Goal: Task Accomplishment & Management: Manage account settings

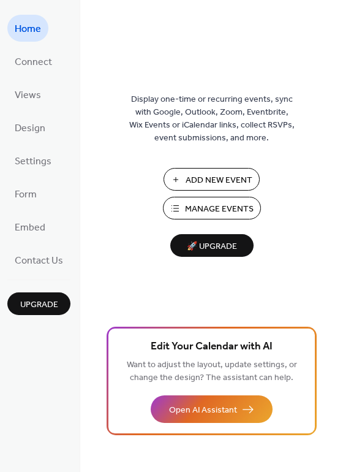
click at [196, 208] on span "Manage Events" at bounding box center [219, 209] width 69 height 13
click at [235, 212] on span "Manage Events" at bounding box center [219, 209] width 69 height 13
click at [209, 203] on span "Manage Events" at bounding box center [219, 209] width 69 height 13
click at [210, 210] on span "Manage Events" at bounding box center [219, 209] width 69 height 13
click at [229, 205] on span "Manage Events" at bounding box center [219, 209] width 69 height 13
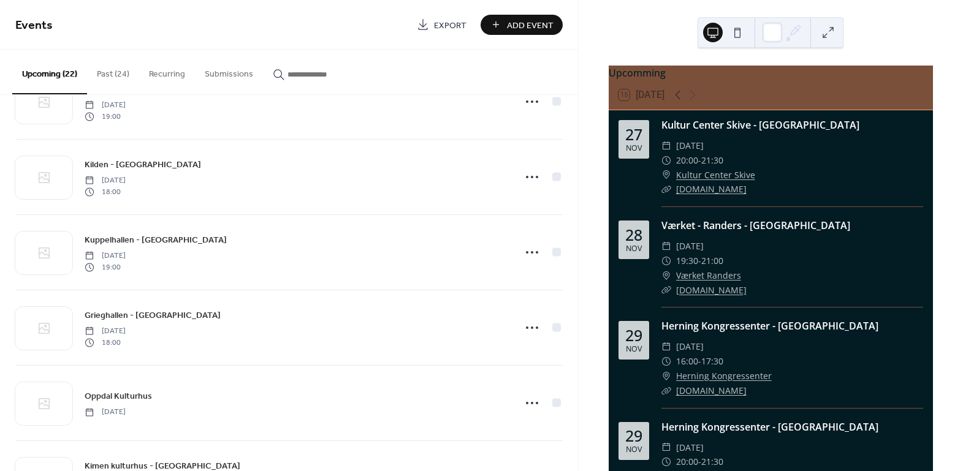
scroll to position [557, 0]
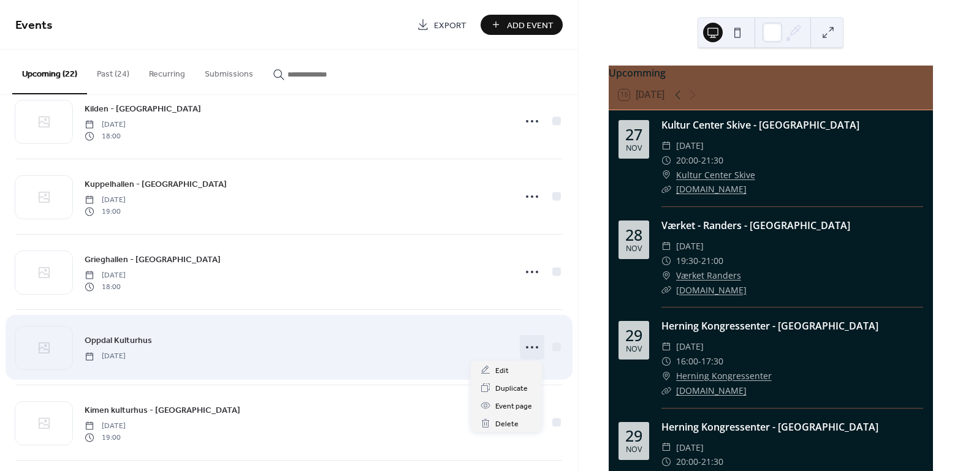
click at [529, 345] on icon at bounding box center [532, 348] width 20 height 20
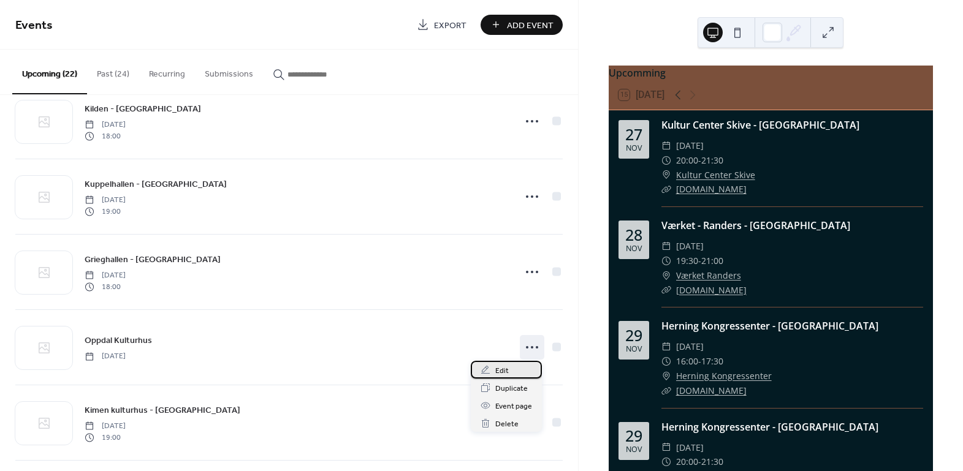
click at [520, 370] on div "Edit" at bounding box center [506, 370] width 71 height 18
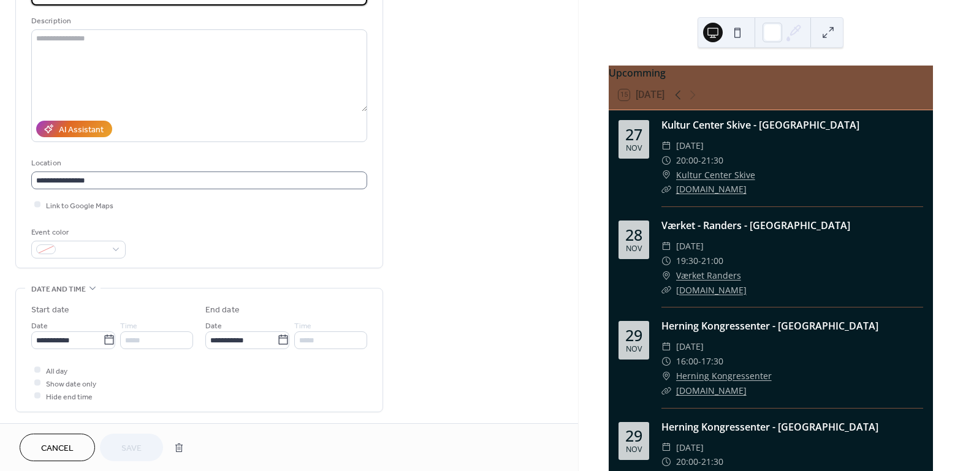
scroll to position [167, 0]
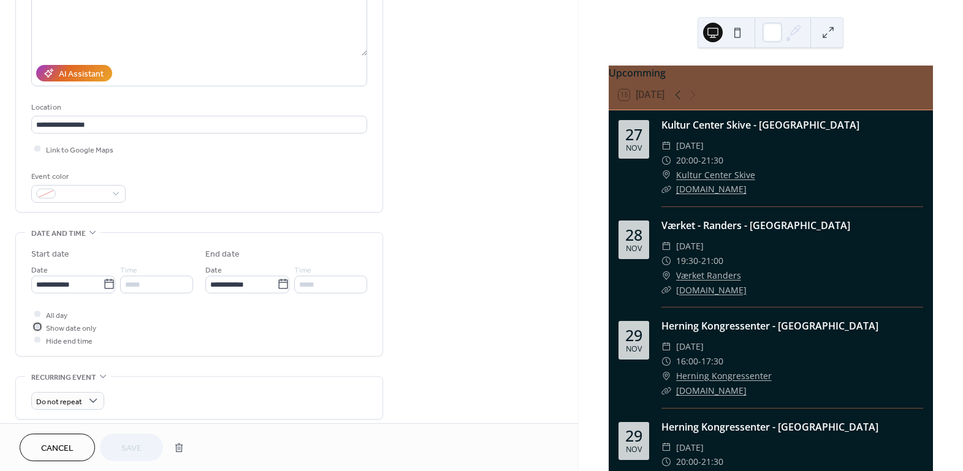
click at [36, 327] on icon at bounding box center [38, 328] width 4 height 4
click at [148, 284] on input "*****" at bounding box center [156, 285] width 73 height 18
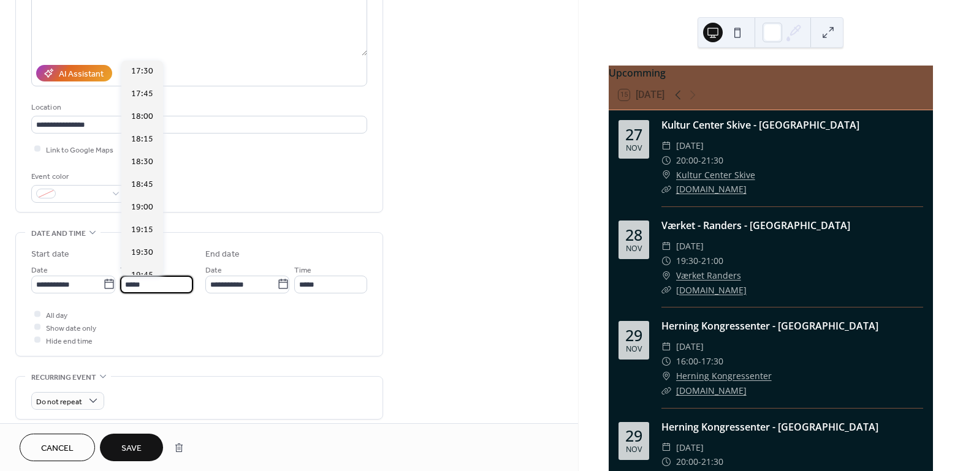
scroll to position [1701, 0]
click at [139, 234] on span "20:30" at bounding box center [142, 231] width 22 height 13
type input "*****"
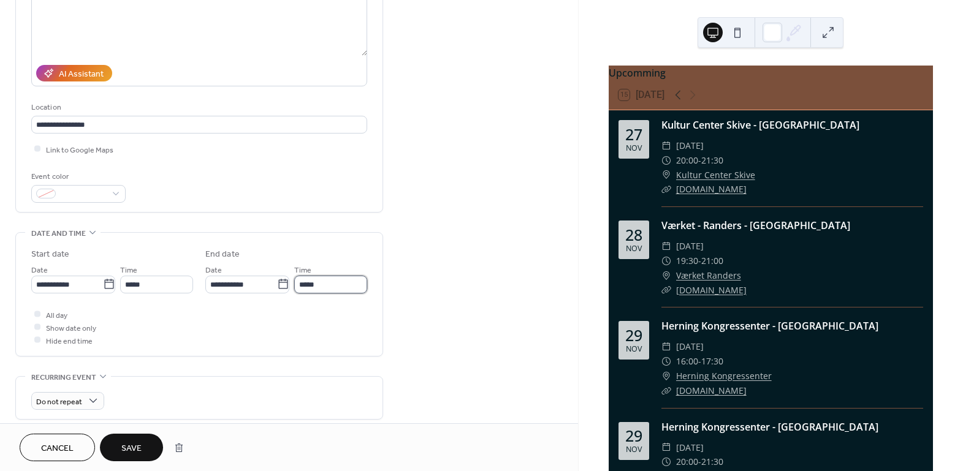
click at [318, 284] on input "*****" at bounding box center [330, 285] width 73 height 18
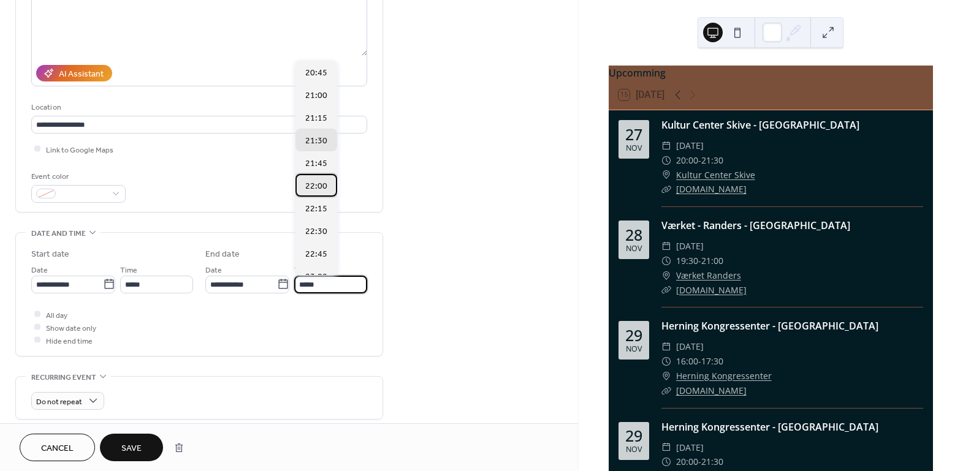
click at [316, 184] on span "22:00" at bounding box center [316, 186] width 22 height 13
type input "*****"
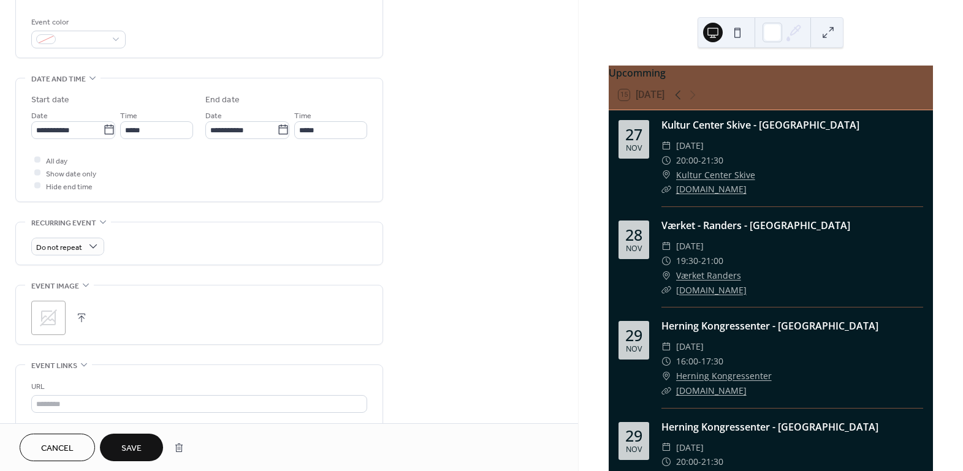
scroll to position [433, 0]
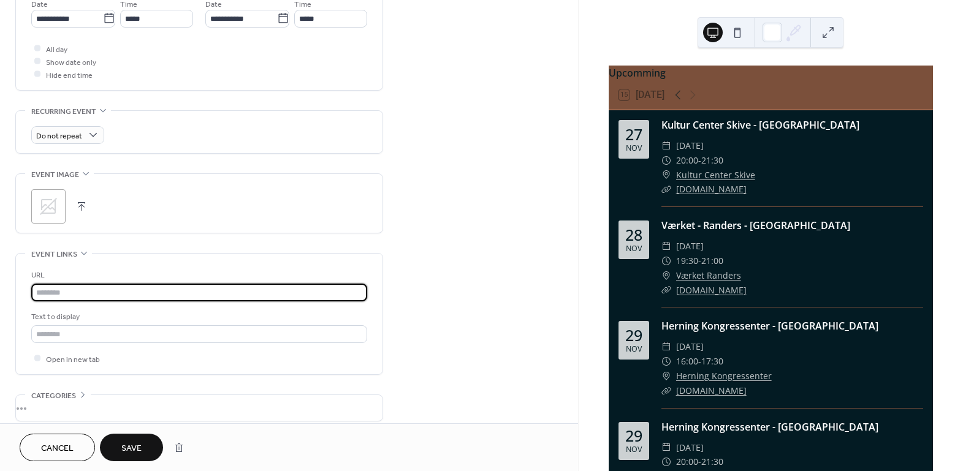
click at [101, 295] on input "text" at bounding box center [199, 293] width 336 height 18
paste input "**********"
type input "**********"
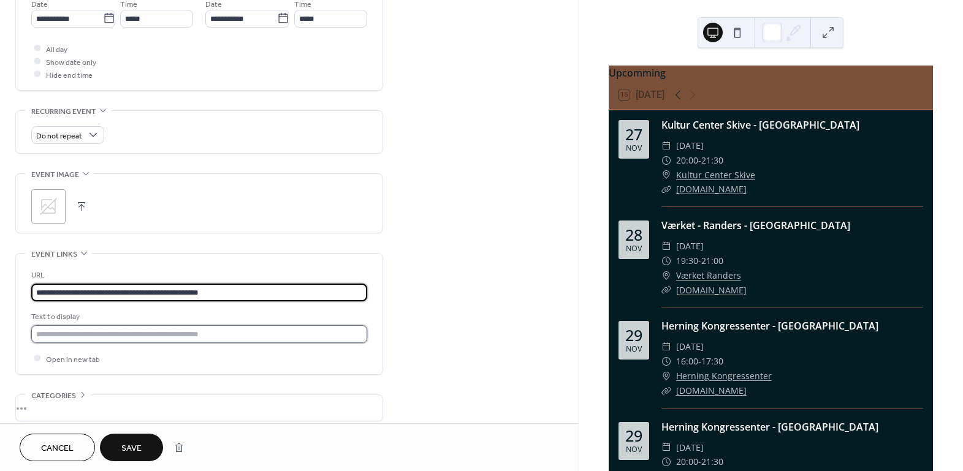
click at [281, 337] on input "text" at bounding box center [199, 335] width 336 height 18
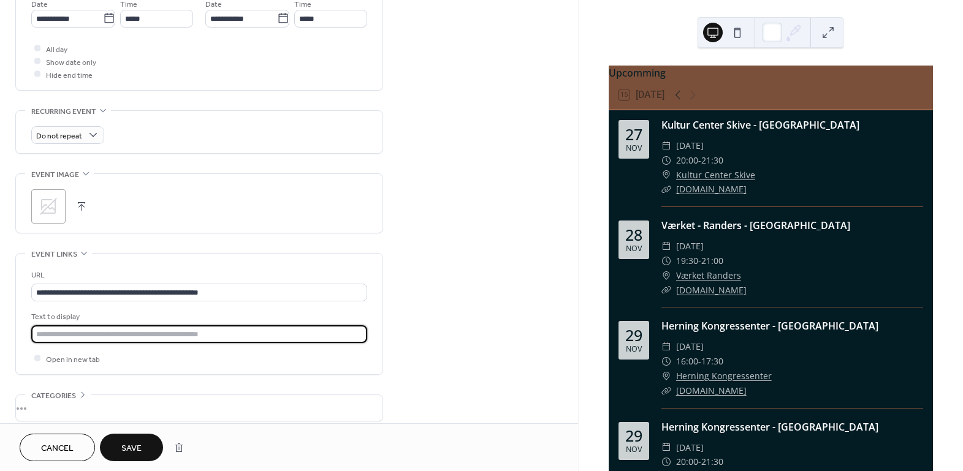
type input "*******"
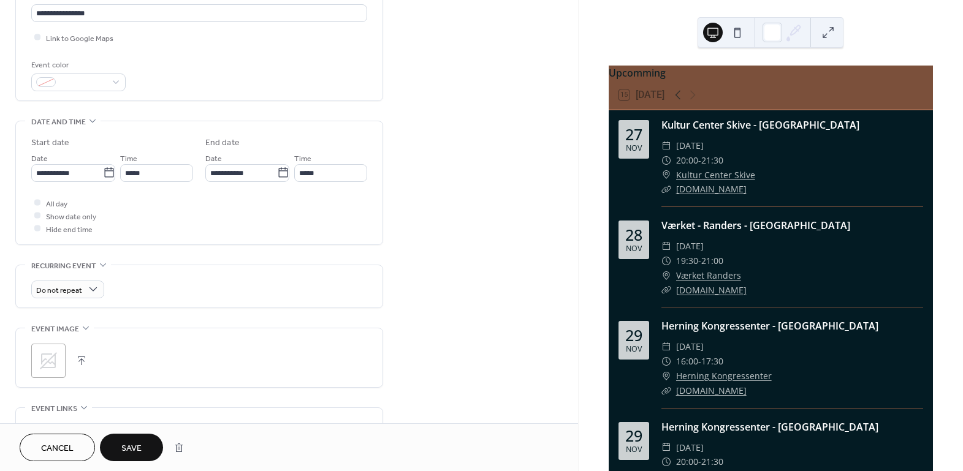
scroll to position [489, 0]
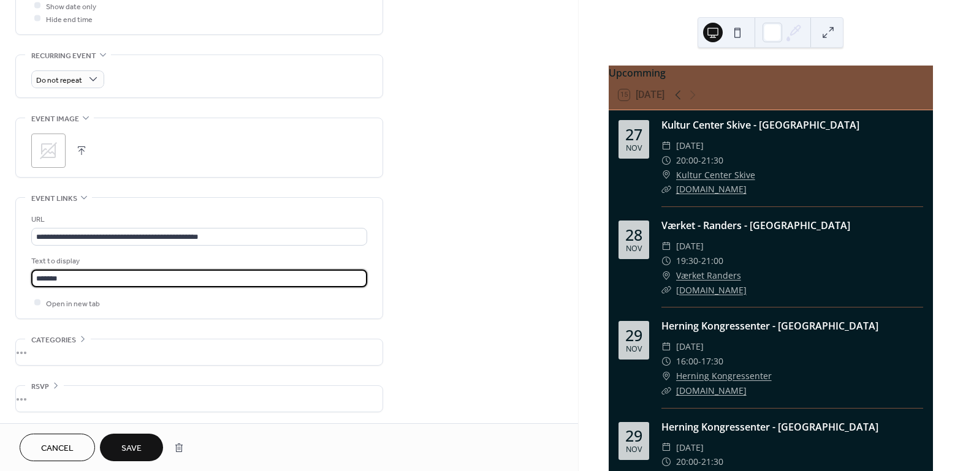
click at [128, 454] on span "Save" at bounding box center [131, 449] width 20 height 13
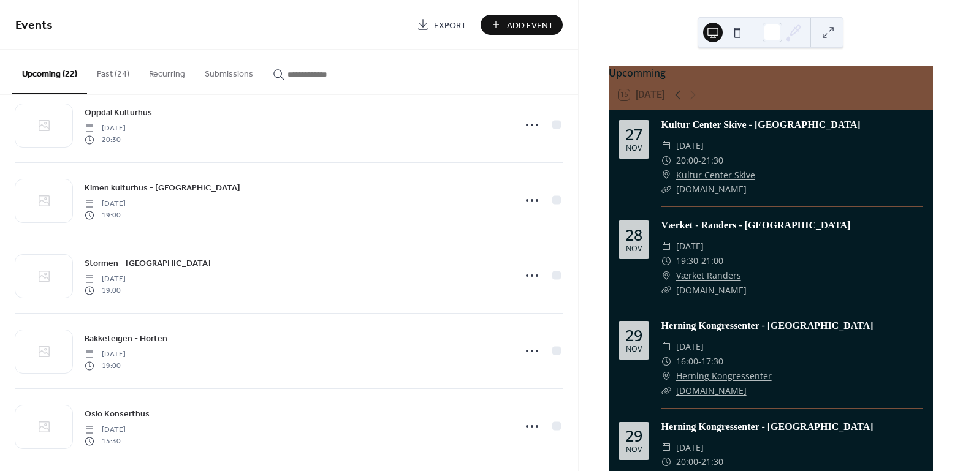
scroll to position [724, 0]
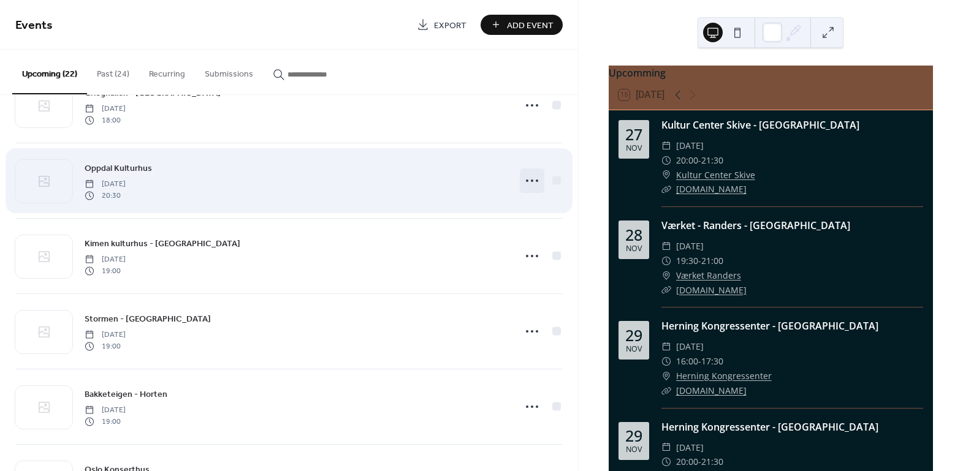
click at [526, 175] on icon at bounding box center [532, 181] width 20 height 20
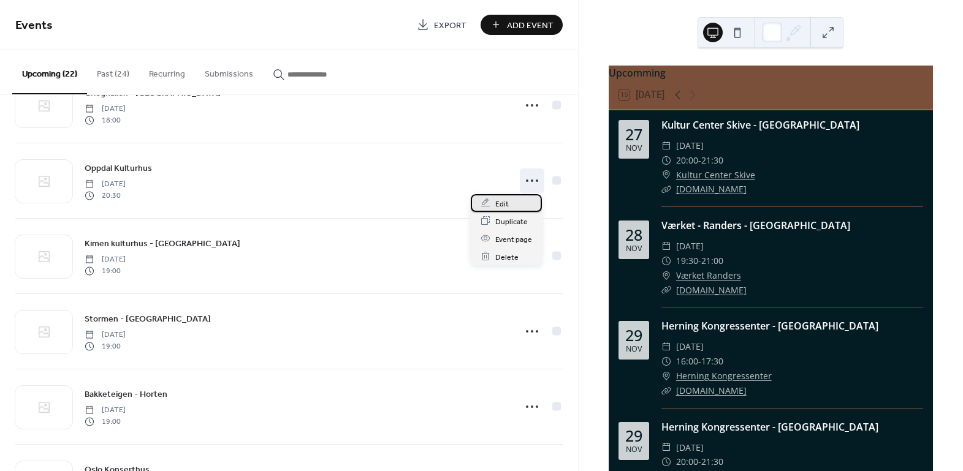
click at [506, 206] on span "Edit" at bounding box center [501, 203] width 13 height 13
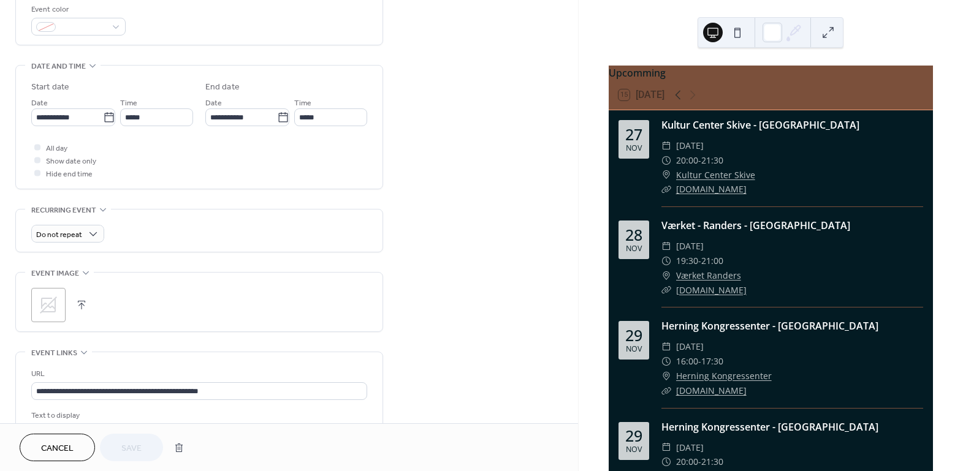
scroll to position [489, 0]
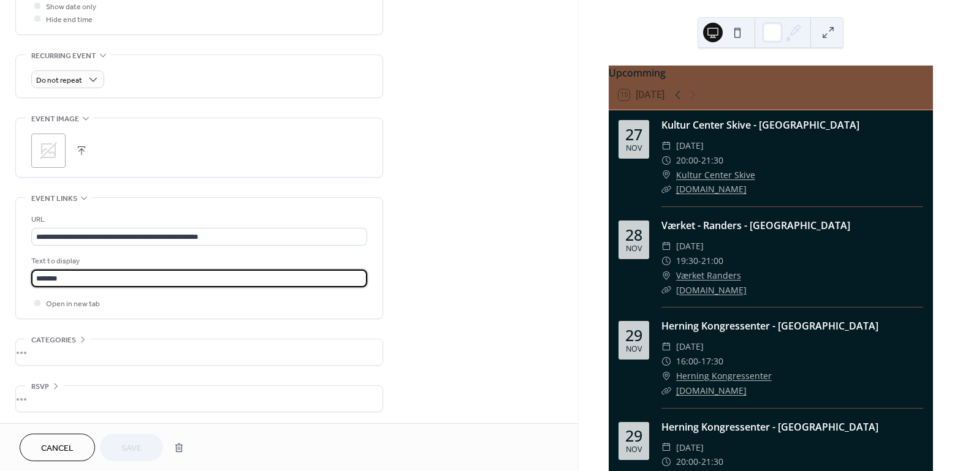
drag, startPoint x: 67, startPoint y: 275, endPoint x: 6, endPoint y: 266, distance: 61.3
click at [7, 267] on div "**********" at bounding box center [289, 1] width 578 height 845
type input "*********"
click at [128, 443] on span "Save" at bounding box center [131, 449] width 20 height 13
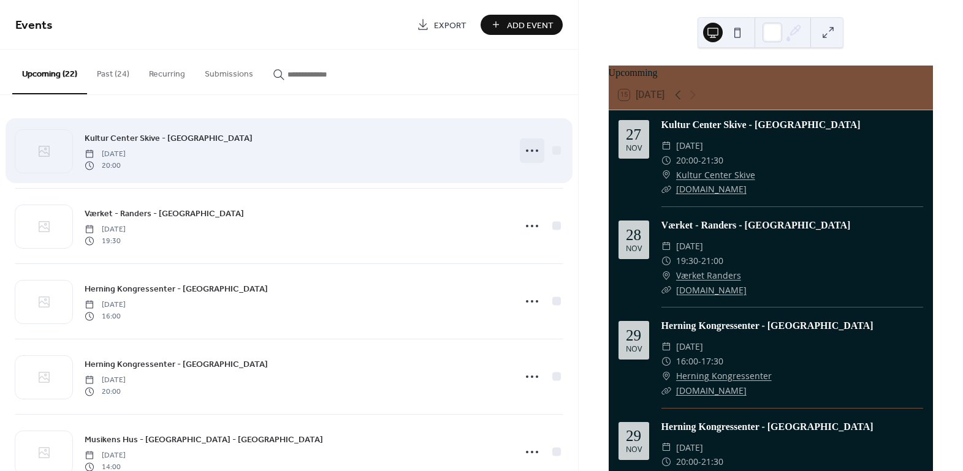
click at [526, 151] on circle at bounding box center [527, 151] width 2 height 2
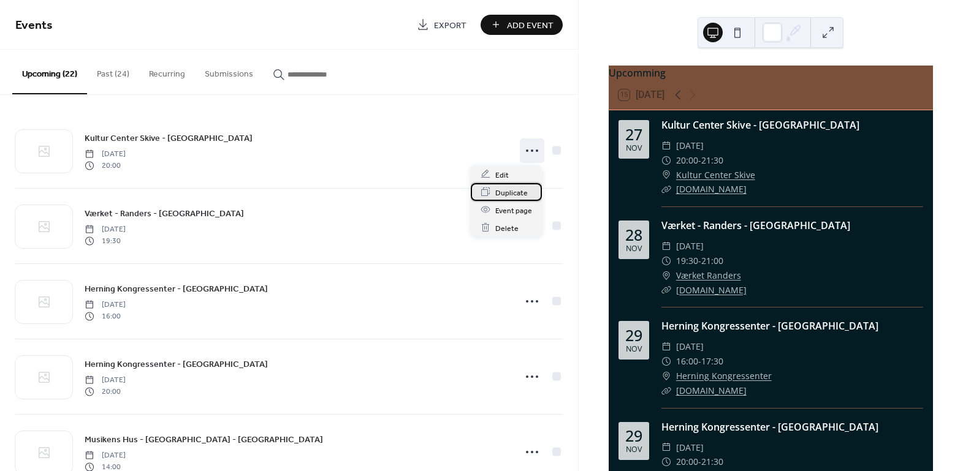
click at [500, 183] on div "Duplicate" at bounding box center [506, 192] width 71 height 18
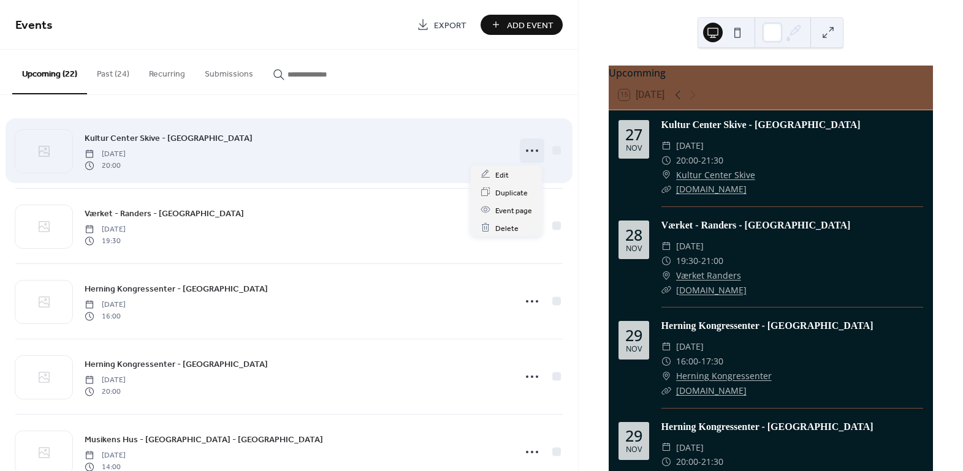
click at [528, 148] on icon at bounding box center [532, 151] width 20 height 20
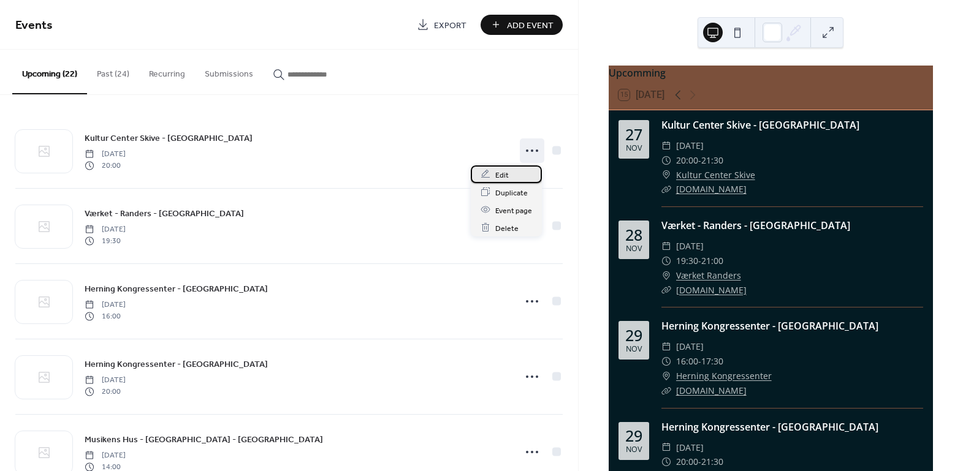
click at [505, 174] on span "Edit" at bounding box center [501, 175] width 13 height 13
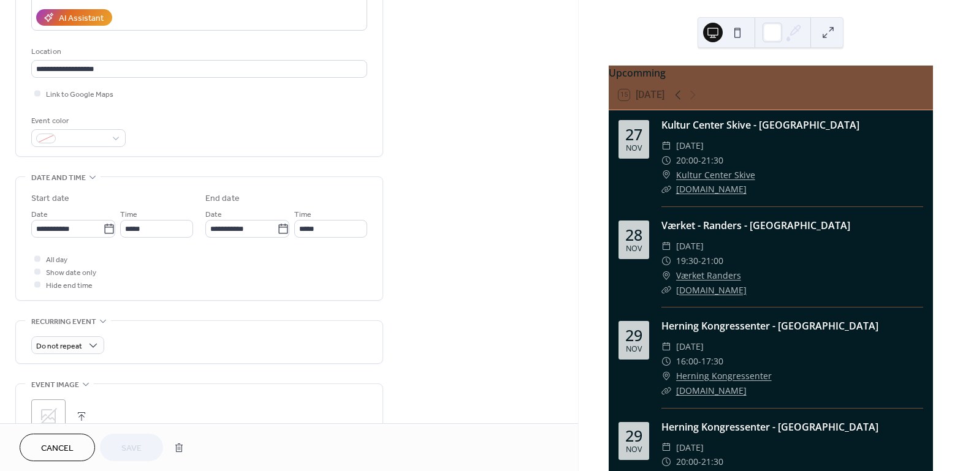
scroll to position [489, 0]
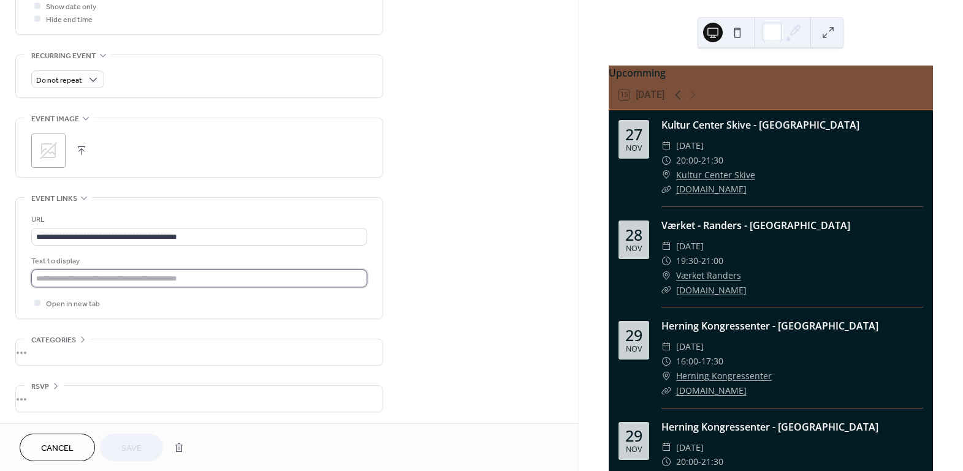
click at [123, 278] on input "text" at bounding box center [199, 279] width 336 height 18
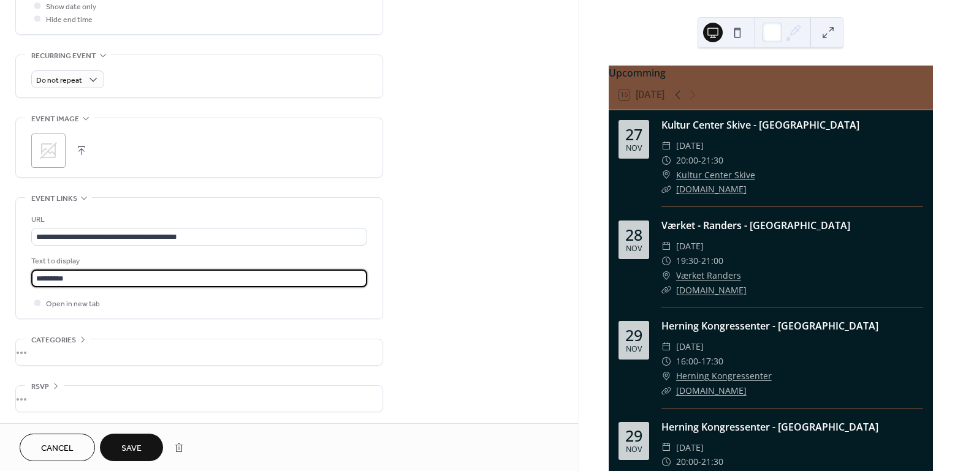
type input "*********"
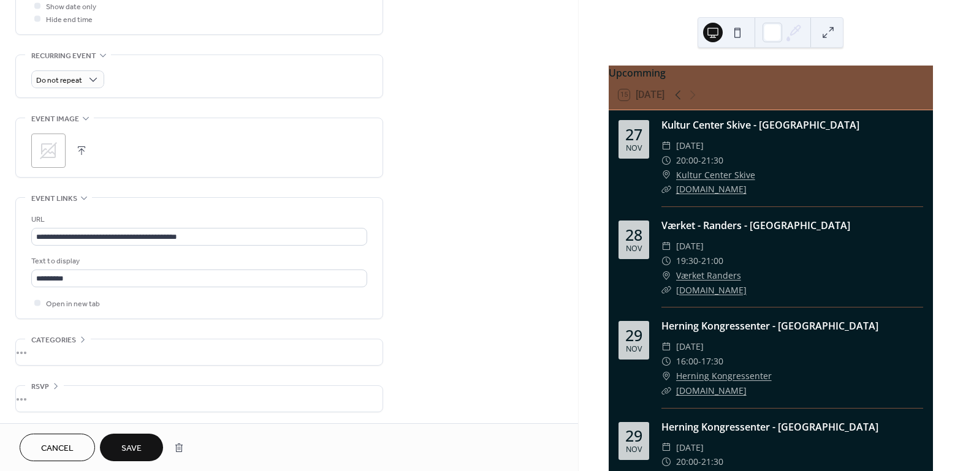
click at [135, 445] on span "Save" at bounding box center [131, 449] width 20 height 13
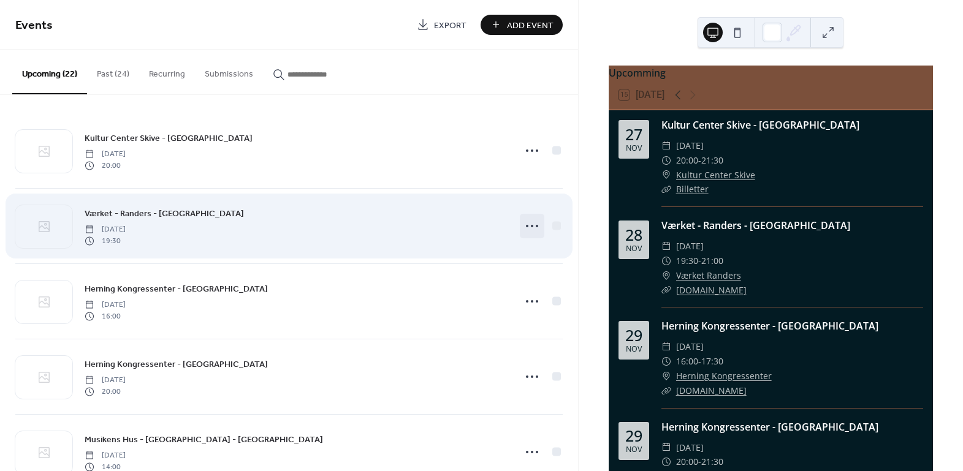
click at [528, 224] on icon at bounding box center [532, 226] width 20 height 20
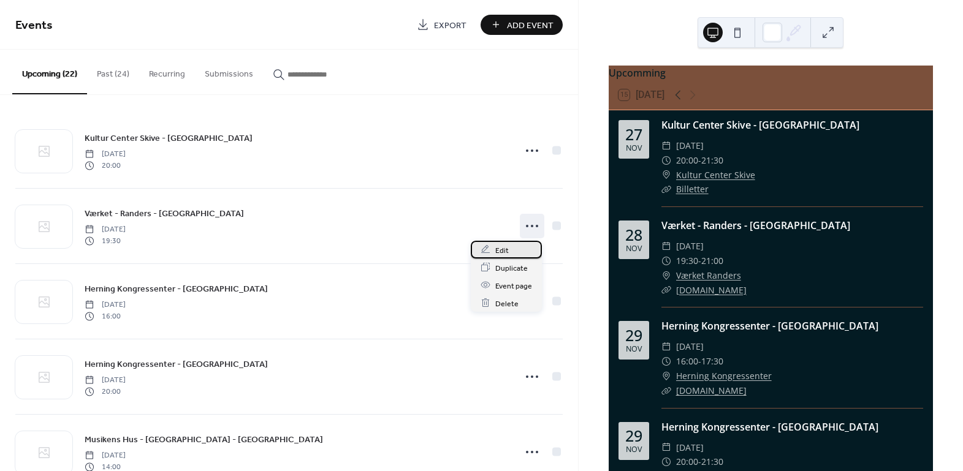
click at [504, 246] on span "Edit" at bounding box center [501, 250] width 13 height 13
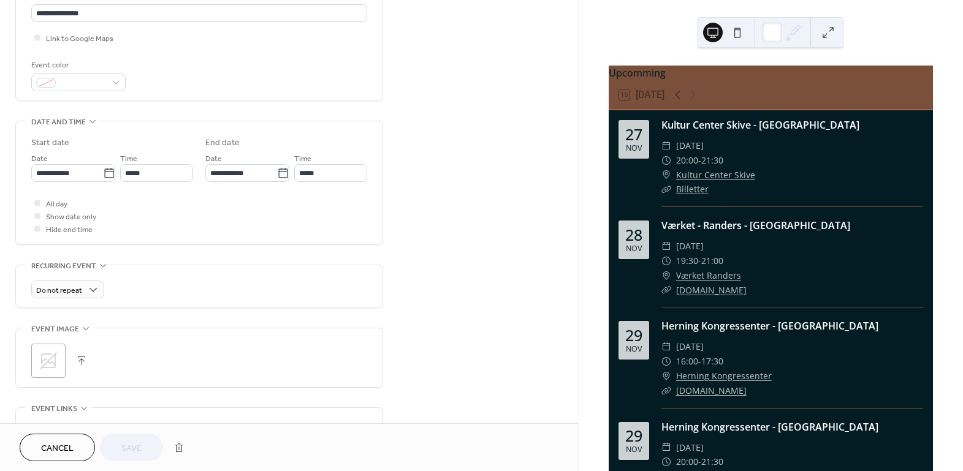
scroll to position [489, 0]
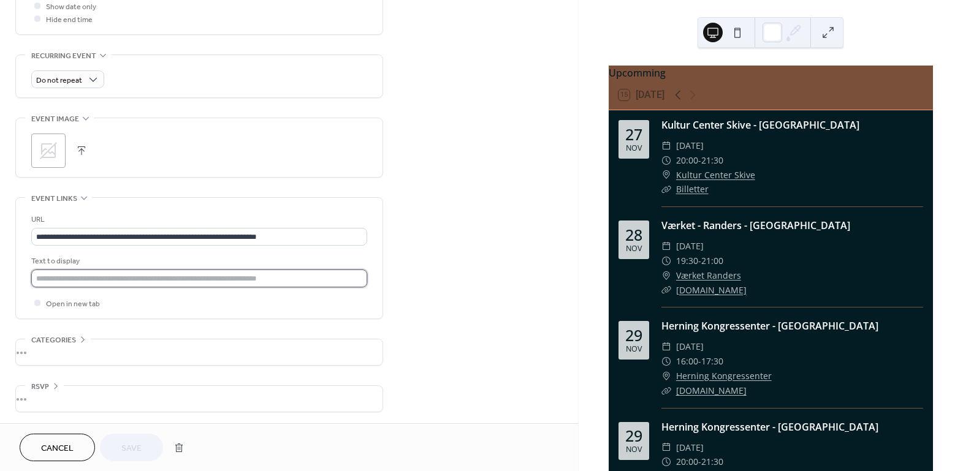
click at [86, 277] on input "text" at bounding box center [199, 279] width 336 height 18
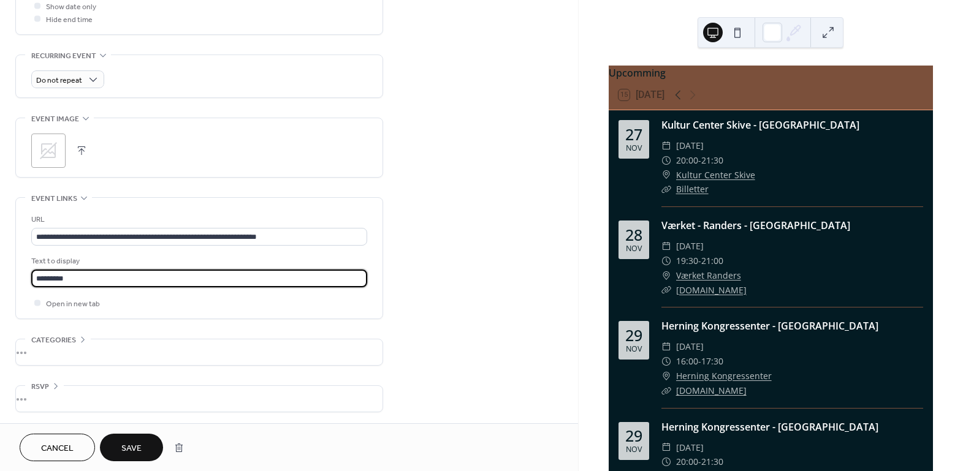
type input "*********"
click at [133, 445] on span "Save" at bounding box center [131, 449] width 20 height 13
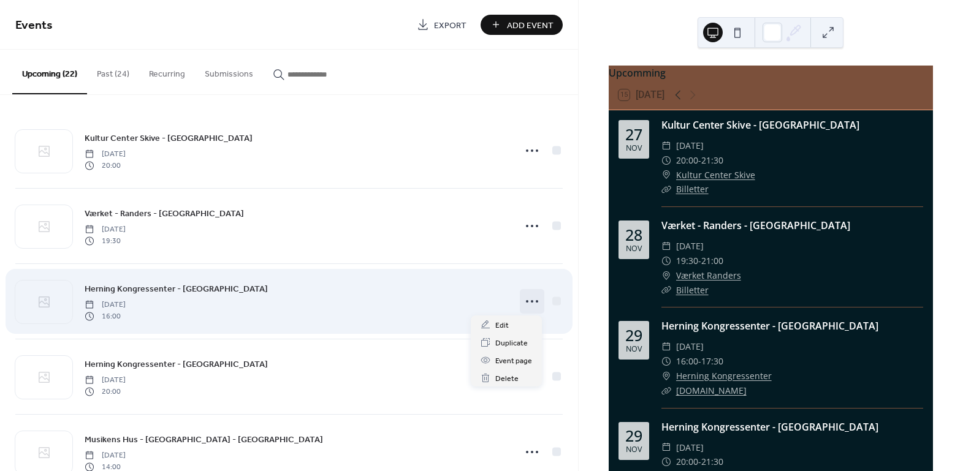
click at [526, 302] on circle at bounding box center [527, 301] width 2 height 2
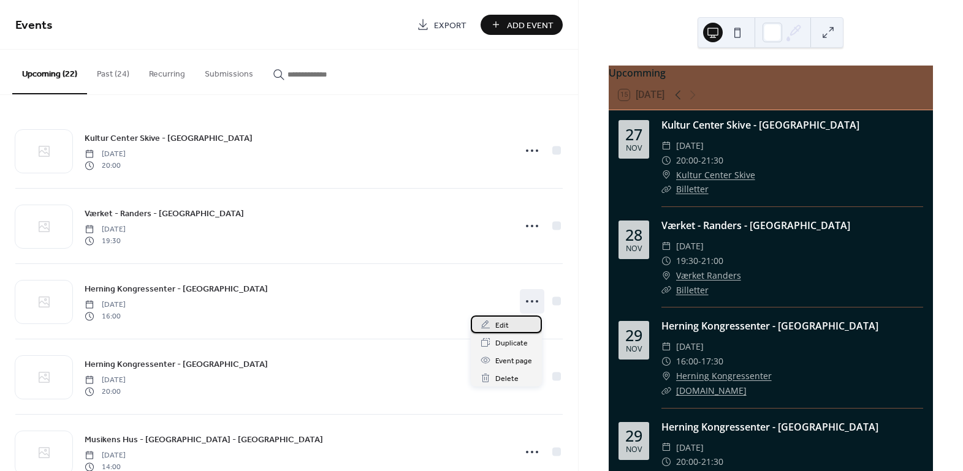
click at [511, 326] on div "Edit" at bounding box center [506, 325] width 71 height 18
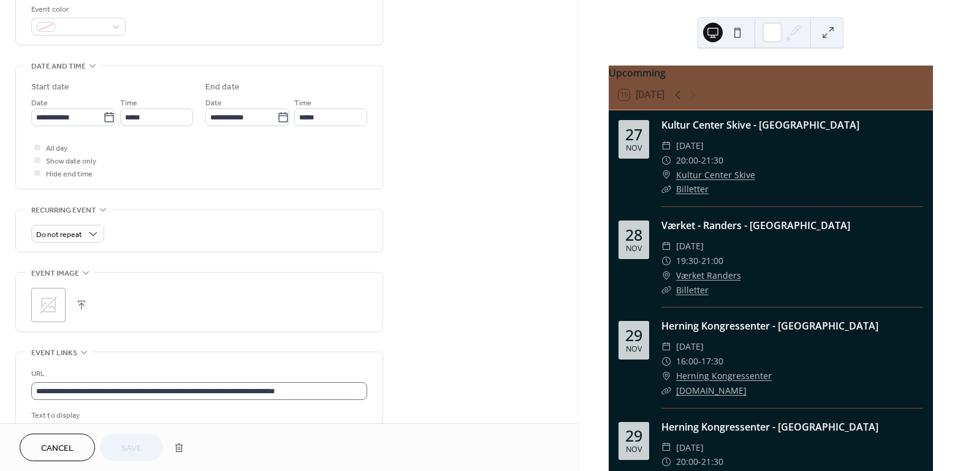
scroll to position [446, 0]
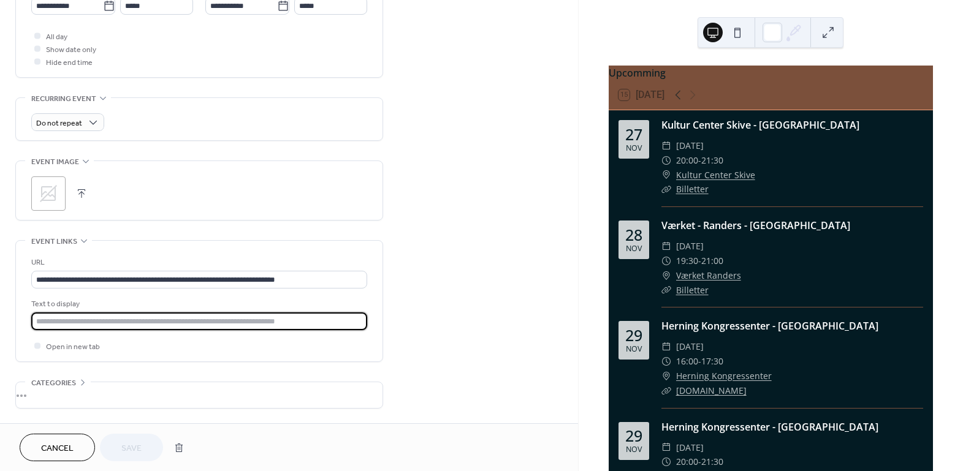
click at [94, 319] on input "text" at bounding box center [199, 322] width 336 height 18
type input "*********"
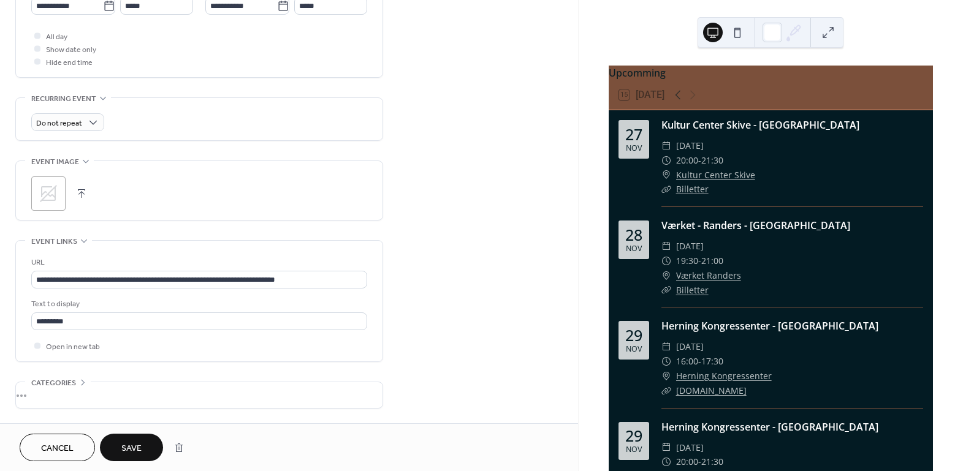
click at [143, 448] on button "Save" at bounding box center [131, 448] width 63 height 28
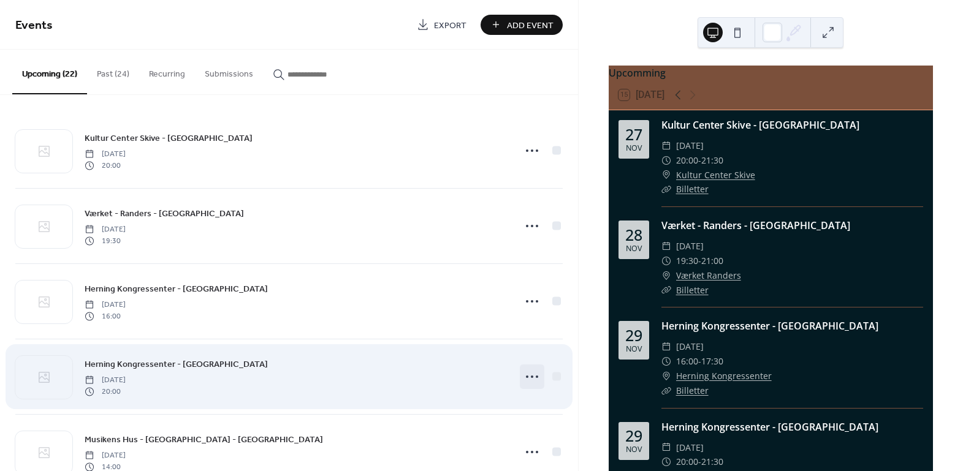
click at [531, 376] on circle at bounding box center [532, 377] width 2 height 2
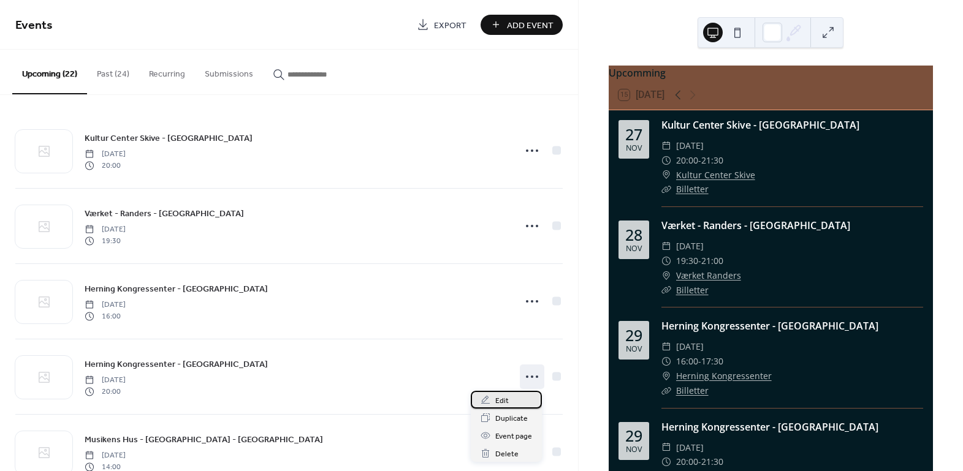
click at [513, 403] on div "Edit" at bounding box center [506, 400] width 71 height 18
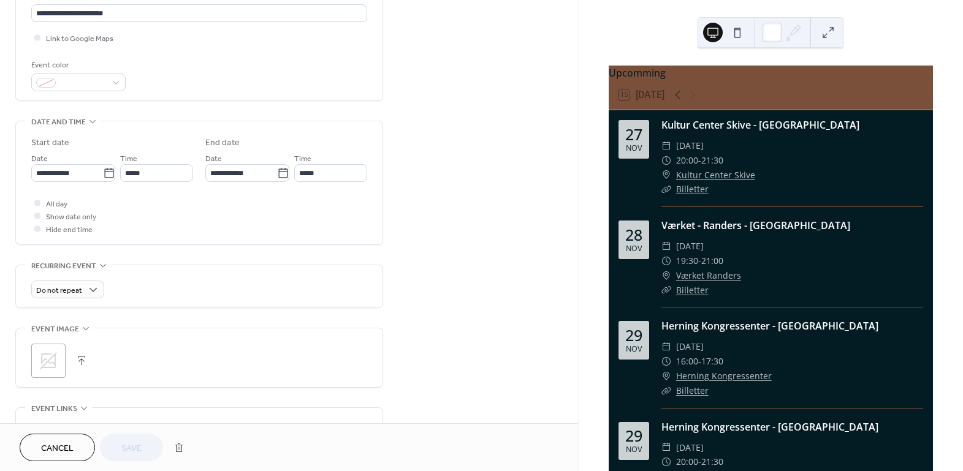
scroll to position [489, 0]
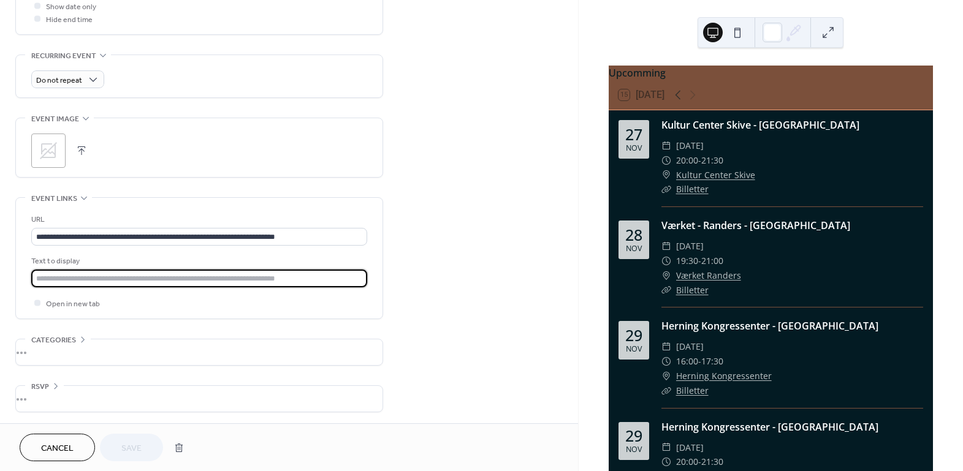
click at [82, 281] on input "text" at bounding box center [199, 279] width 336 height 18
type input "*********"
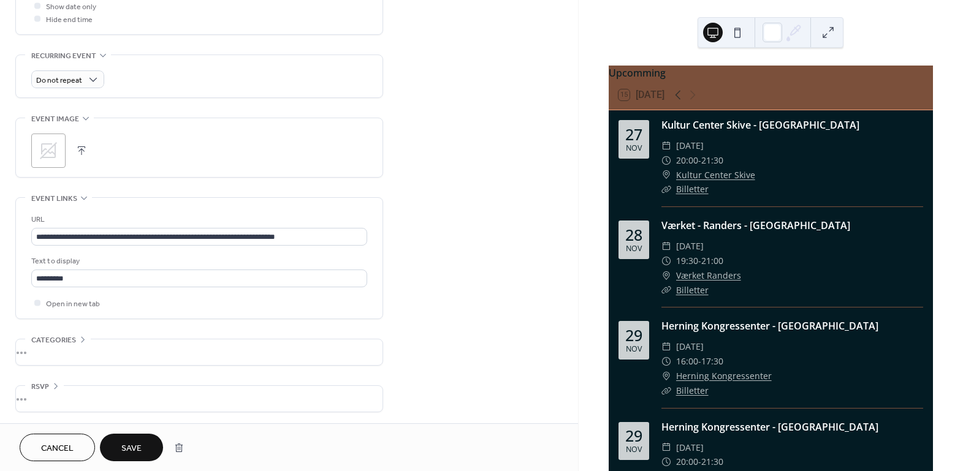
click at [122, 446] on span "Save" at bounding box center [131, 449] width 20 height 13
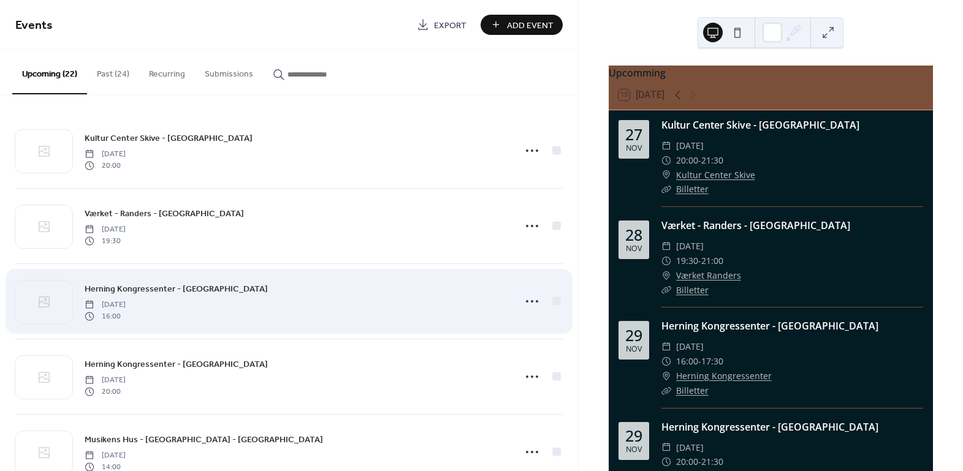
scroll to position [111, 0]
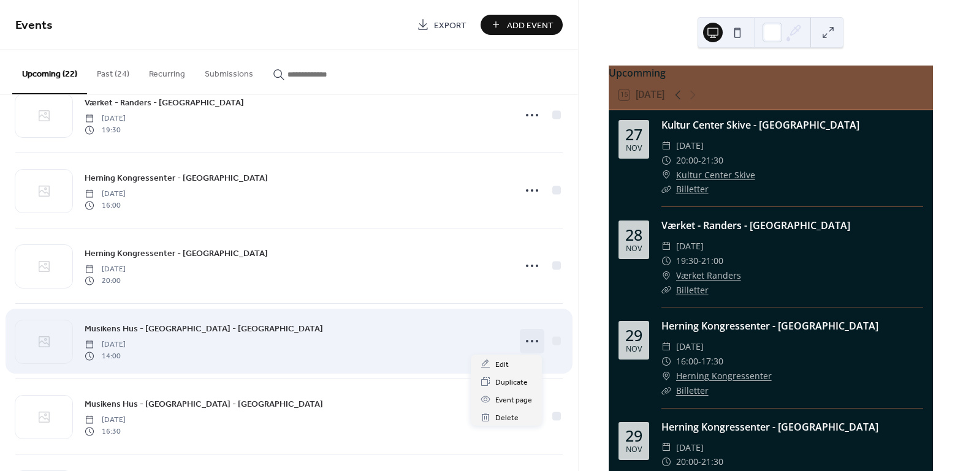
click at [531, 340] on circle at bounding box center [532, 341] width 2 height 2
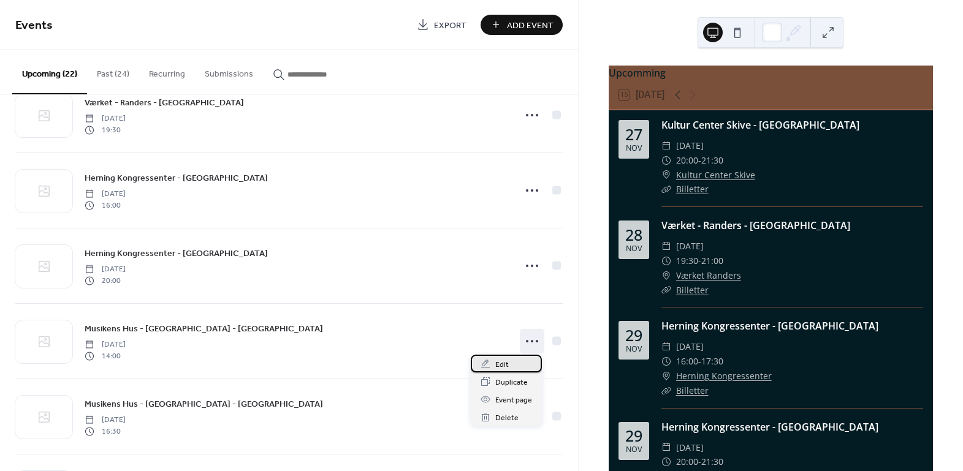
click at [511, 361] on div "Edit" at bounding box center [506, 364] width 71 height 18
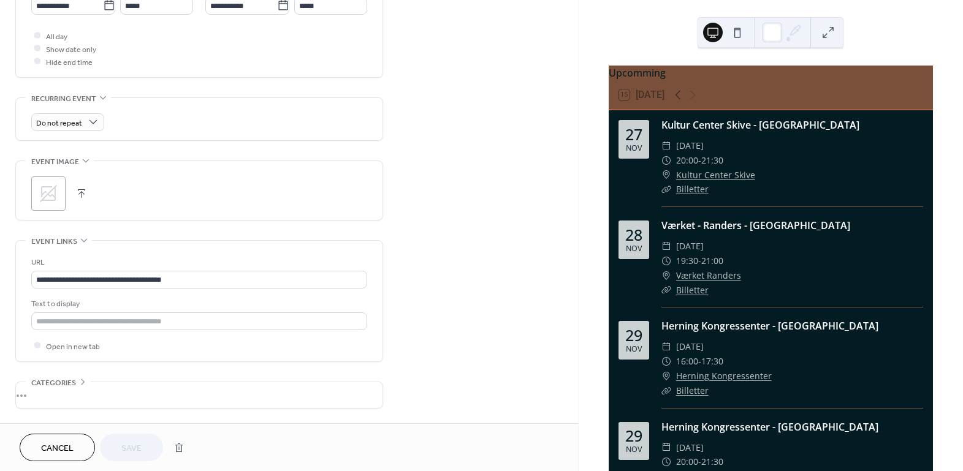
scroll to position [489, 0]
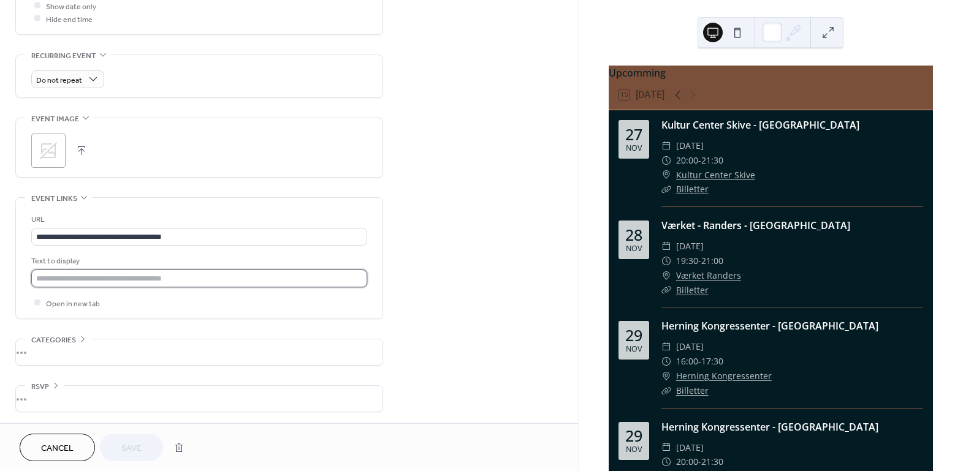
click at [98, 280] on input "text" at bounding box center [199, 279] width 336 height 18
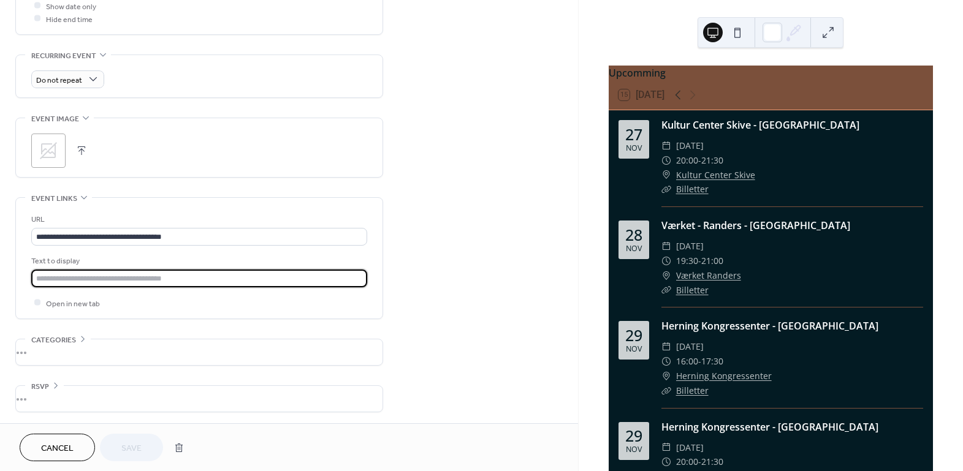
type input "*********"
click at [135, 443] on span "Save" at bounding box center [131, 449] width 20 height 13
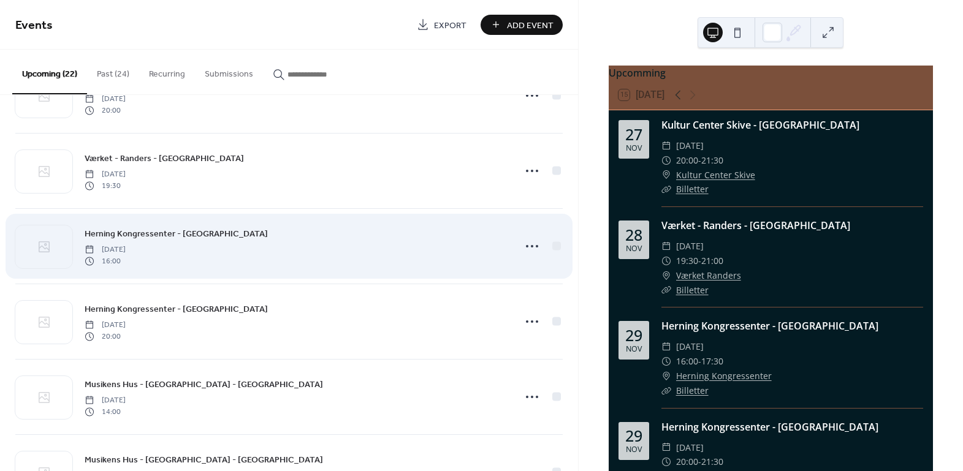
scroll to position [111, 0]
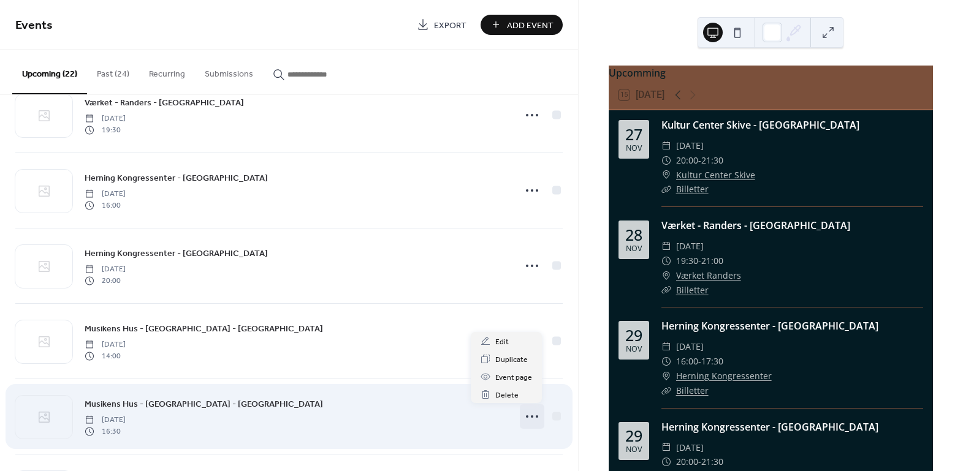
click at [529, 418] on icon at bounding box center [532, 417] width 20 height 20
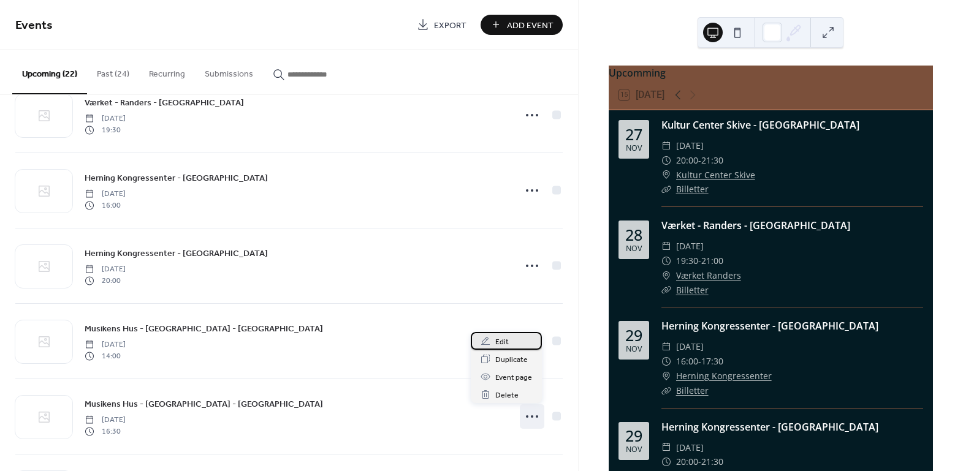
click at [508, 338] on div "Edit" at bounding box center [506, 341] width 71 height 18
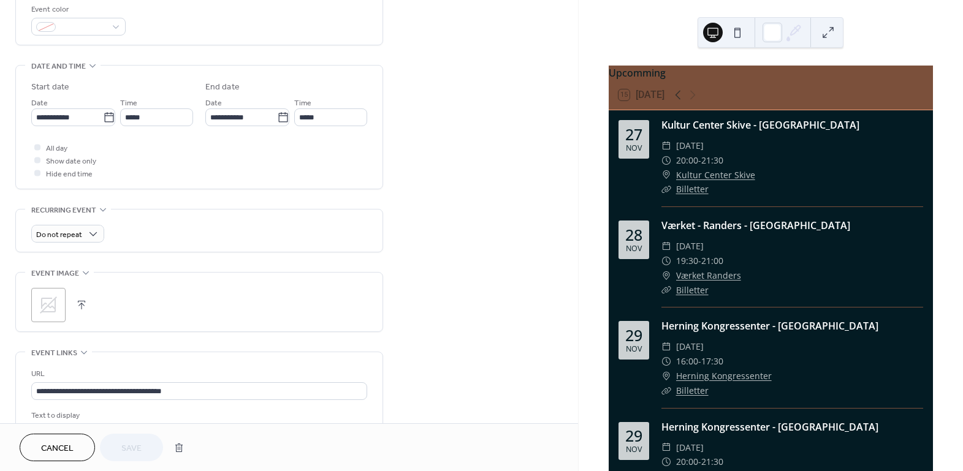
scroll to position [489, 0]
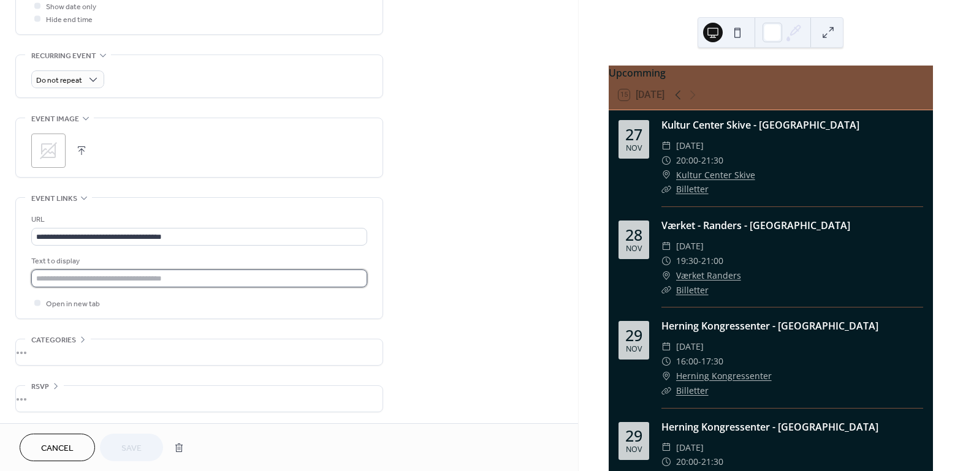
click at [121, 275] on input "text" at bounding box center [199, 279] width 336 height 18
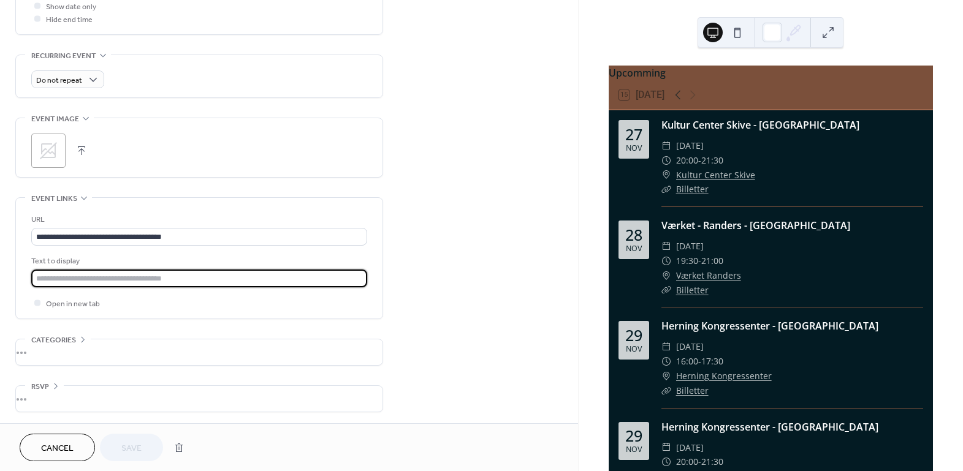
type input "*********"
click at [128, 450] on span "Save" at bounding box center [131, 449] width 20 height 13
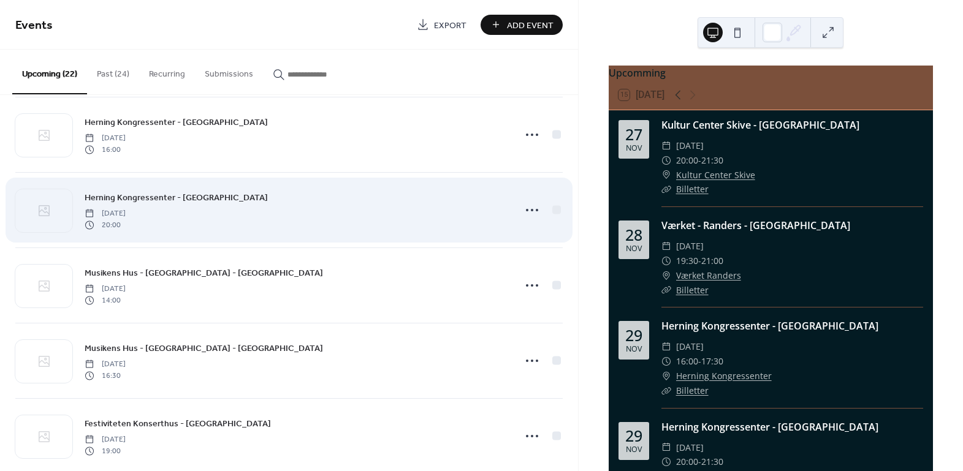
scroll to position [223, 0]
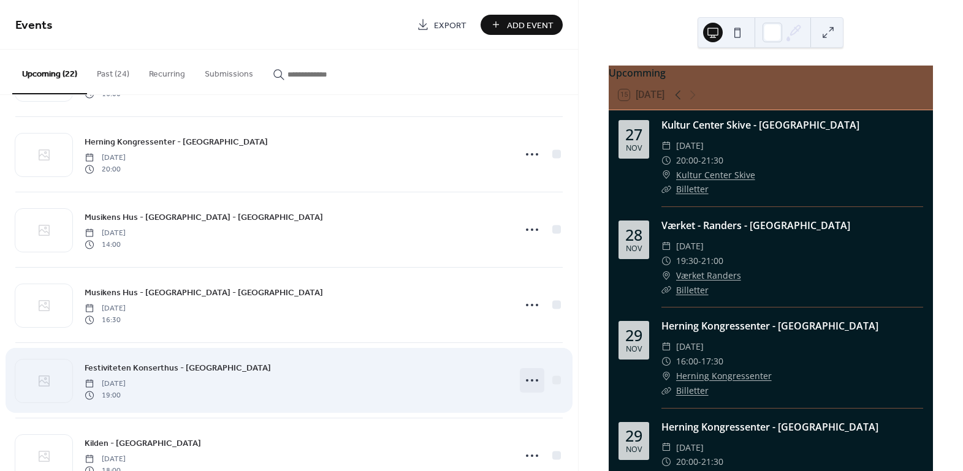
click at [523, 376] on icon at bounding box center [532, 381] width 20 height 20
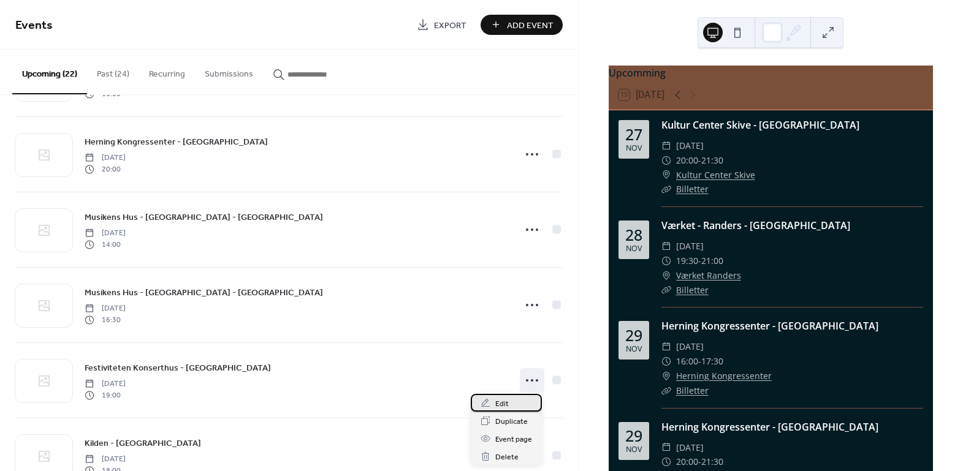
click at [501, 406] on span "Edit" at bounding box center [501, 404] width 13 height 13
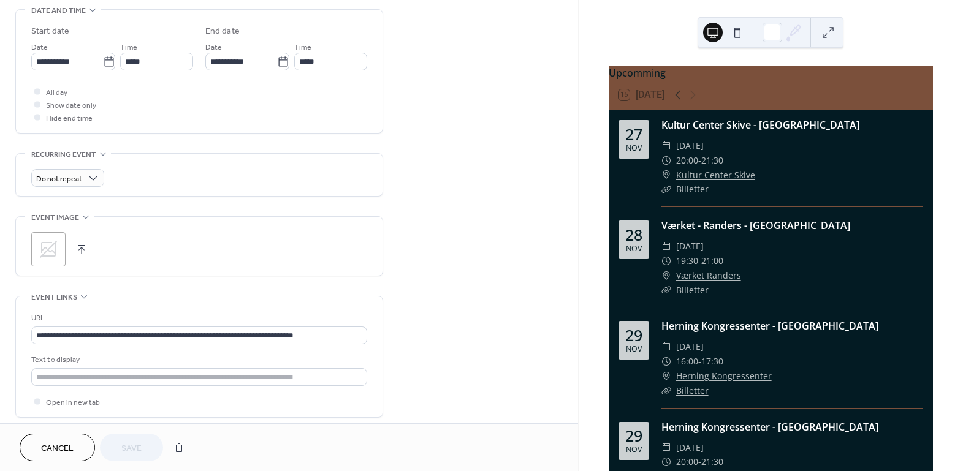
scroll to position [446, 0]
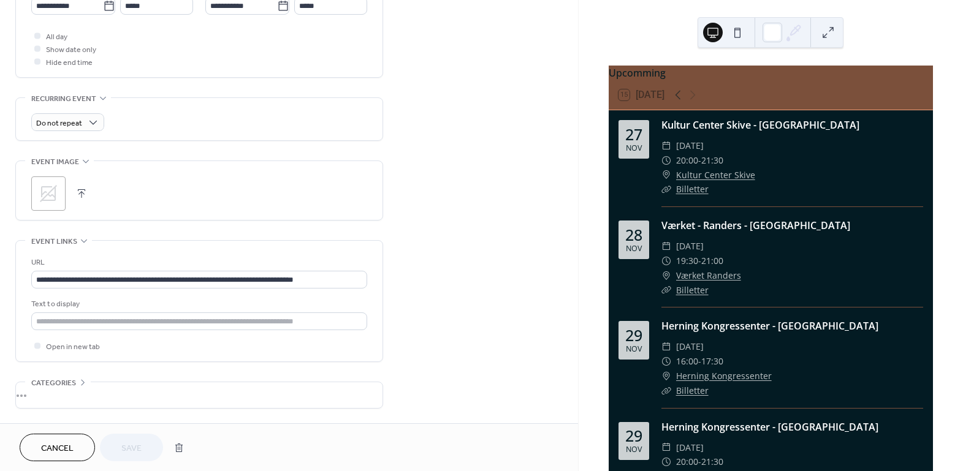
click at [166, 310] on div "Text to display" at bounding box center [199, 314] width 336 height 32
click at [162, 313] on input "text" at bounding box center [199, 322] width 336 height 18
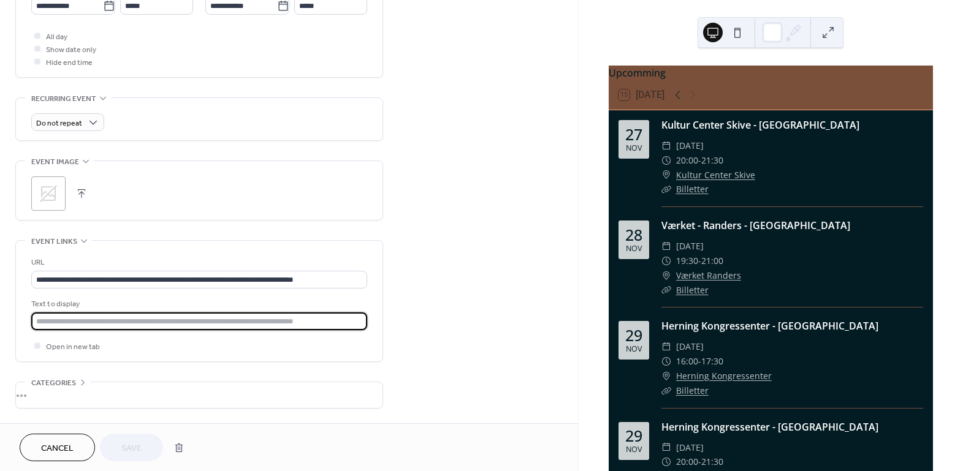
type input "*********"
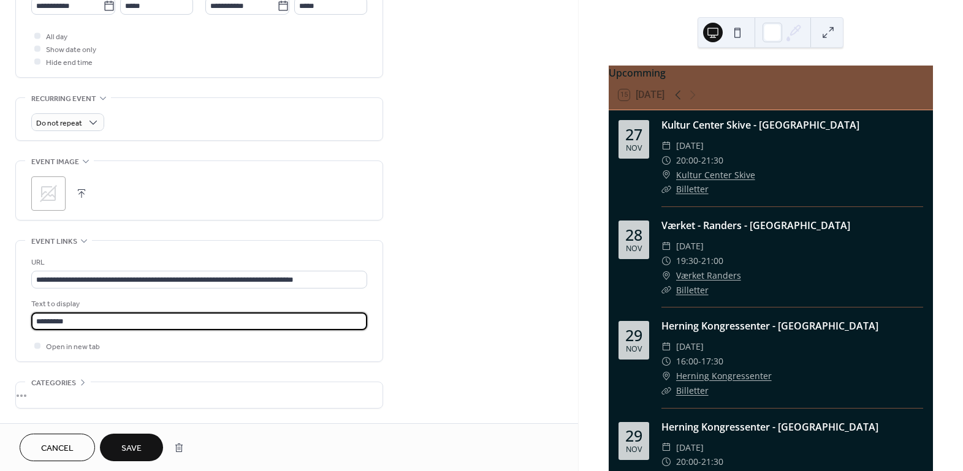
click at [133, 443] on span "Save" at bounding box center [131, 449] width 20 height 13
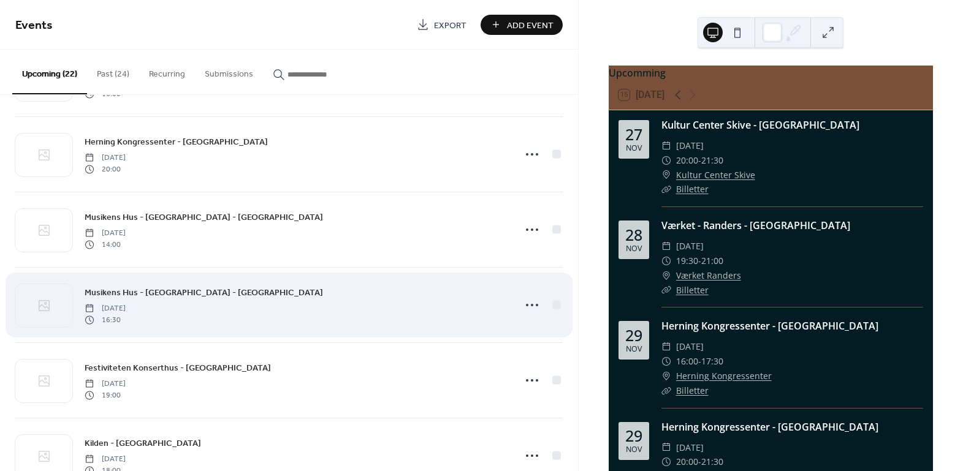
scroll to position [334, 0]
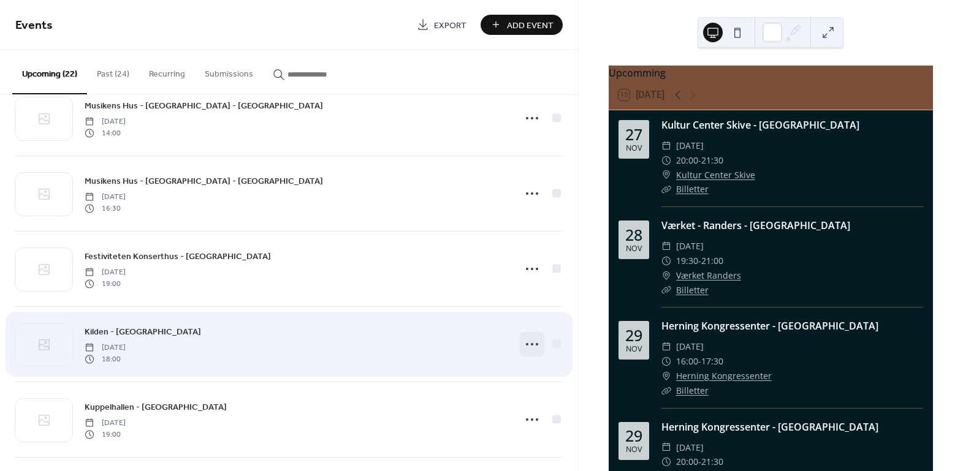
click at [531, 343] on circle at bounding box center [532, 344] width 2 height 2
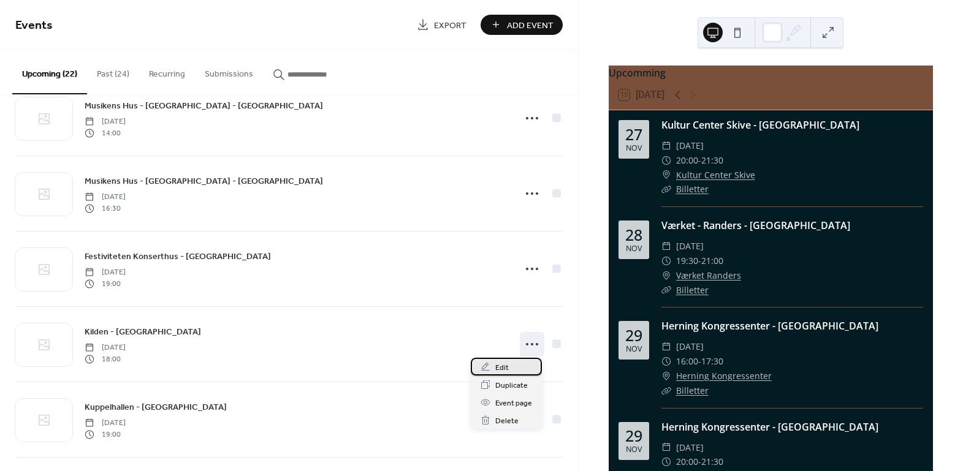
click at [515, 368] on div "Edit" at bounding box center [506, 367] width 71 height 18
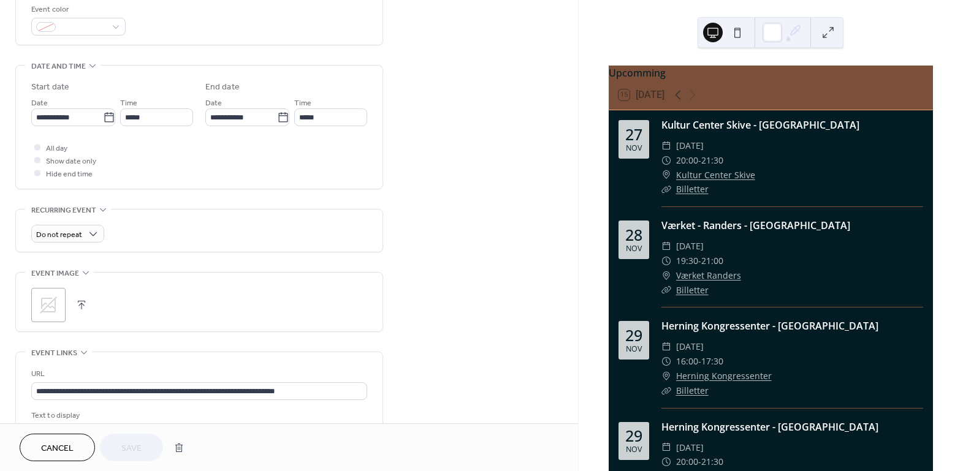
scroll to position [489, 0]
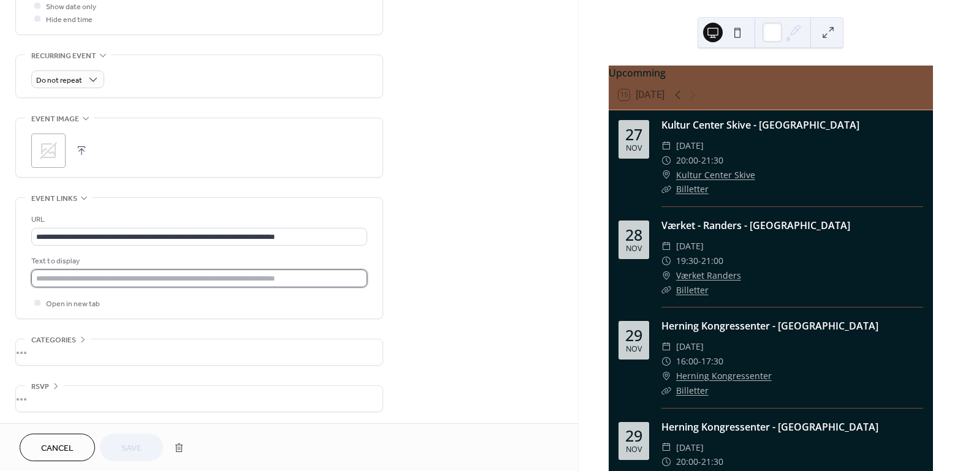
click at [101, 275] on input "text" at bounding box center [199, 279] width 336 height 18
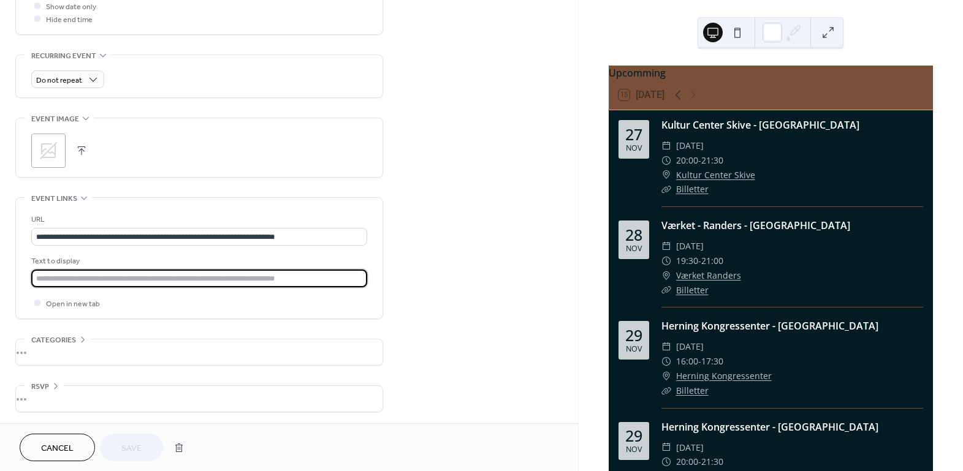
type input "*********"
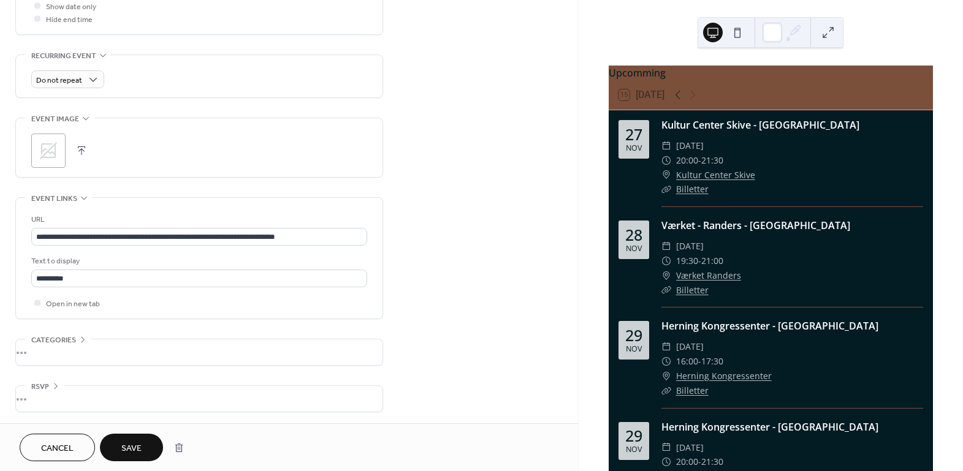
click at [139, 450] on span "Save" at bounding box center [131, 449] width 20 height 13
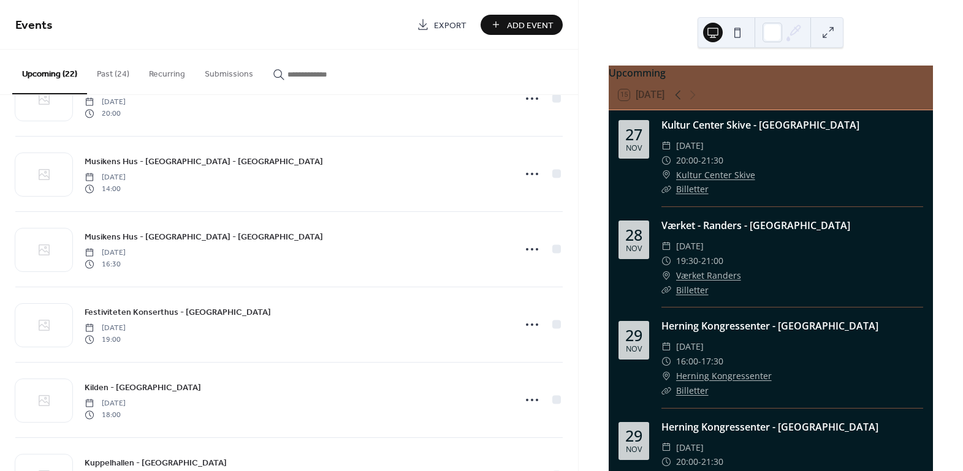
scroll to position [334, 0]
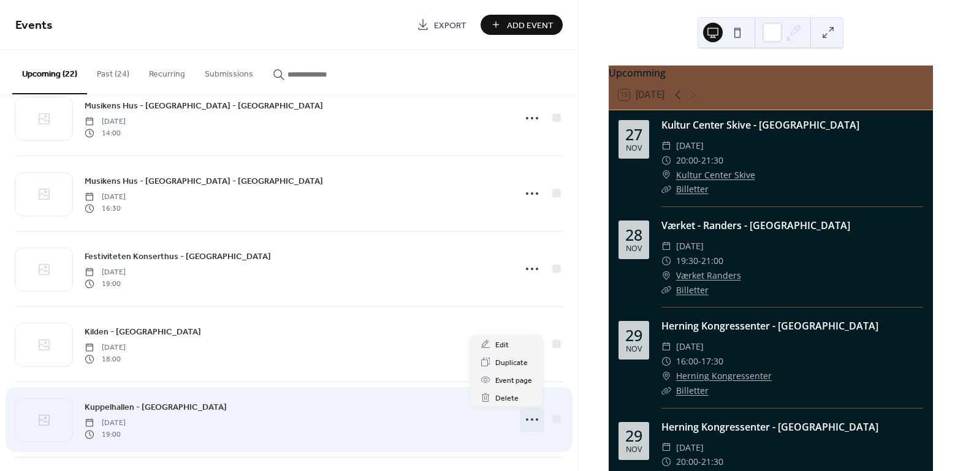
click at [522, 429] on div at bounding box center [532, 420] width 25 height 25
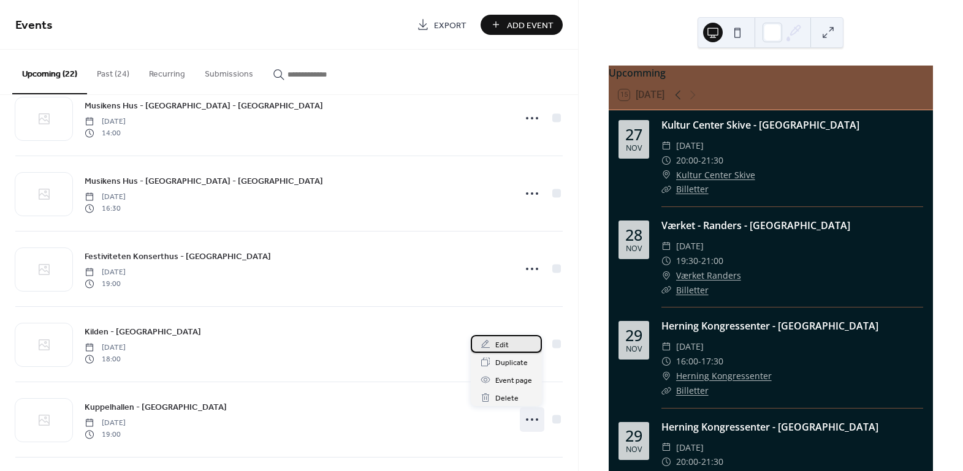
click at [489, 340] on icon at bounding box center [486, 345] width 10 height 10
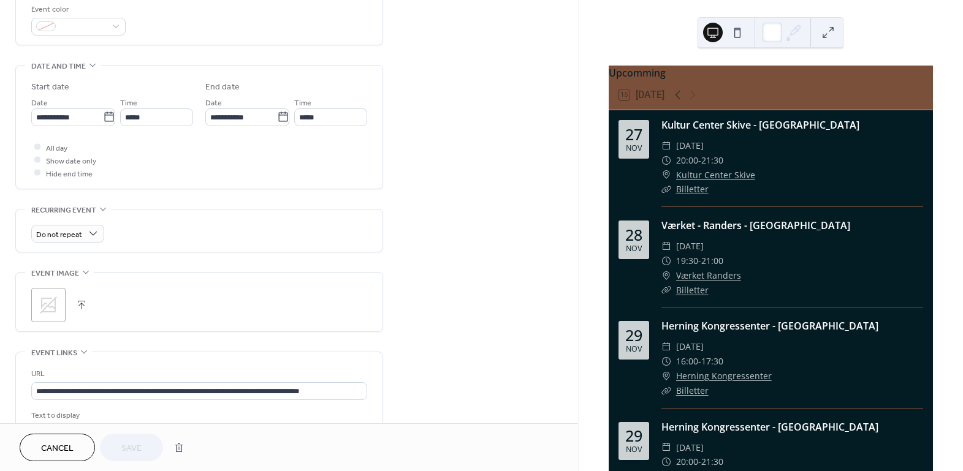
scroll to position [489, 0]
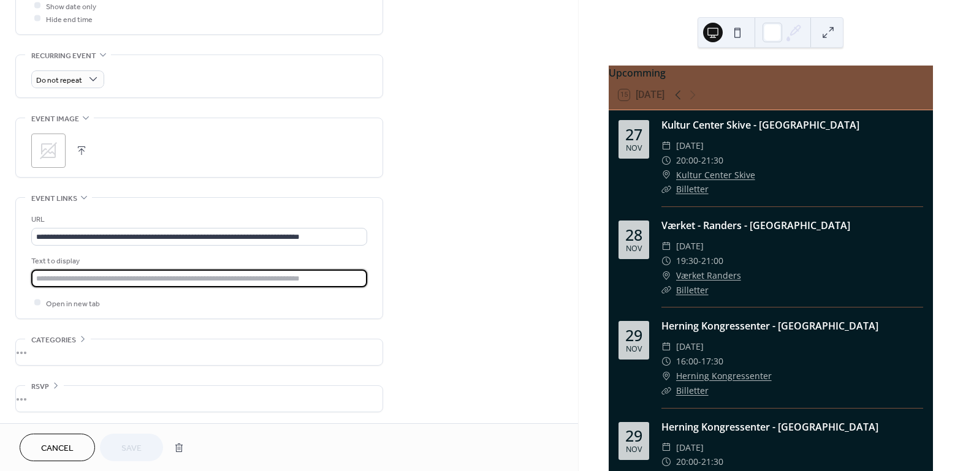
click at [137, 275] on input "text" at bounding box center [199, 279] width 336 height 18
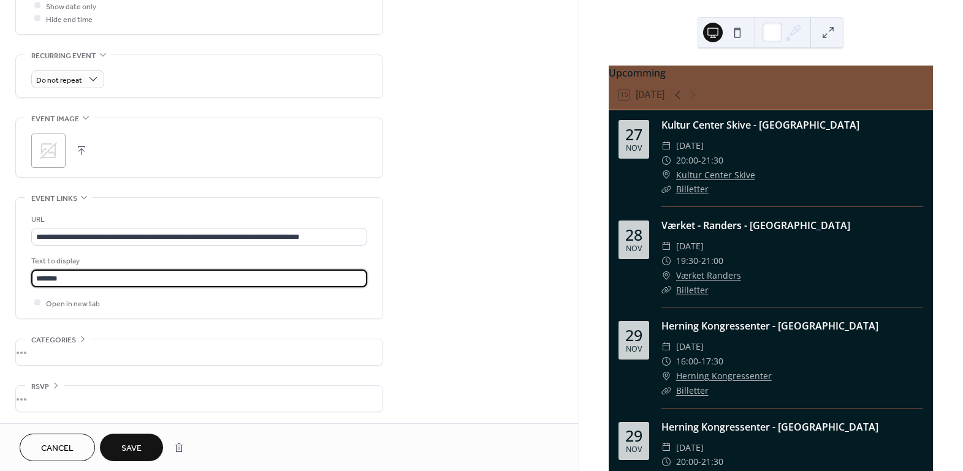
click at [123, 281] on input "*******" at bounding box center [199, 279] width 336 height 18
drag, startPoint x: 123, startPoint y: 281, endPoint x: -27, endPoint y: 263, distance: 151.2
click at [0, 263] on html "**********" at bounding box center [481, 235] width 963 height 471
type input "*********"
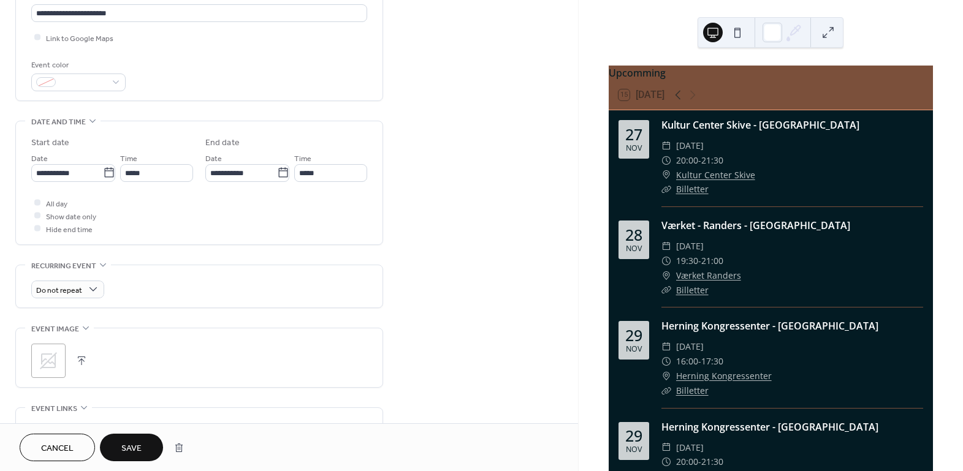
scroll to position [446, 0]
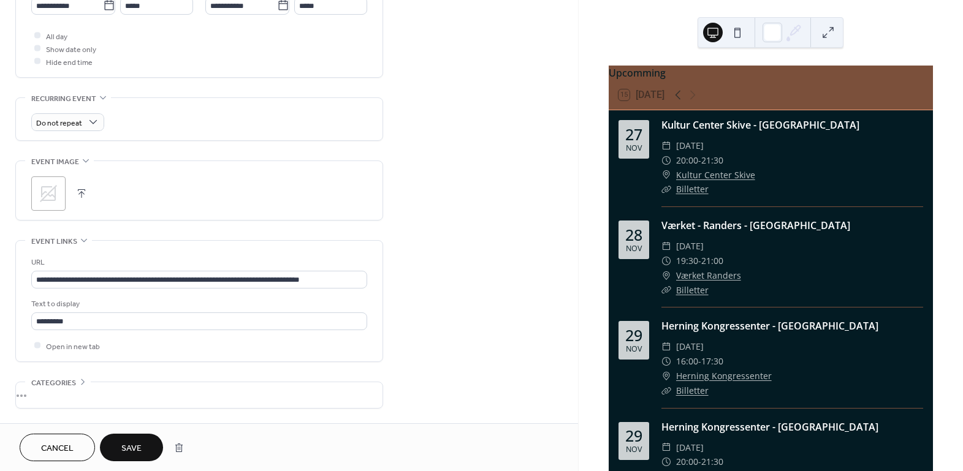
click at [118, 444] on button "Save" at bounding box center [131, 448] width 63 height 28
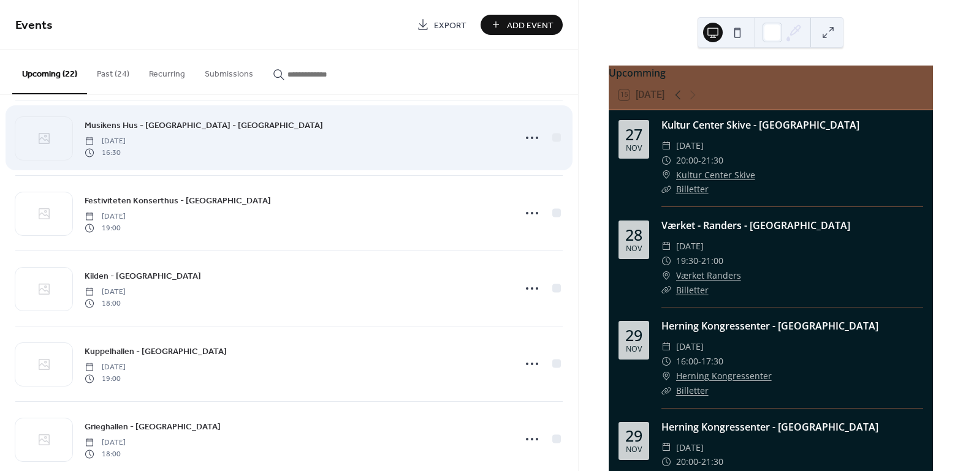
scroll to position [446, 0]
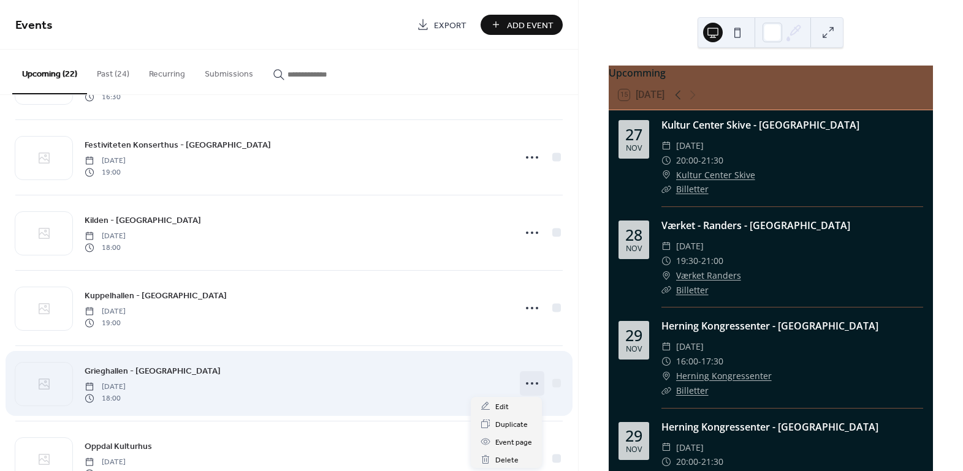
click at [526, 376] on icon at bounding box center [532, 384] width 20 height 20
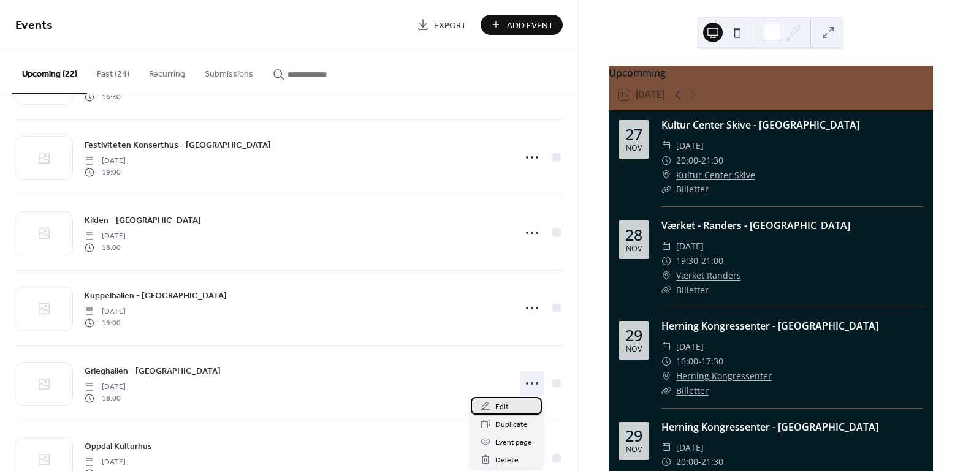
click at [512, 405] on div "Edit" at bounding box center [506, 406] width 71 height 18
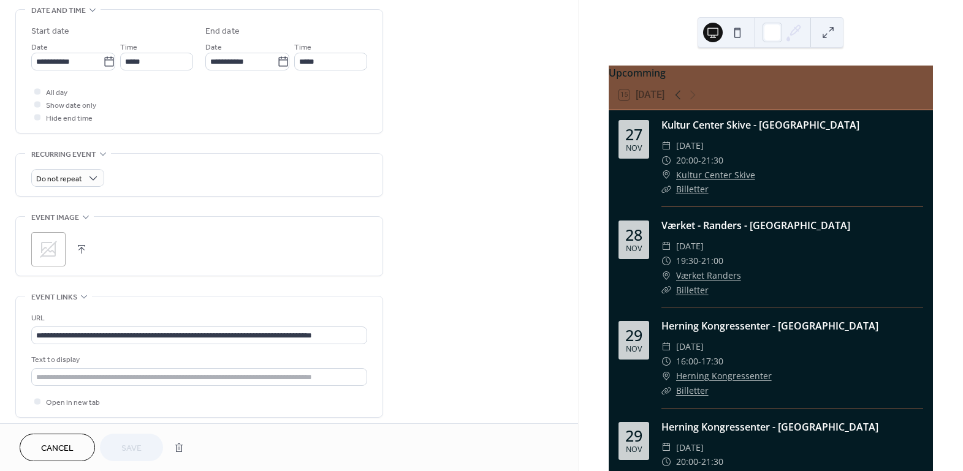
scroll to position [489, 0]
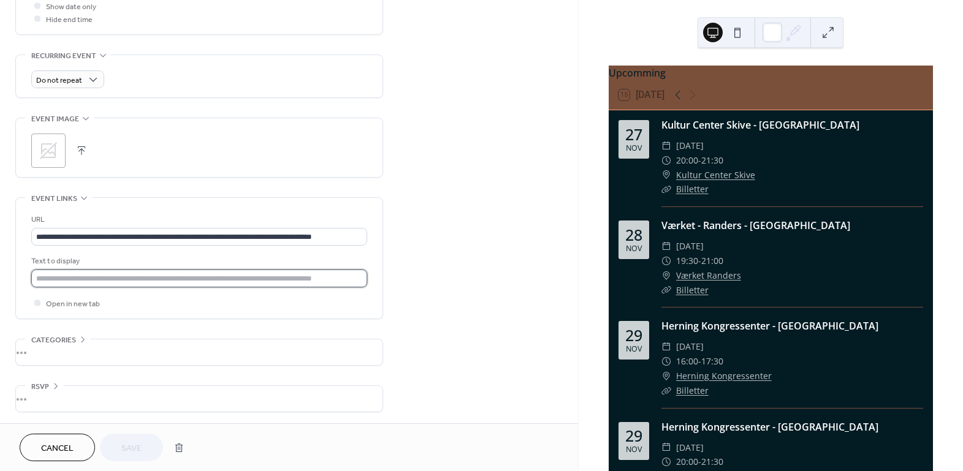
click at [89, 272] on input "text" at bounding box center [199, 279] width 336 height 18
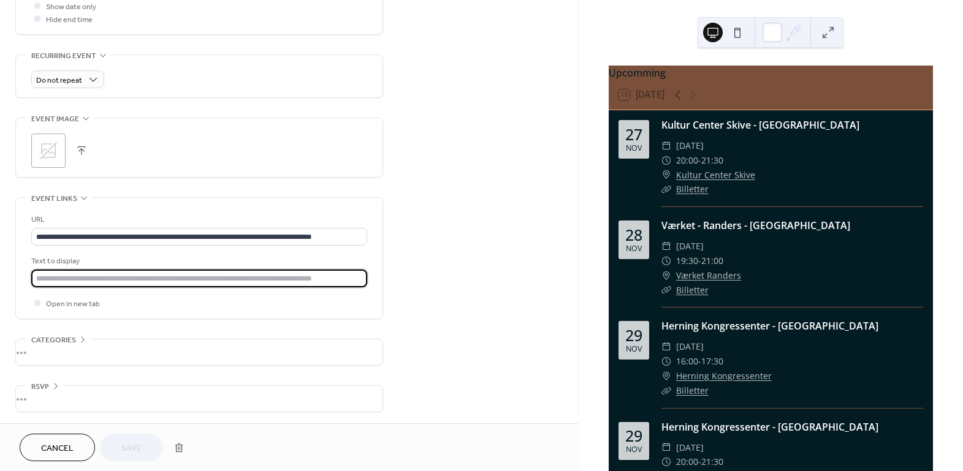
type input "*********"
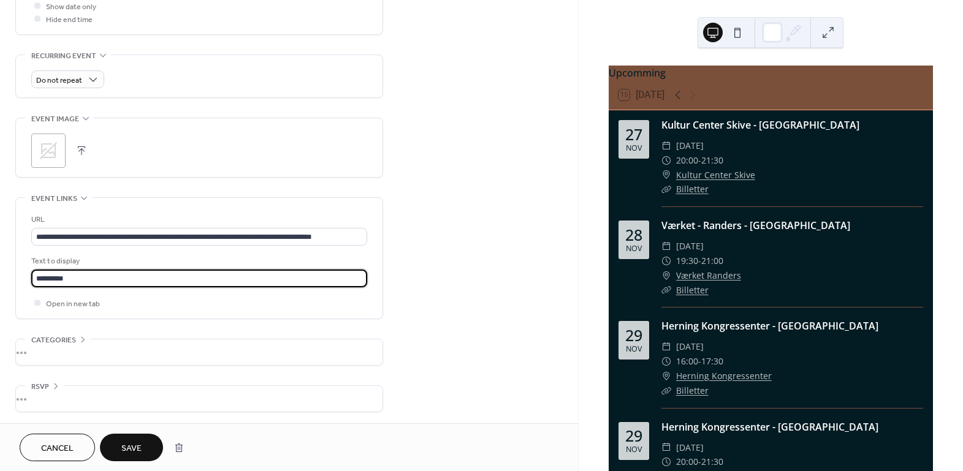
click at [132, 448] on span "Save" at bounding box center [131, 449] width 20 height 13
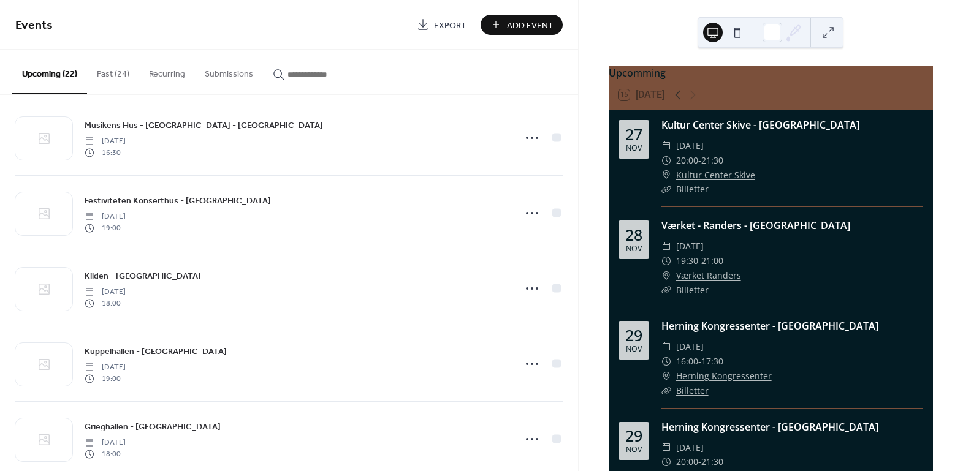
scroll to position [501, 0]
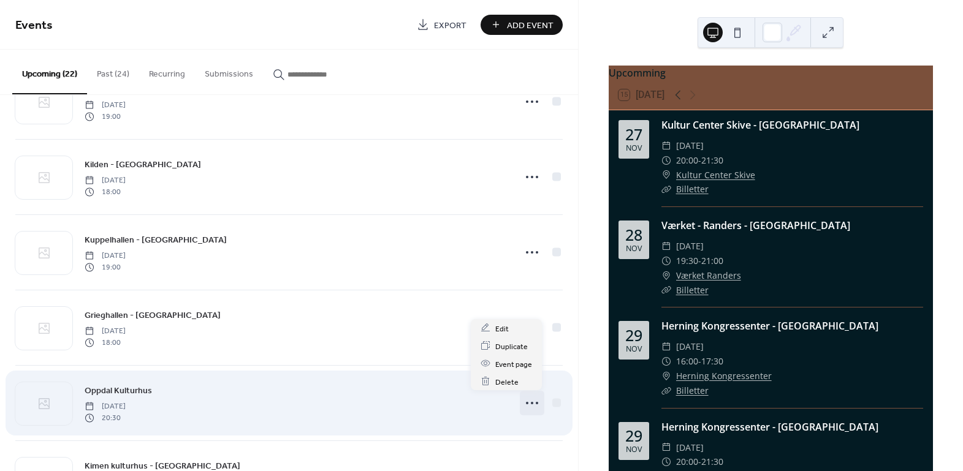
click at [531, 403] on circle at bounding box center [532, 403] width 2 height 2
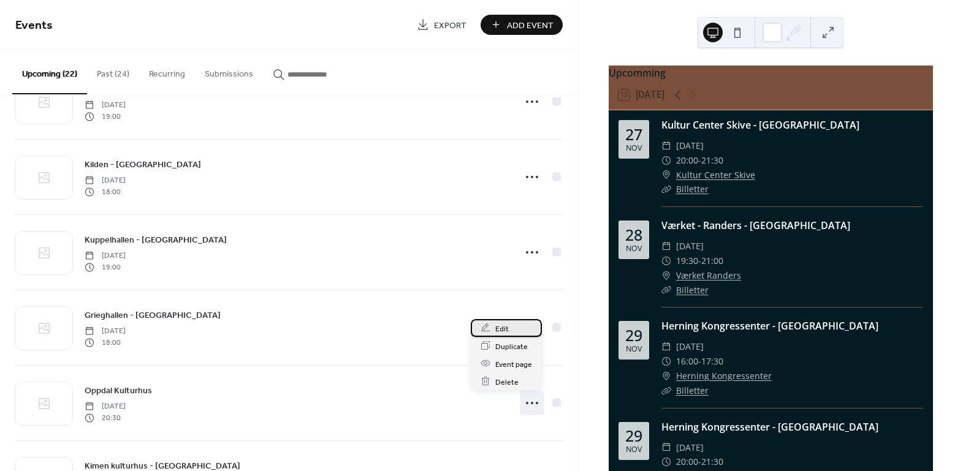
click at [503, 329] on span "Edit" at bounding box center [501, 328] width 13 height 13
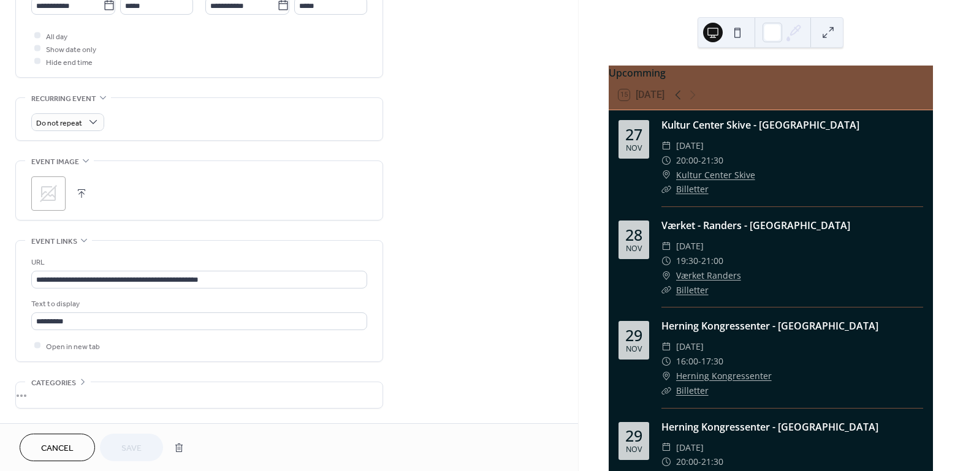
scroll to position [489, 0]
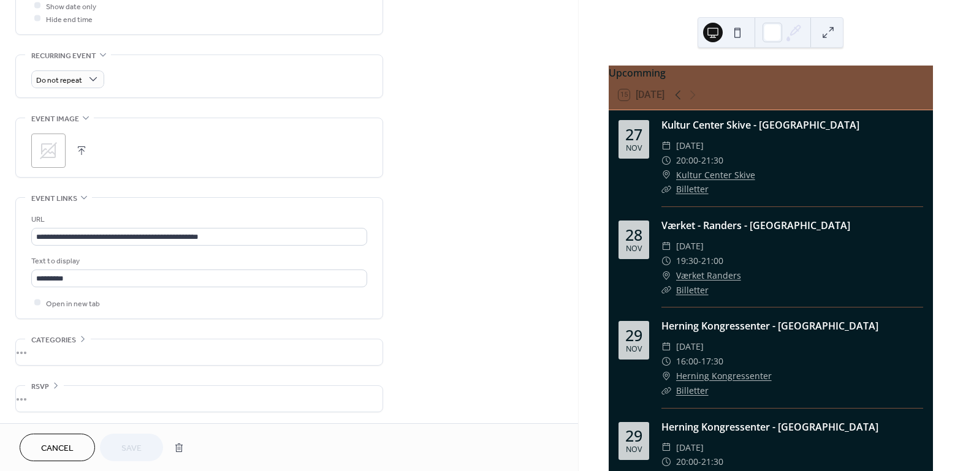
click at [45, 446] on span "Cancel" at bounding box center [57, 449] width 32 height 13
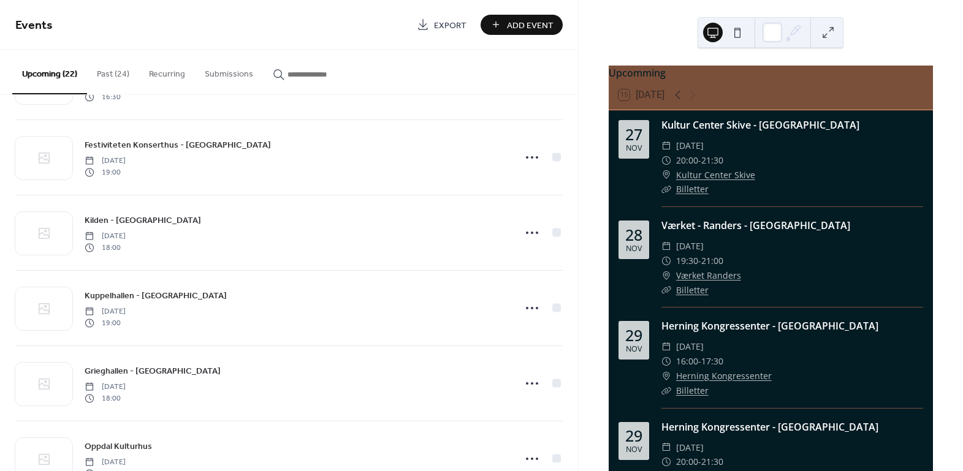
scroll to position [557, 0]
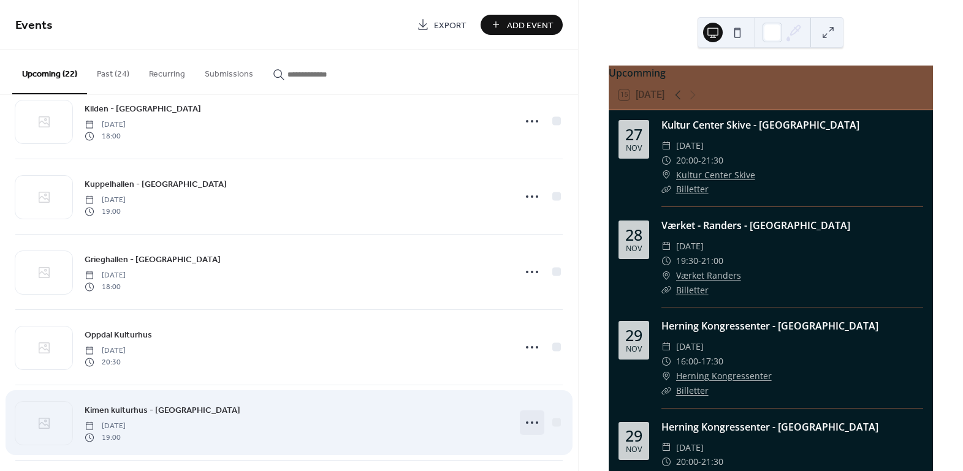
click at [530, 424] on icon at bounding box center [532, 423] width 20 height 20
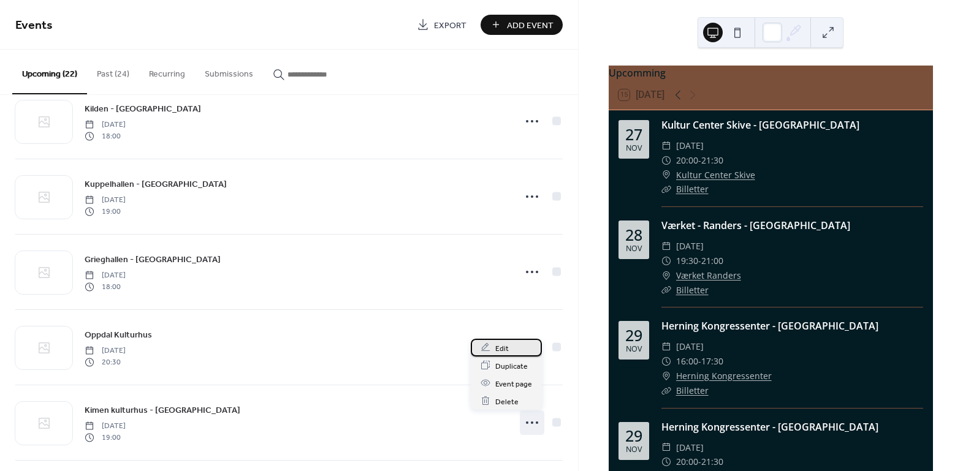
click at [518, 346] on div "Edit" at bounding box center [506, 348] width 71 height 18
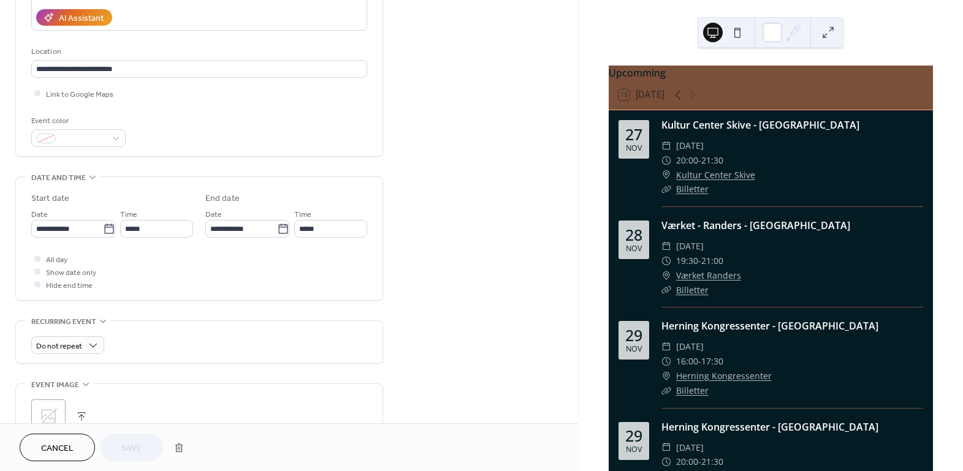
scroll to position [446, 0]
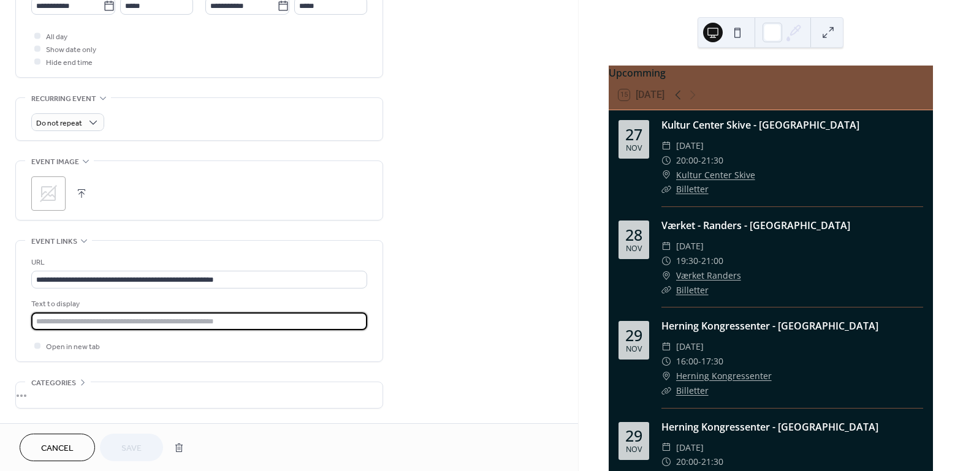
click at [110, 325] on input "text" at bounding box center [199, 322] width 336 height 18
type input "*********"
click at [127, 455] on span "Save" at bounding box center [131, 449] width 20 height 13
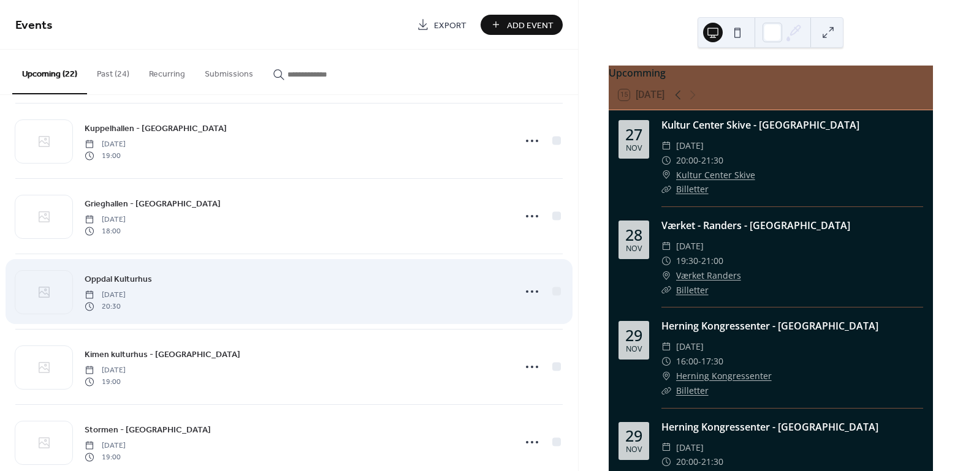
scroll to position [668, 0]
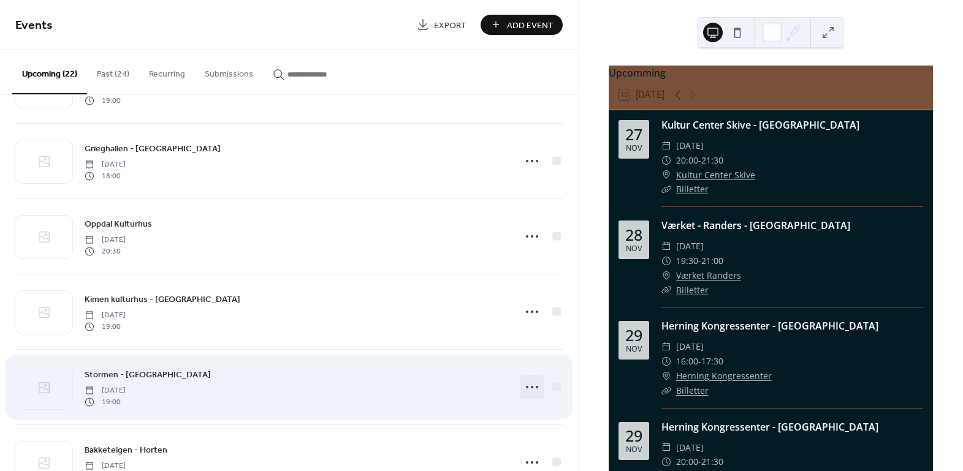
click at [526, 386] on circle at bounding box center [527, 387] width 2 height 2
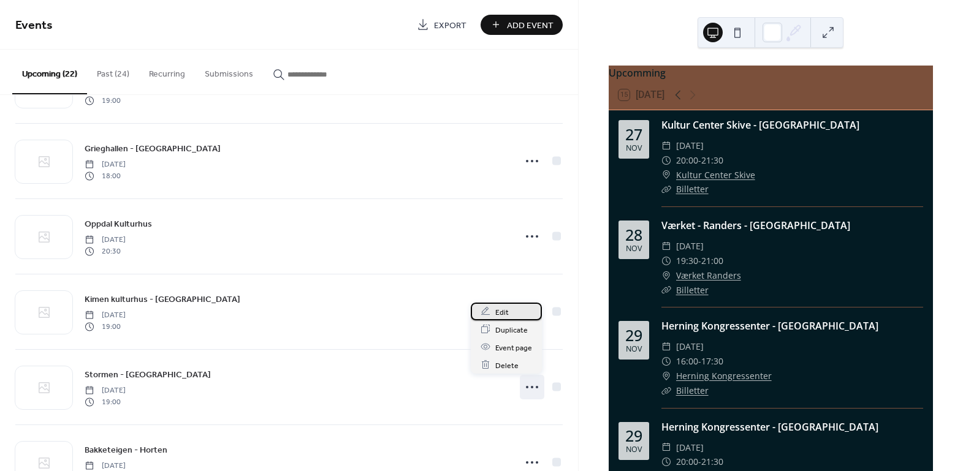
click at [506, 310] on span "Edit" at bounding box center [501, 312] width 13 height 13
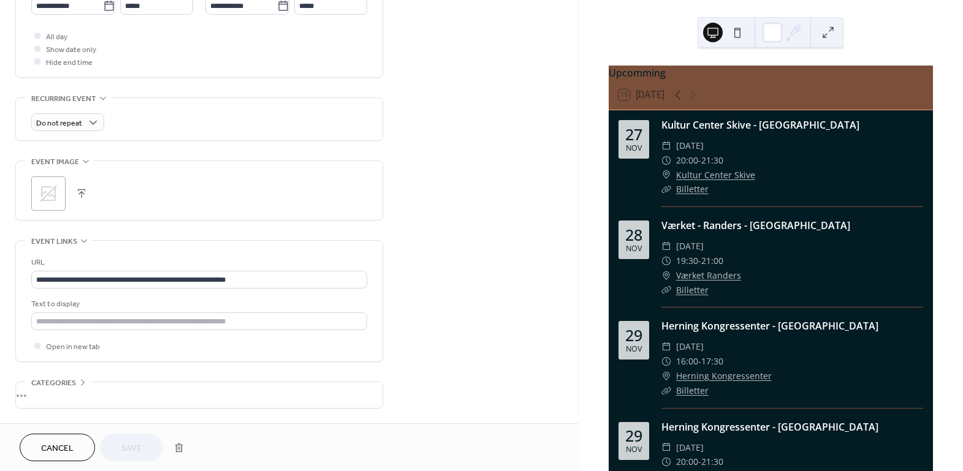
scroll to position [489, 0]
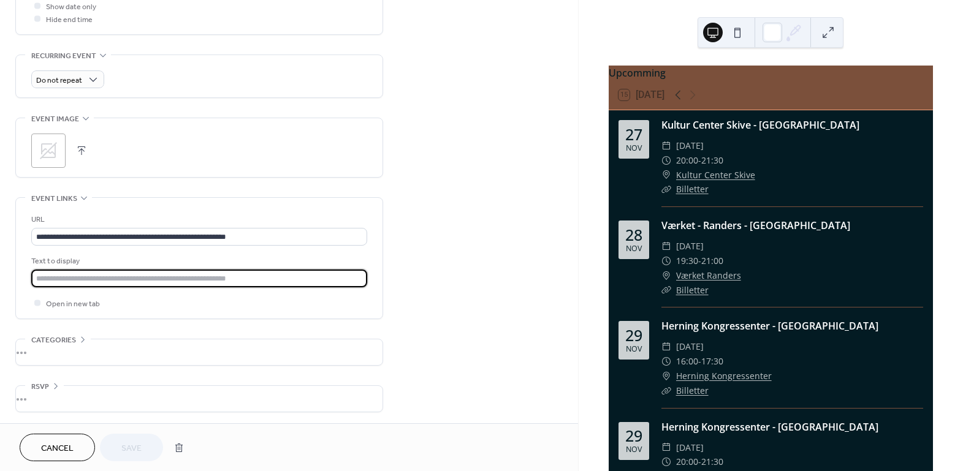
click at [117, 275] on input "text" at bounding box center [199, 279] width 336 height 18
type input "*********"
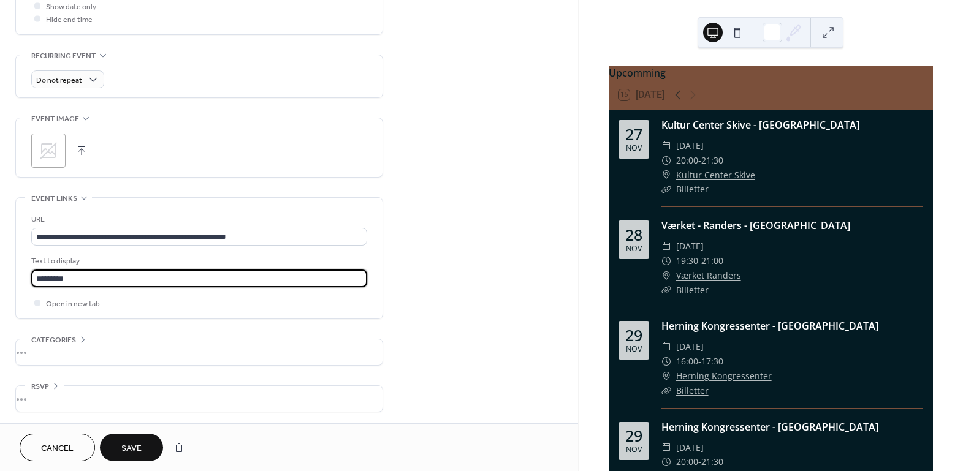
click at [121, 445] on button "Save" at bounding box center [131, 448] width 63 height 28
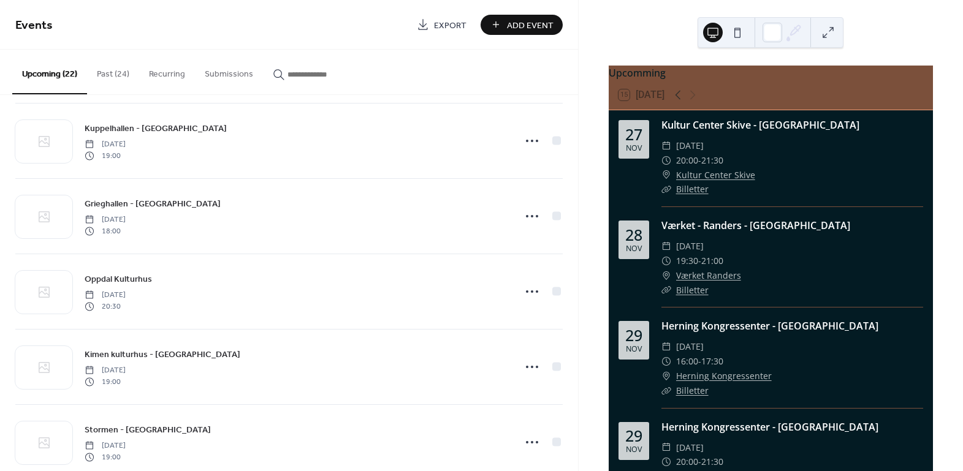
scroll to position [668, 0]
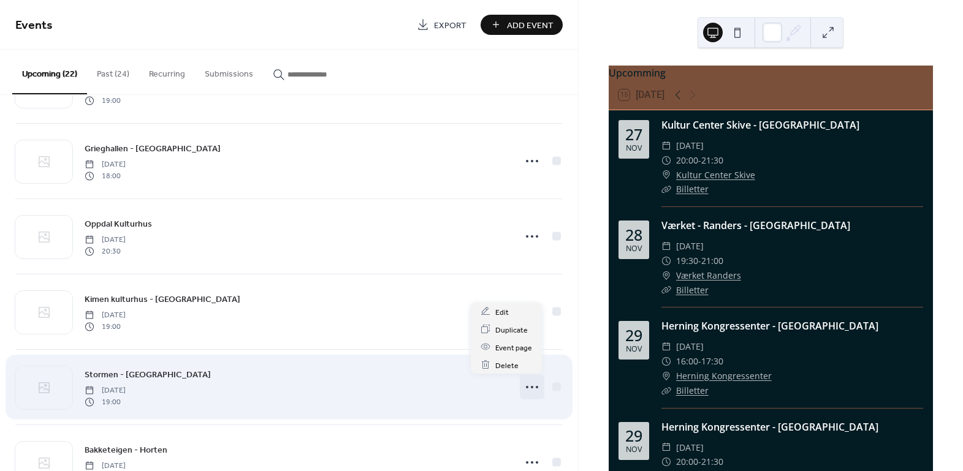
click at [531, 386] on circle at bounding box center [532, 387] width 2 height 2
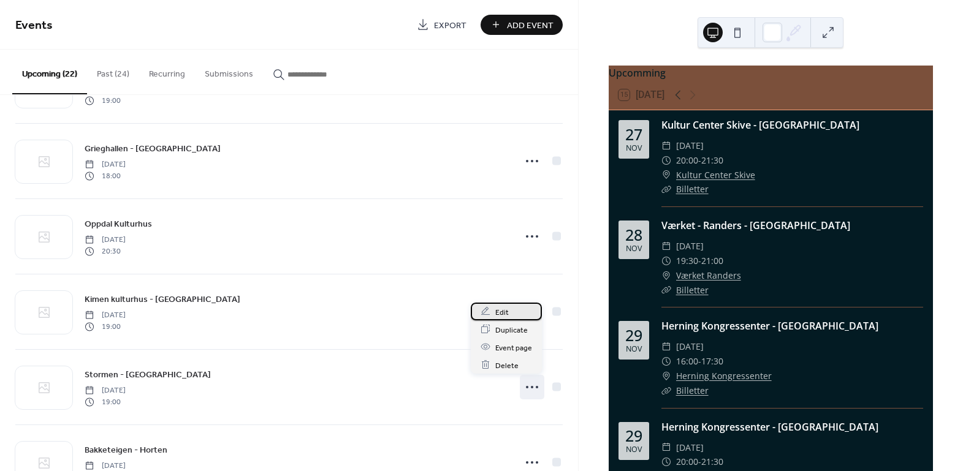
click at [519, 308] on div "Edit" at bounding box center [506, 312] width 71 height 18
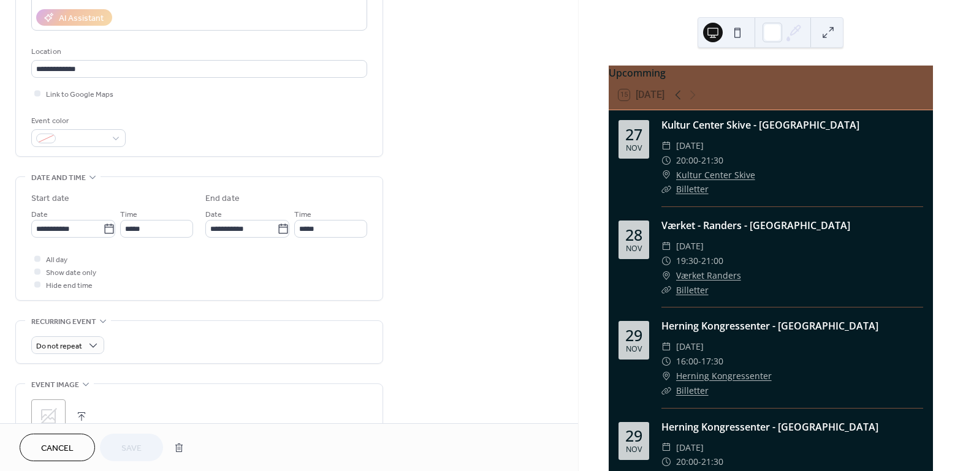
scroll to position [390, 0]
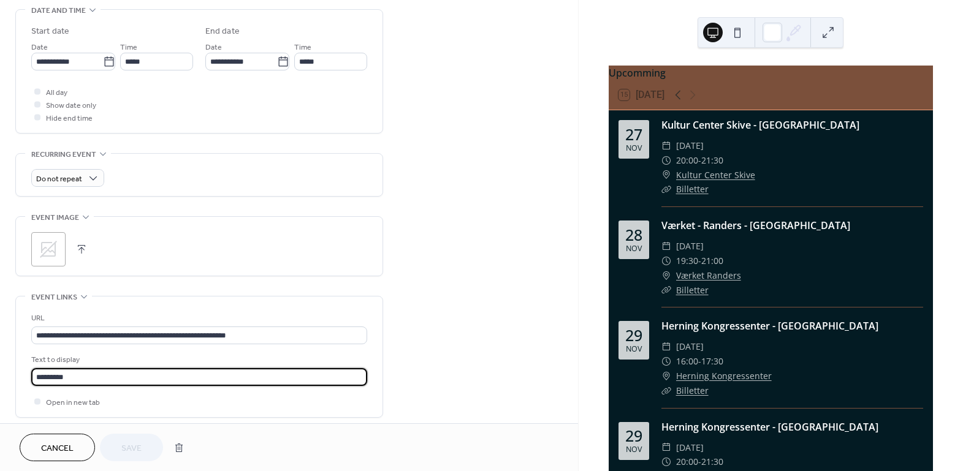
click at [177, 379] on input "*********" at bounding box center [199, 377] width 336 height 18
click at [342, 319] on div "URL" at bounding box center [197, 318] width 333 height 13
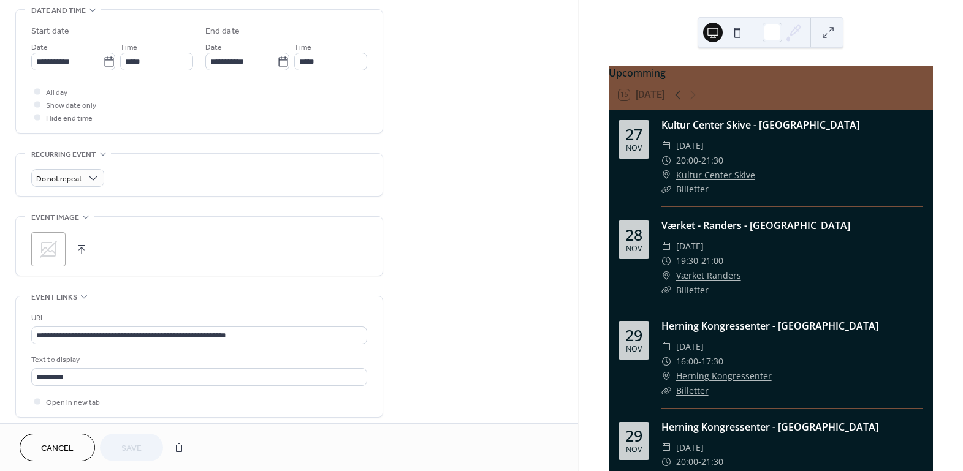
click at [56, 454] on span "Cancel" at bounding box center [57, 449] width 32 height 13
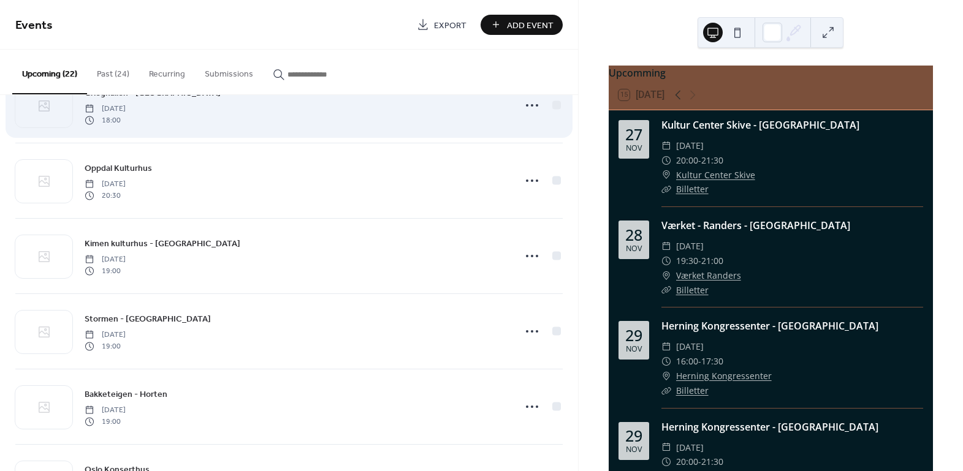
scroll to position [780, 0]
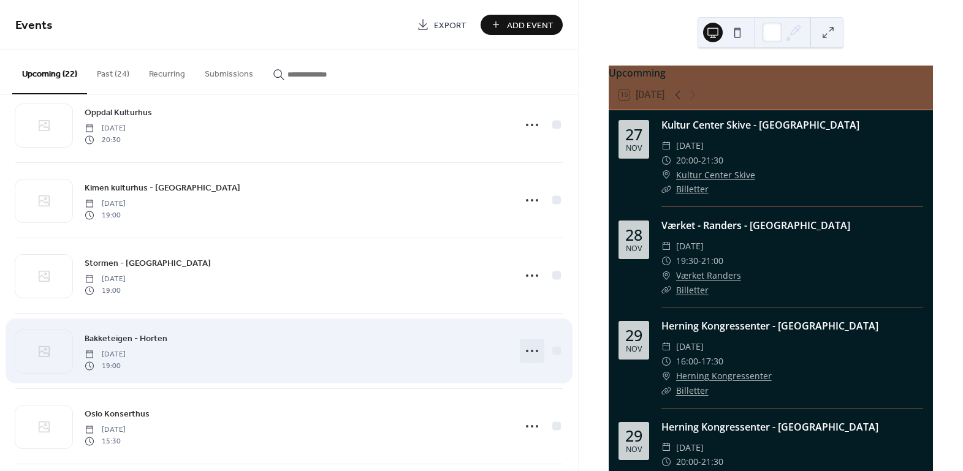
click at [526, 350] on circle at bounding box center [527, 351] width 2 height 2
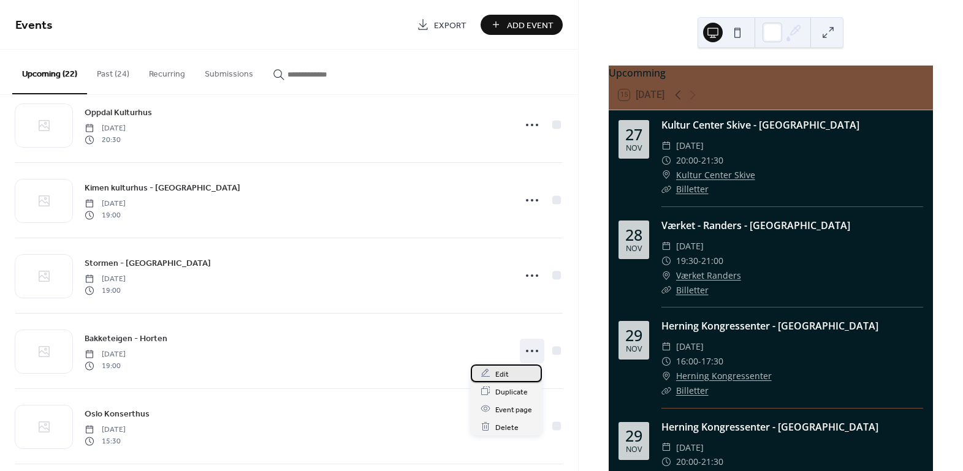
click at [513, 373] on div "Edit" at bounding box center [506, 374] width 71 height 18
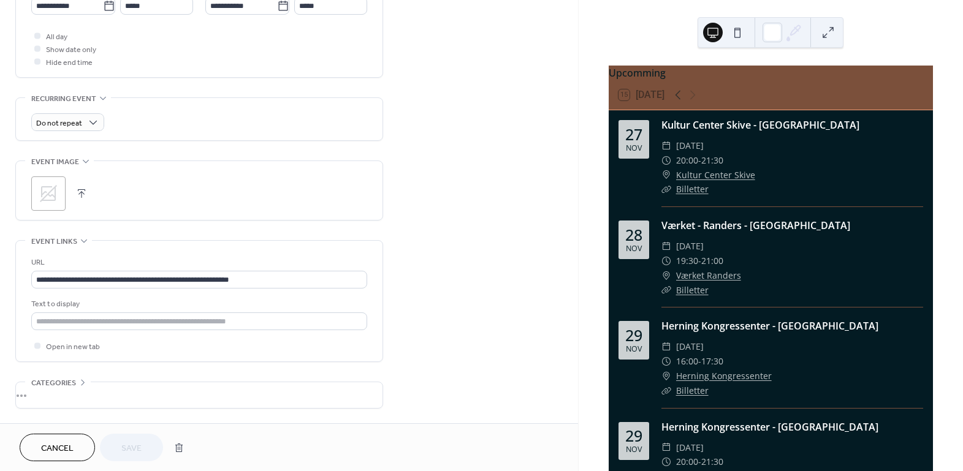
scroll to position [489, 0]
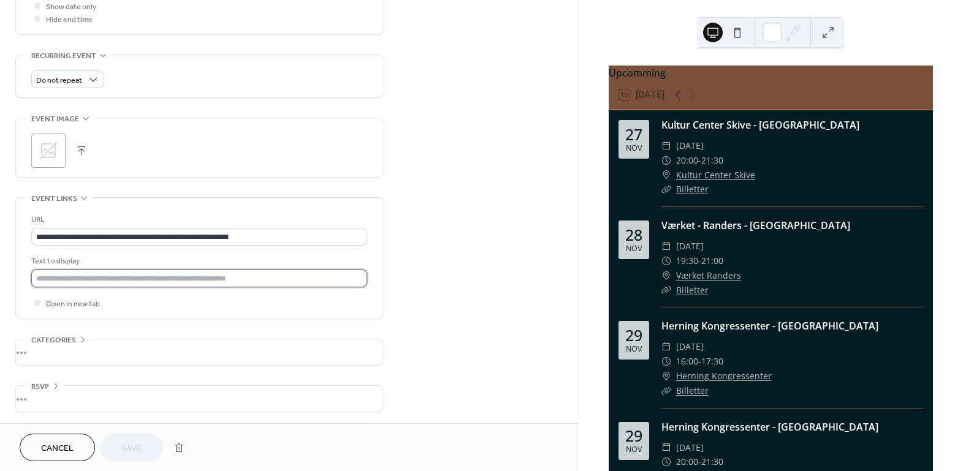
click at [147, 280] on input "text" at bounding box center [199, 279] width 336 height 18
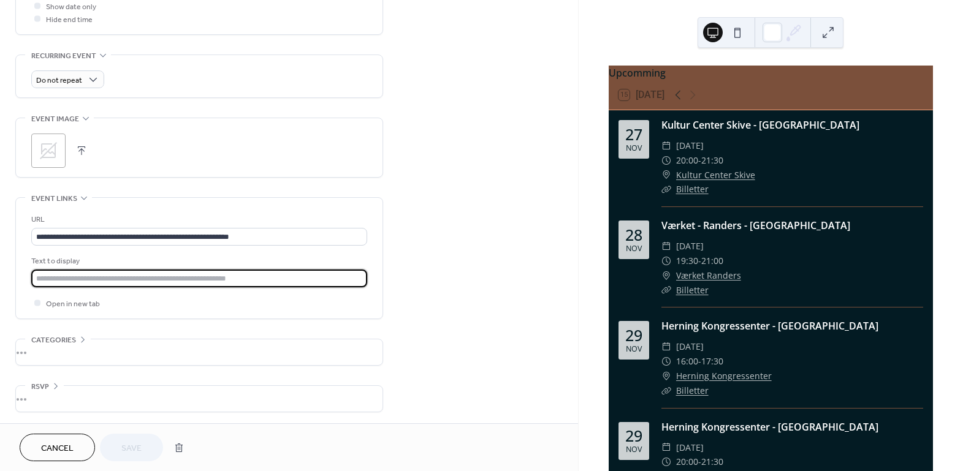
type input "*********"
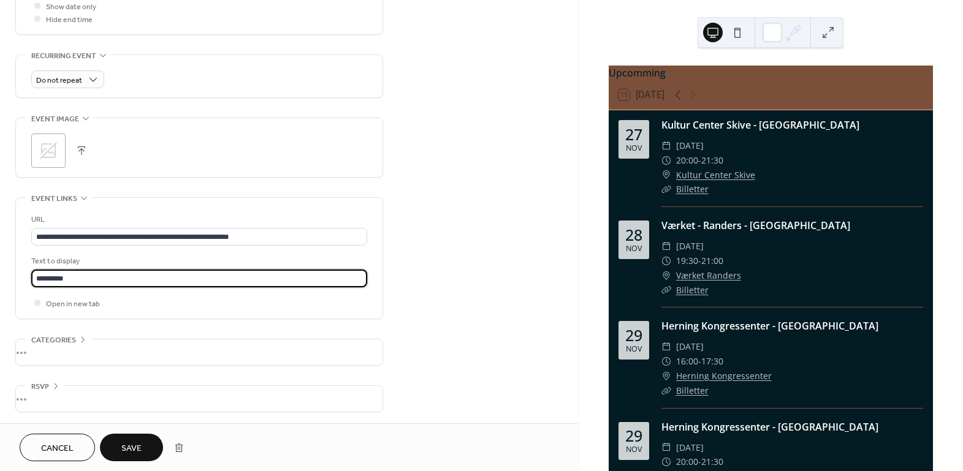
click at [140, 449] on span "Save" at bounding box center [131, 449] width 20 height 13
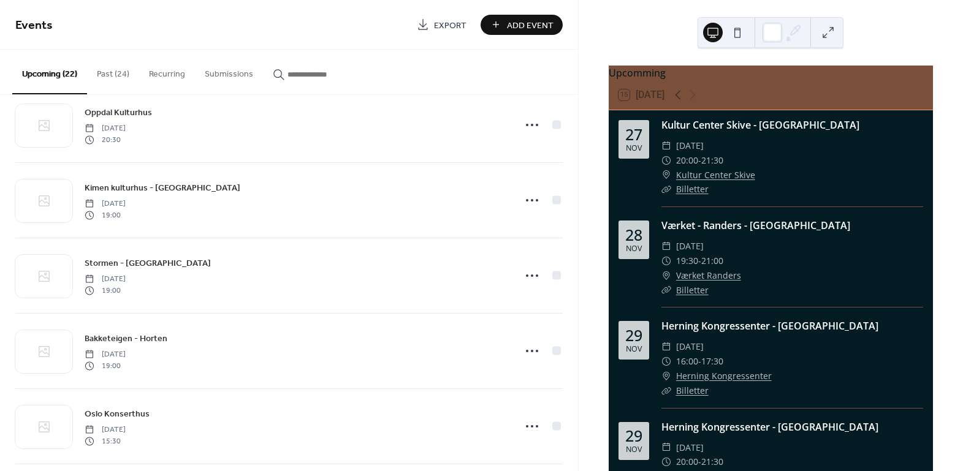
scroll to position [836, 0]
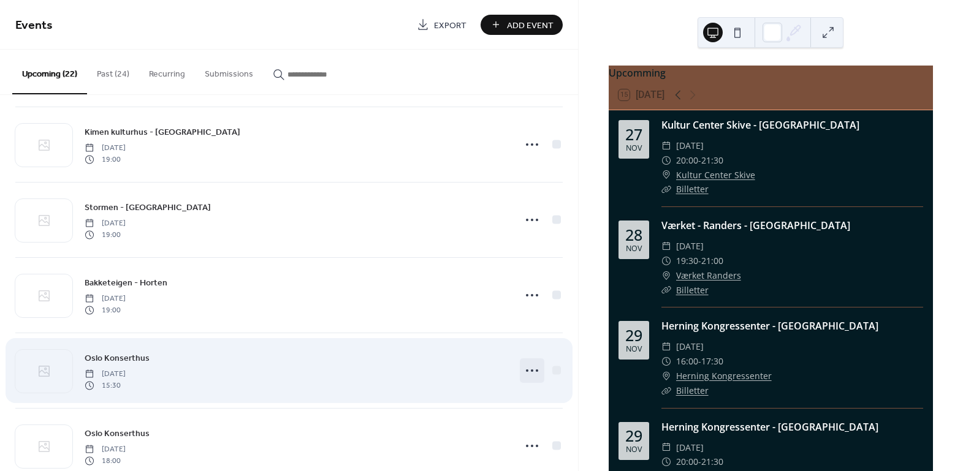
click at [531, 370] on circle at bounding box center [532, 371] width 2 height 2
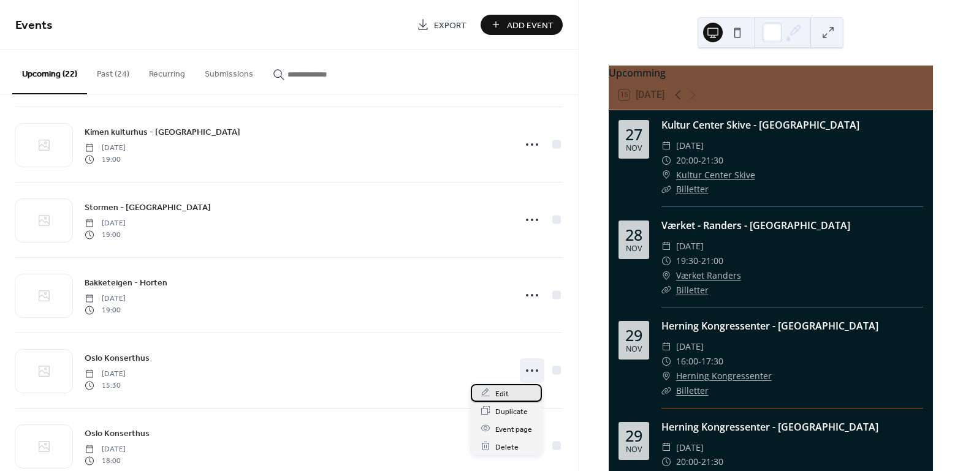
click at [516, 394] on div "Edit" at bounding box center [506, 393] width 71 height 18
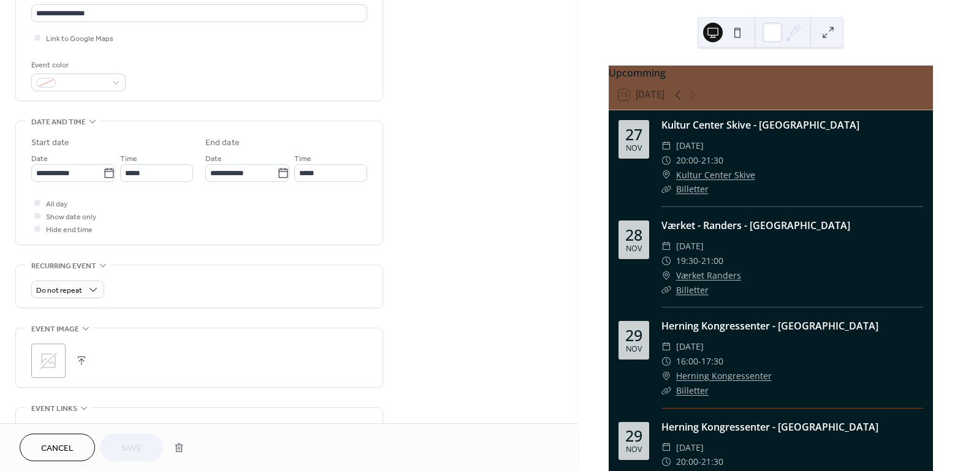
scroll to position [446, 0]
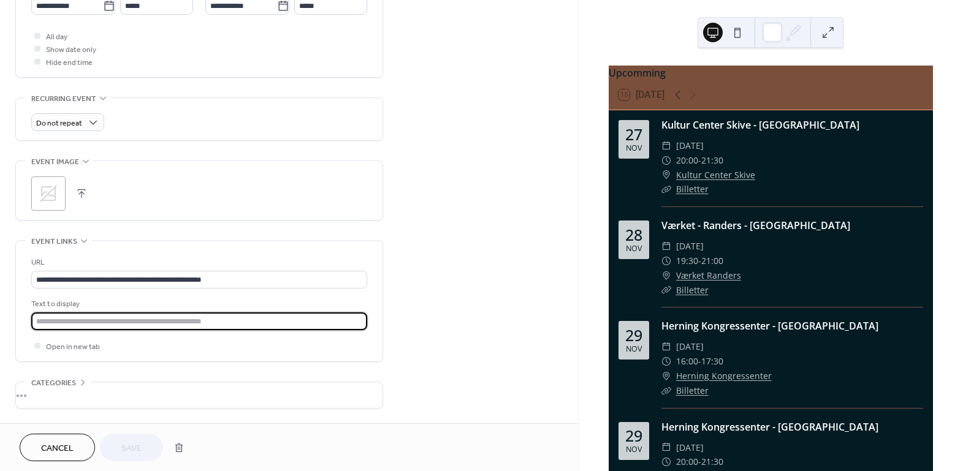
click at [84, 319] on input "text" at bounding box center [199, 322] width 336 height 18
type input "*********"
click at [133, 448] on span "Save" at bounding box center [131, 449] width 20 height 13
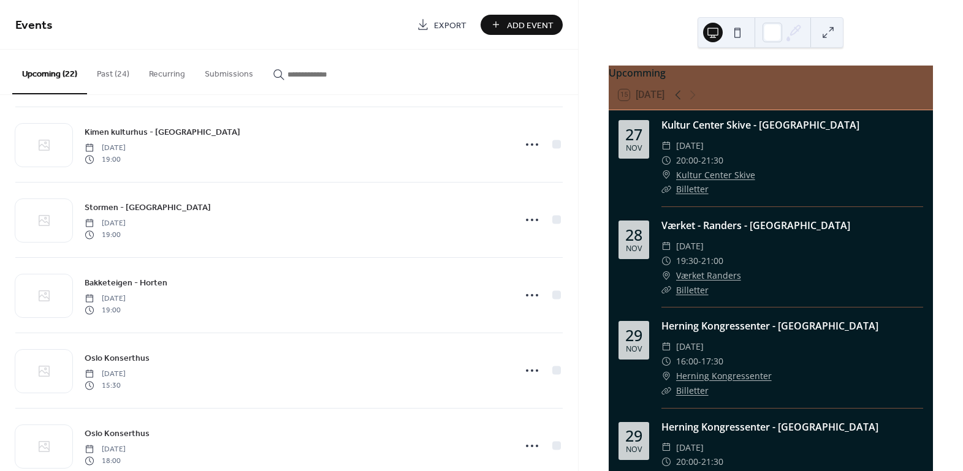
scroll to position [891, 0]
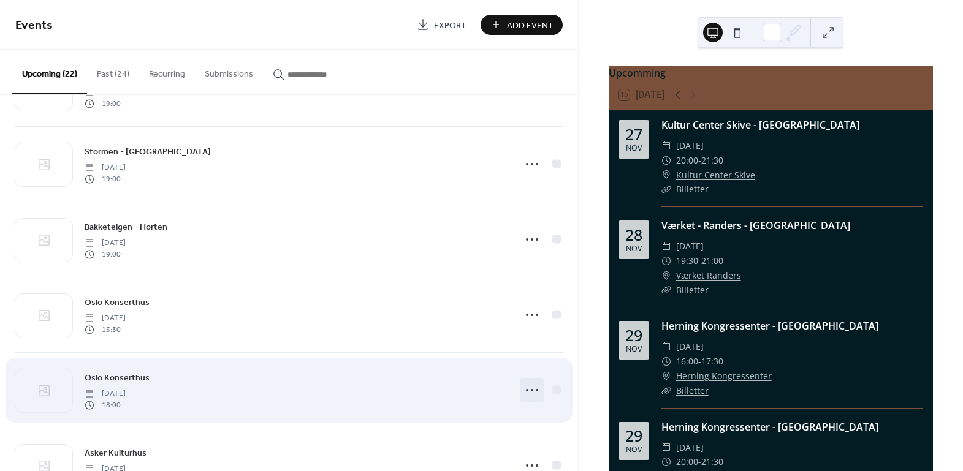
click at [525, 389] on icon at bounding box center [532, 391] width 20 height 20
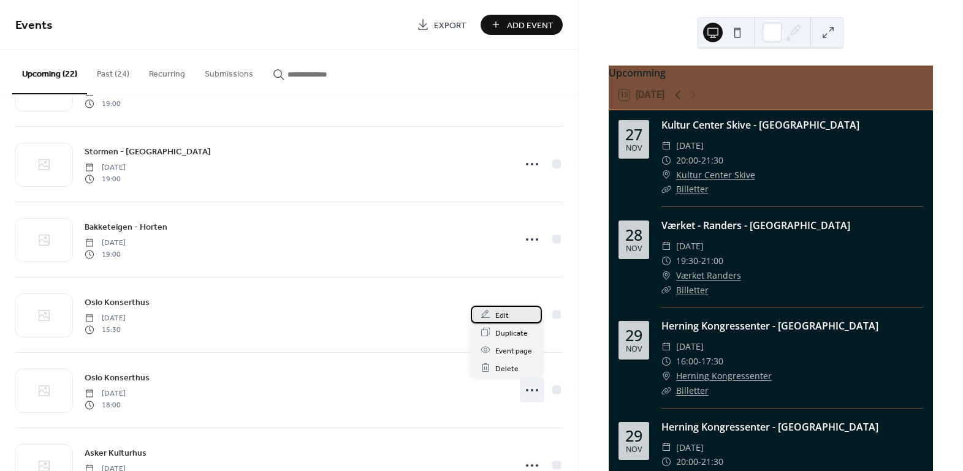
click at [514, 312] on div "Edit" at bounding box center [506, 315] width 71 height 18
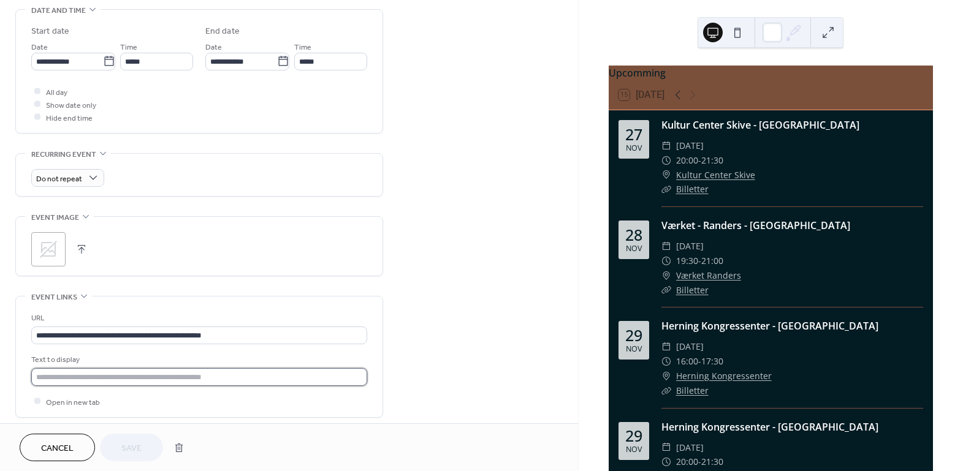
click at [167, 371] on input "text" at bounding box center [199, 377] width 336 height 18
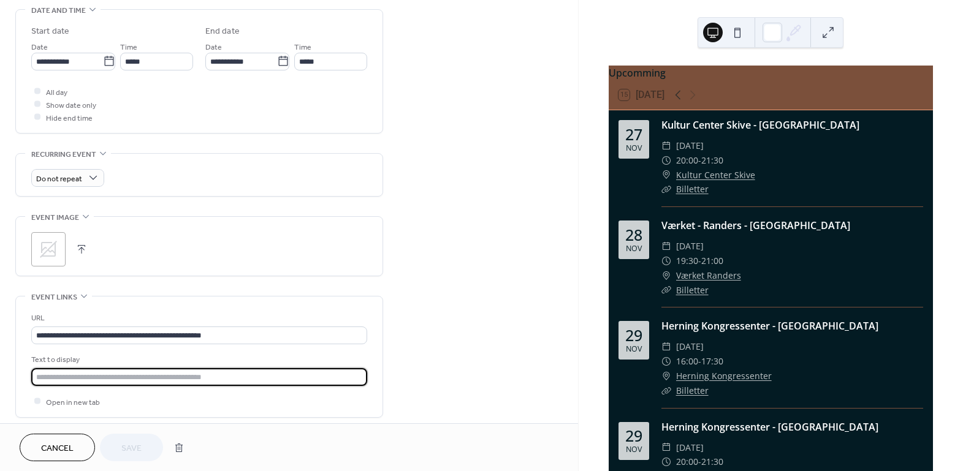
type input "*********"
click at [124, 450] on span "Save" at bounding box center [131, 449] width 20 height 13
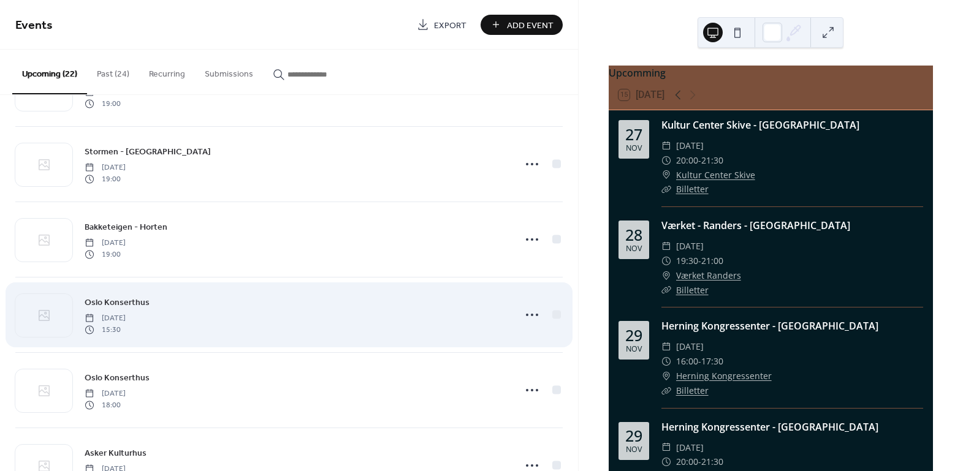
scroll to position [947, 0]
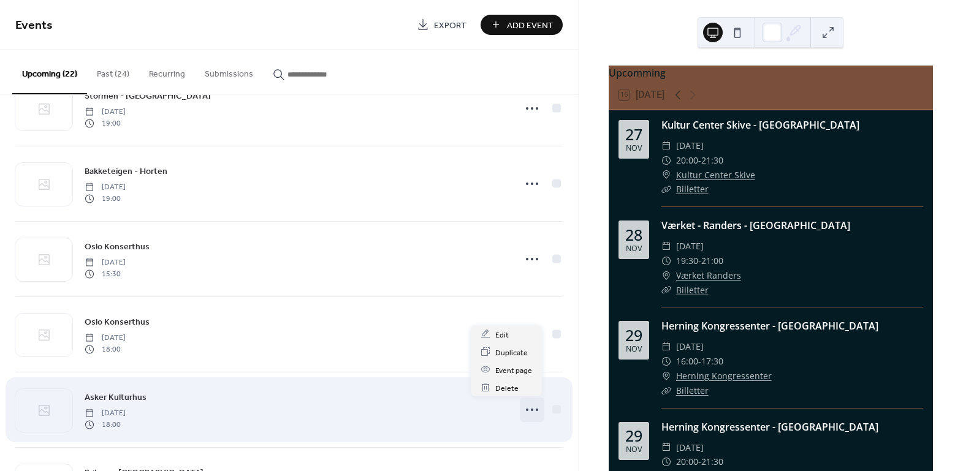
click at [524, 410] on icon at bounding box center [532, 410] width 20 height 20
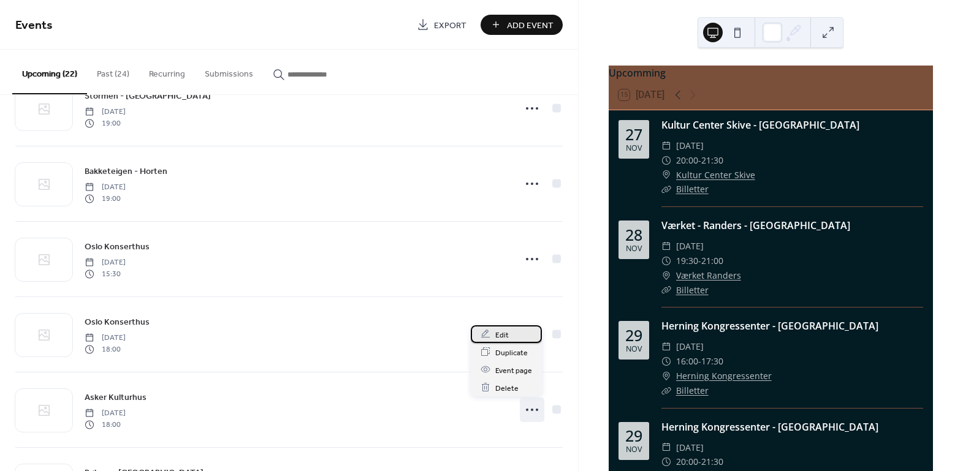
click at [490, 333] on div "Edit" at bounding box center [506, 335] width 71 height 18
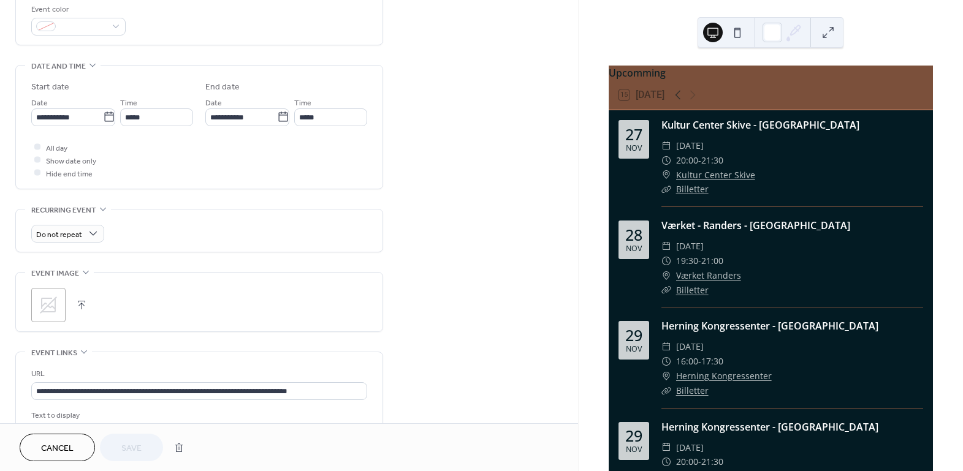
scroll to position [446, 0]
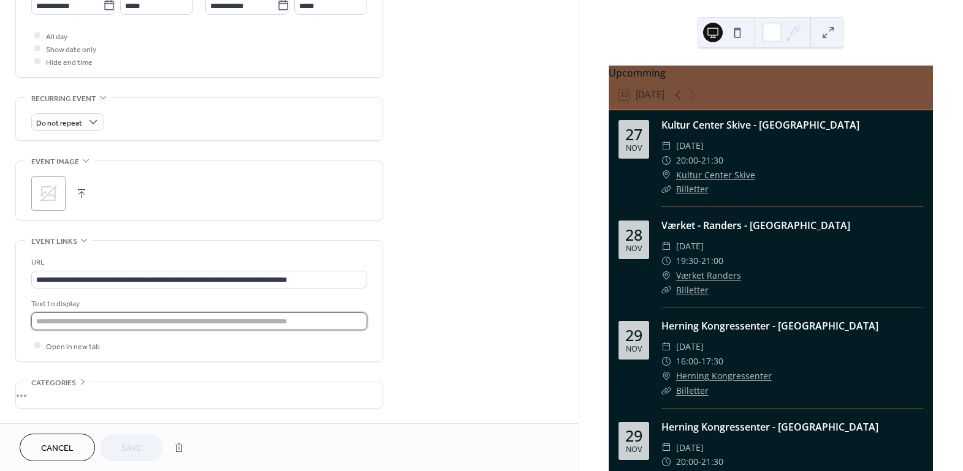
click at [210, 320] on input "text" at bounding box center [199, 322] width 336 height 18
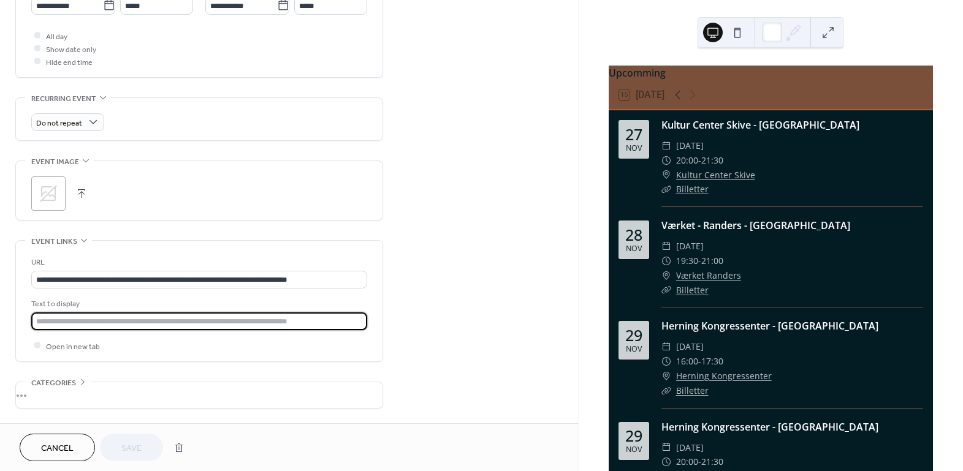
type input "*********"
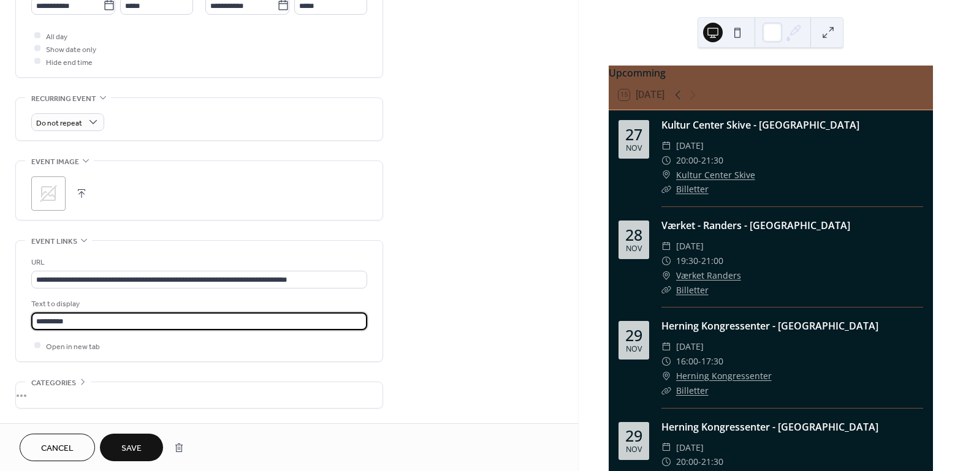
click at [125, 446] on span "Save" at bounding box center [131, 449] width 20 height 13
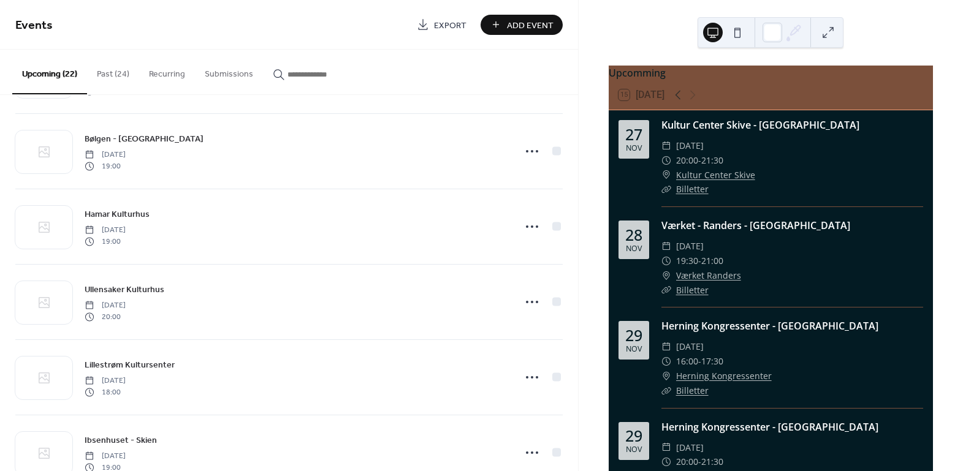
scroll to position [1317, 0]
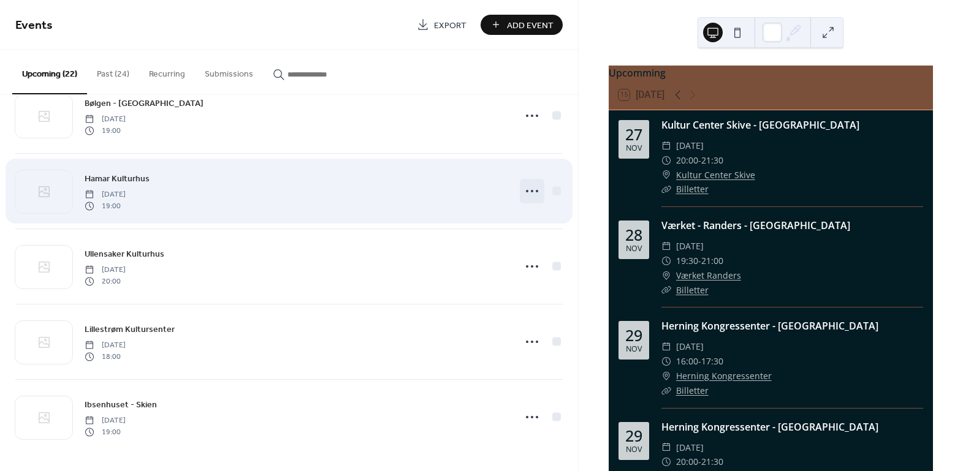
click at [532, 188] on icon at bounding box center [532, 191] width 20 height 20
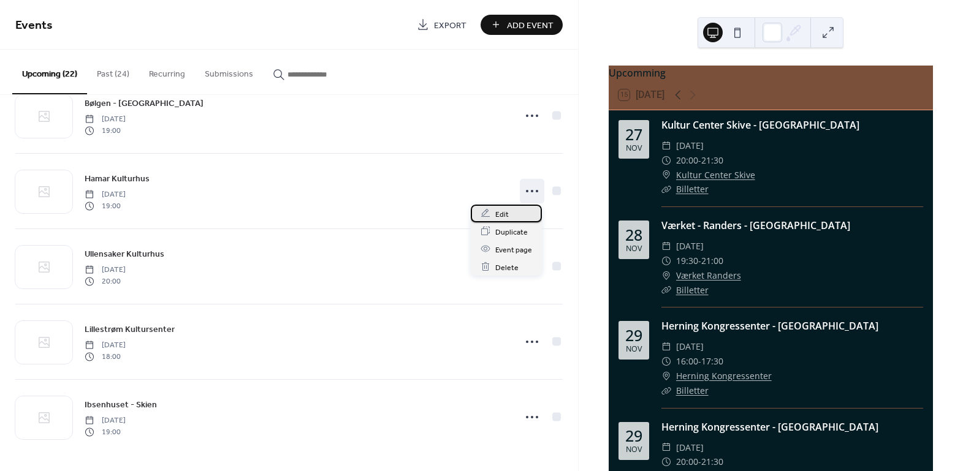
click at [507, 215] on span "Edit" at bounding box center [501, 214] width 13 height 13
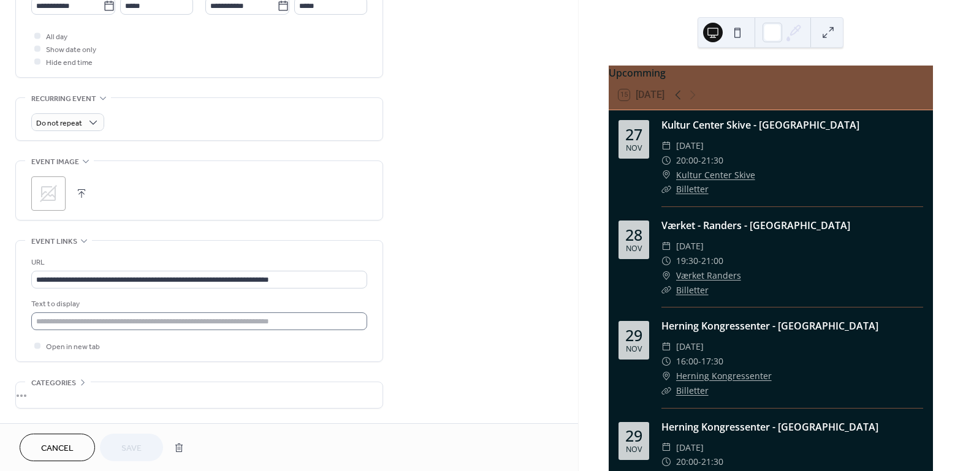
scroll to position [489, 0]
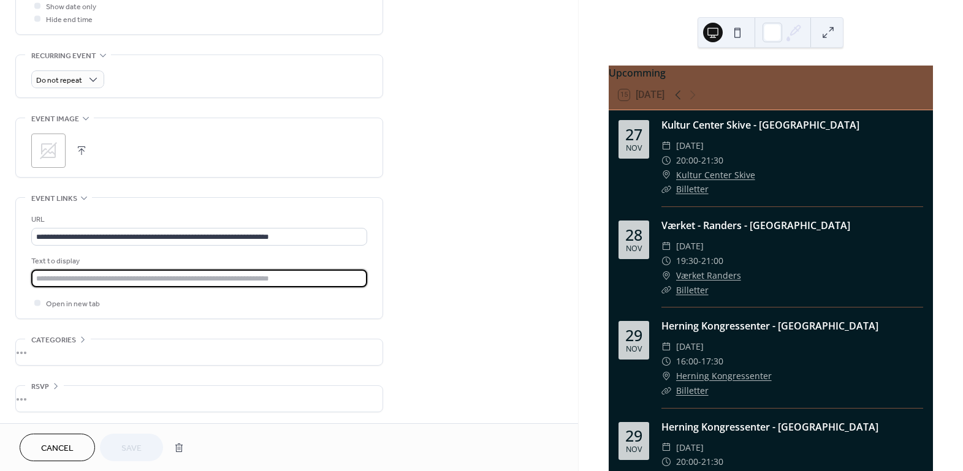
click at [102, 277] on input "text" at bounding box center [199, 279] width 336 height 18
type input "*********"
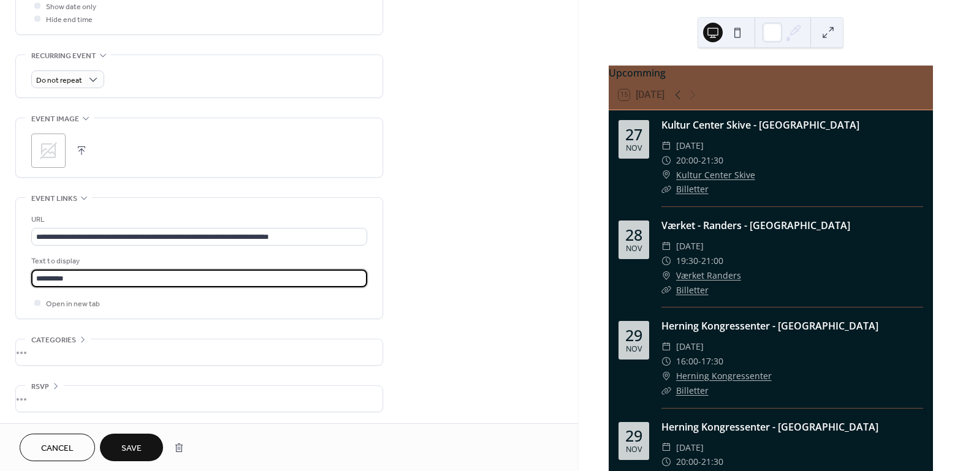
click at [140, 452] on span "Save" at bounding box center [131, 449] width 20 height 13
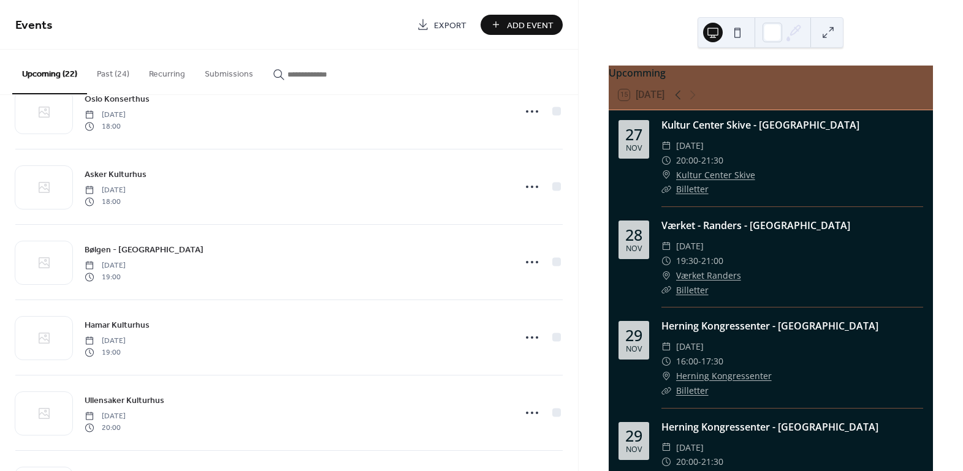
scroll to position [1226, 0]
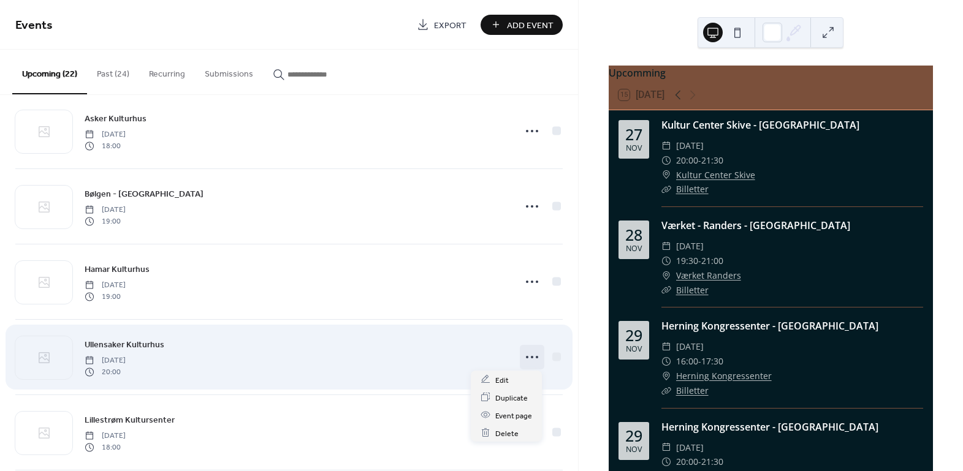
click at [531, 352] on icon at bounding box center [532, 358] width 20 height 20
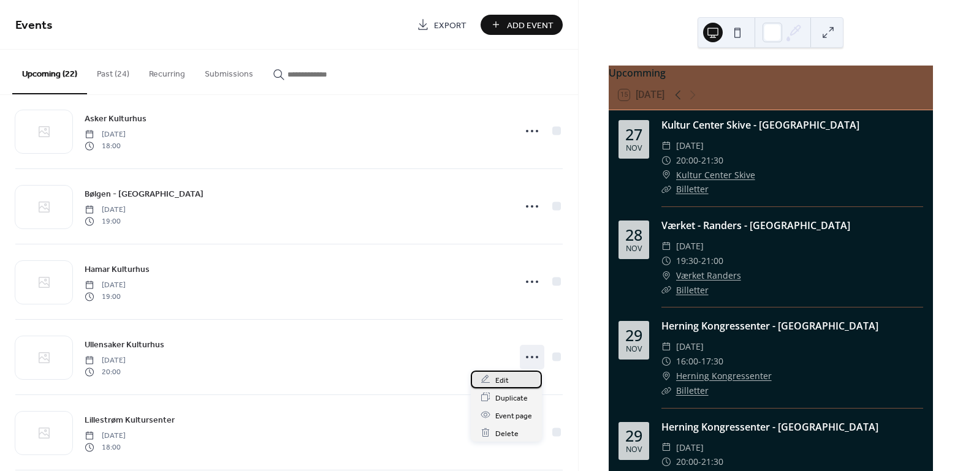
click at [520, 381] on div "Edit" at bounding box center [506, 380] width 71 height 18
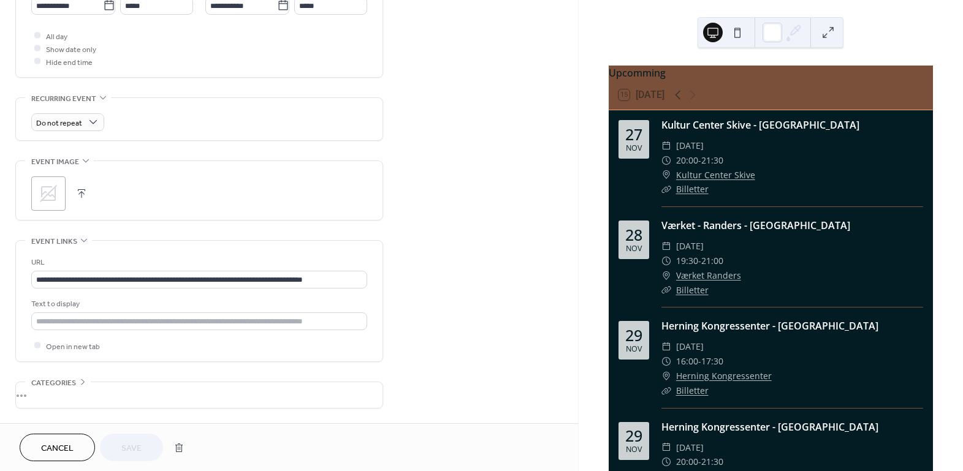
scroll to position [489, 0]
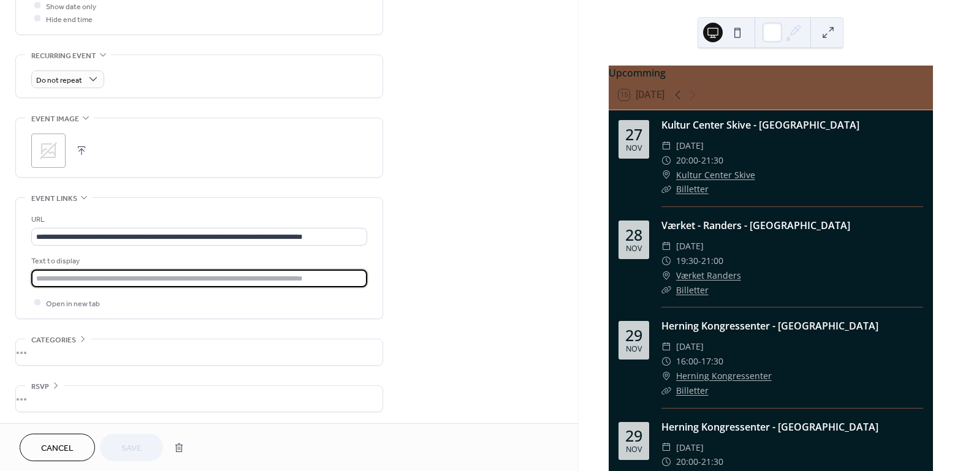
click at [152, 284] on input "text" at bounding box center [199, 279] width 336 height 18
type input "*********"
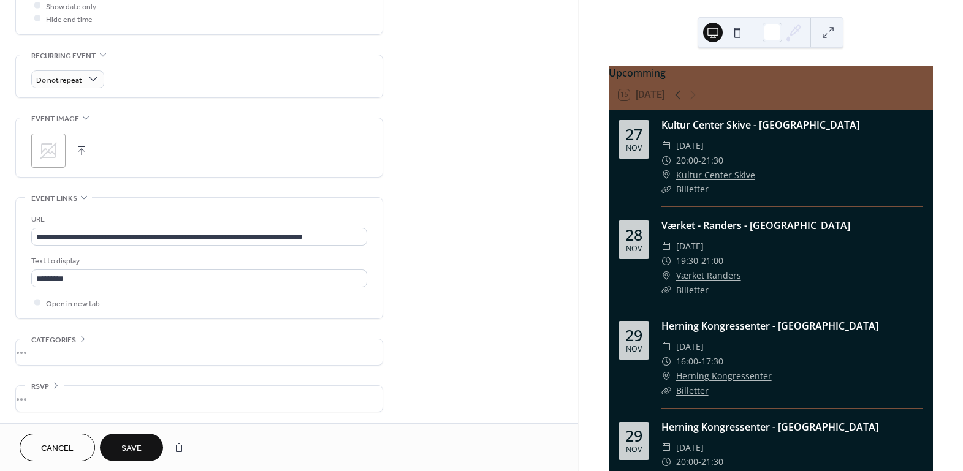
click at [137, 450] on span "Save" at bounding box center [131, 449] width 20 height 13
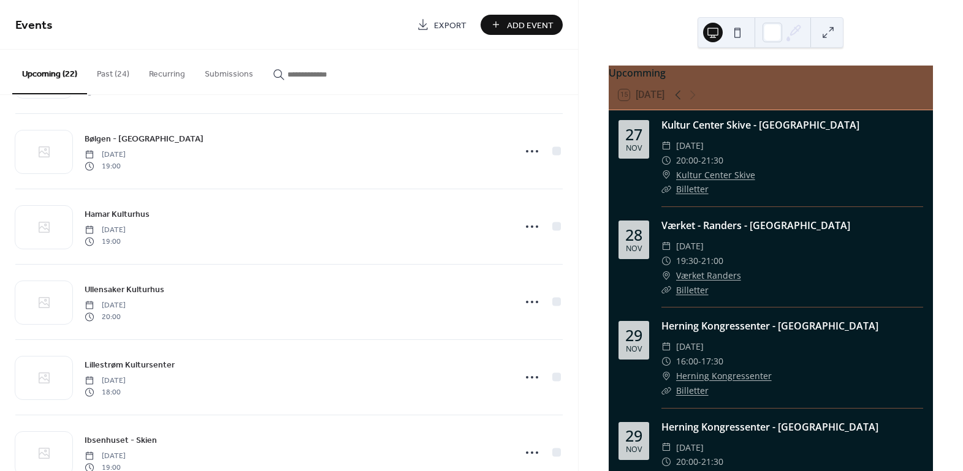
scroll to position [1317, 0]
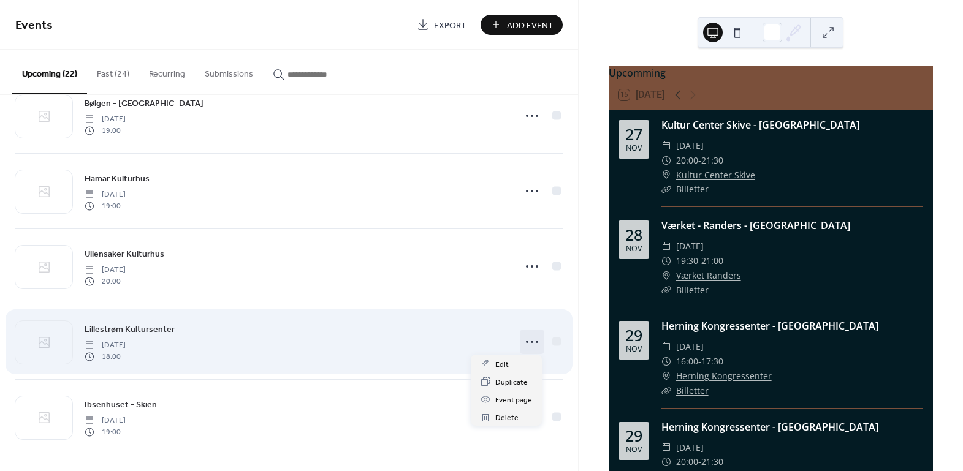
click at [525, 342] on icon at bounding box center [532, 342] width 20 height 20
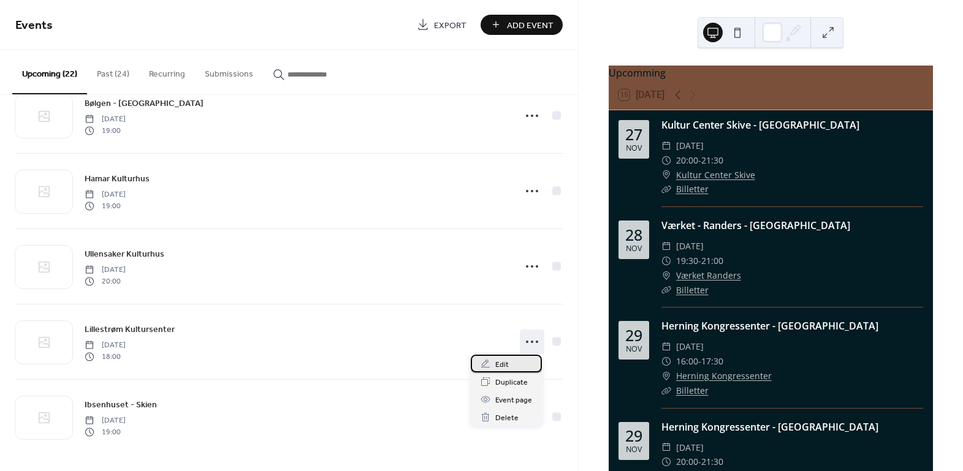
click at [519, 365] on div "Edit" at bounding box center [506, 364] width 71 height 18
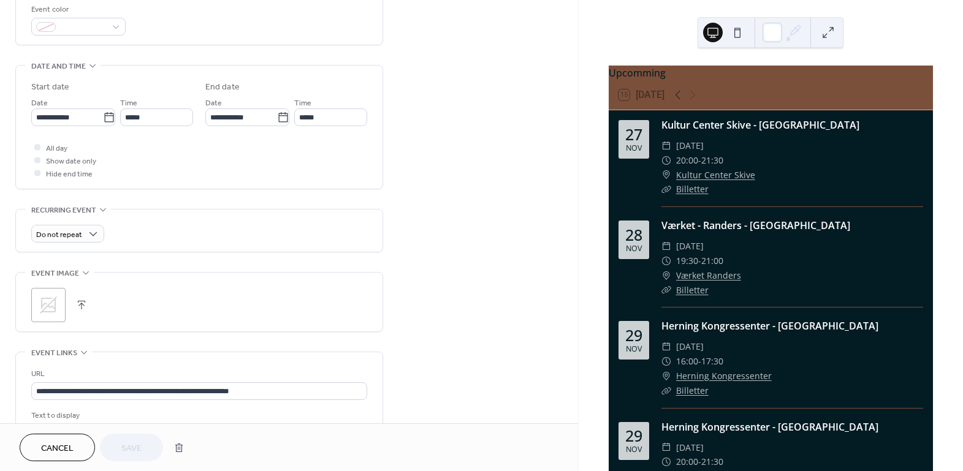
scroll to position [489, 0]
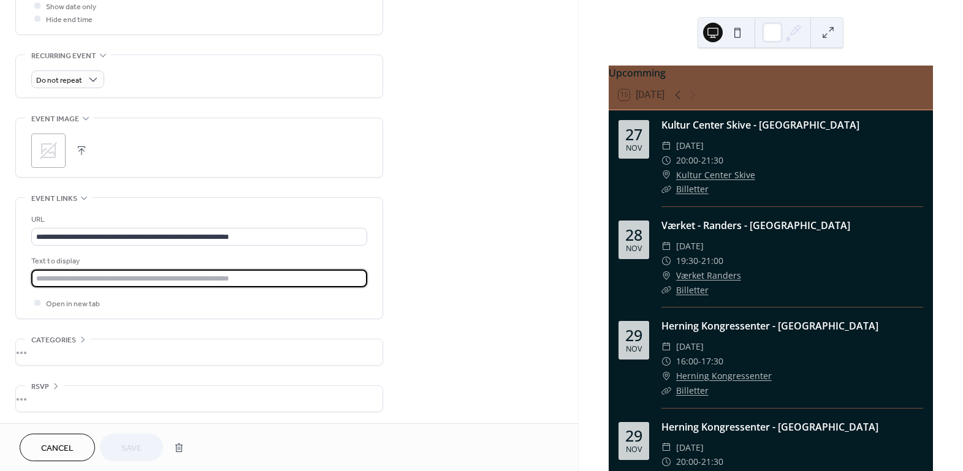
click at [134, 281] on input "text" at bounding box center [199, 279] width 336 height 18
type input "*********"
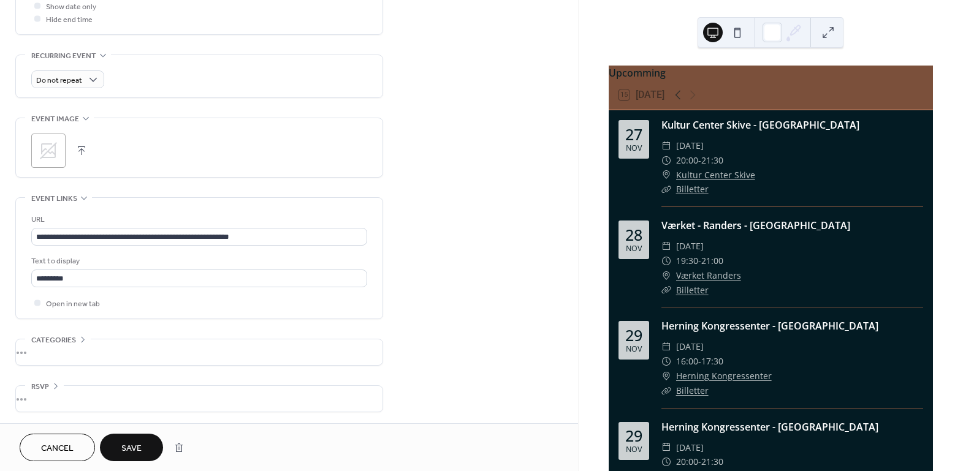
click at [117, 446] on button "Save" at bounding box center [131, 448] width 63 height 28
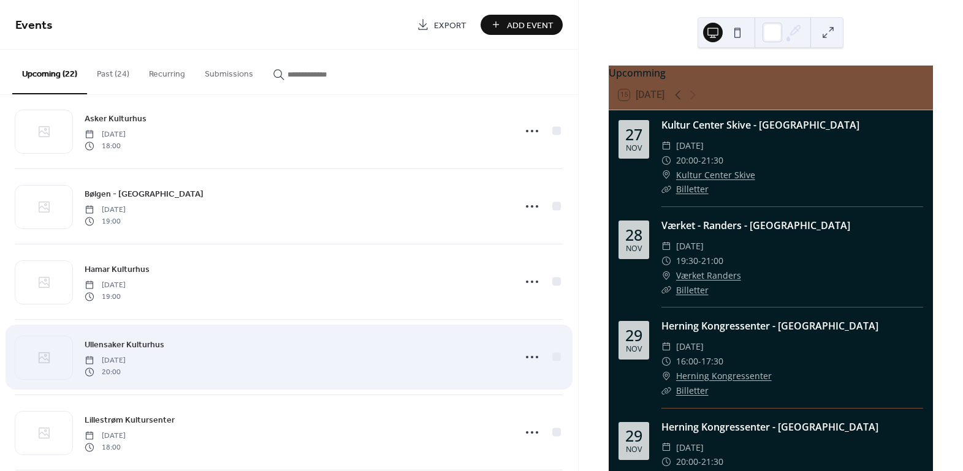
scroll to position [1317, 0]
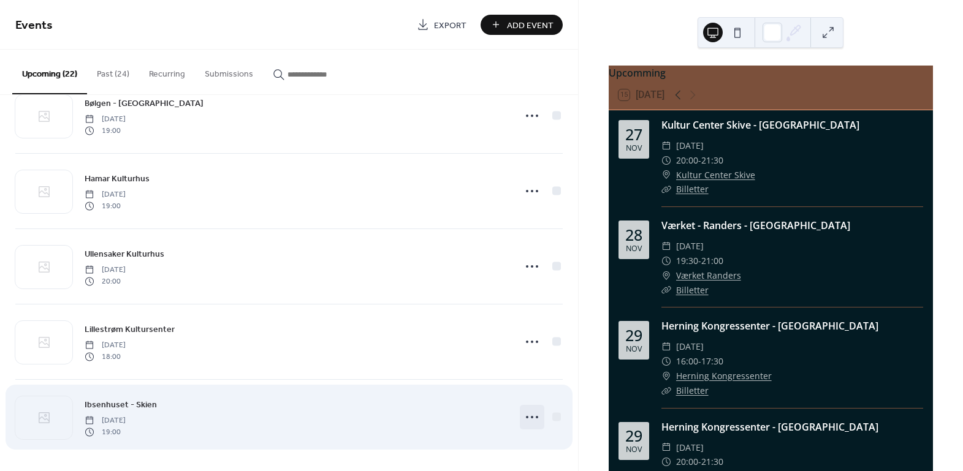
click at [522, 417] on icon at bounding box center [532, 418] width 20 height 20
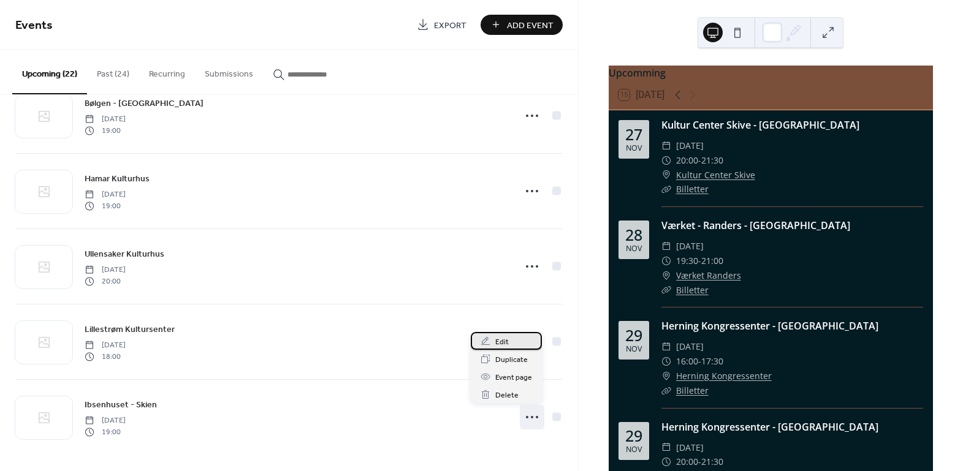
click at [495, 333] on div "Edit" at bounding box center [506, 341] width 71 height 18
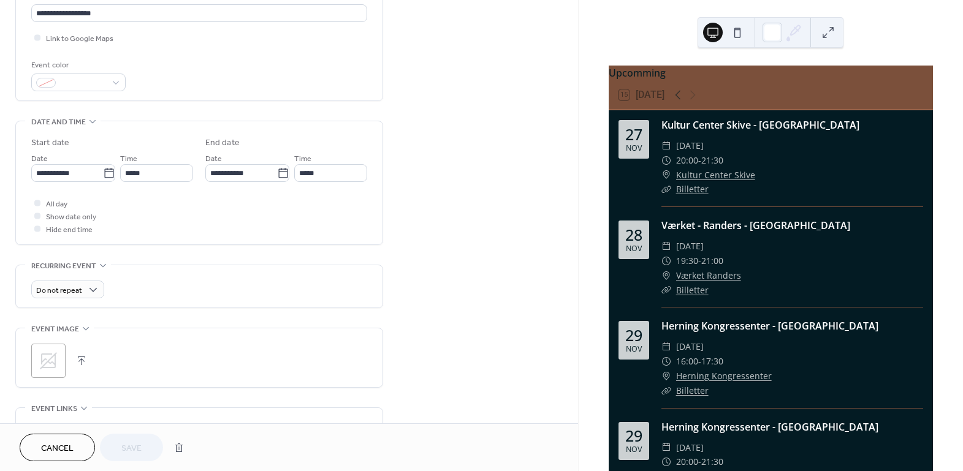
scroll to position [446, 0]
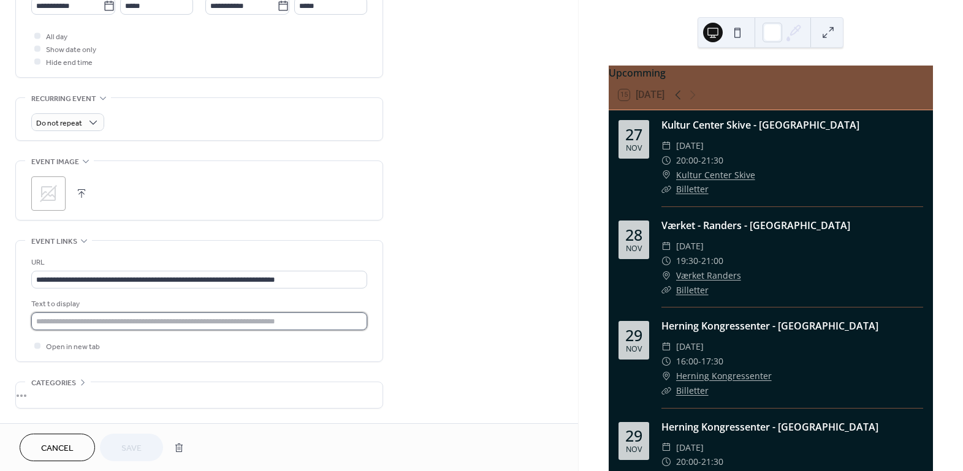
click at [177, 324] on input "text" at bounding box center [199, 322] width 336 height 18
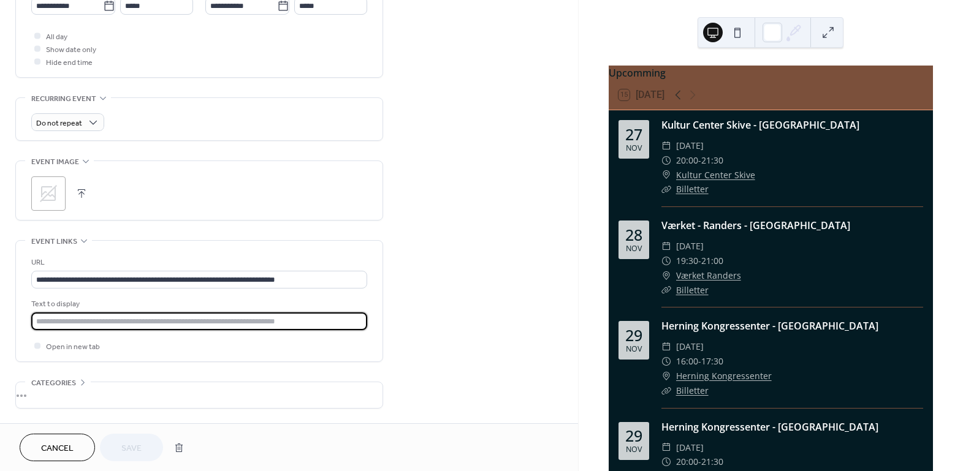
type input "*********"
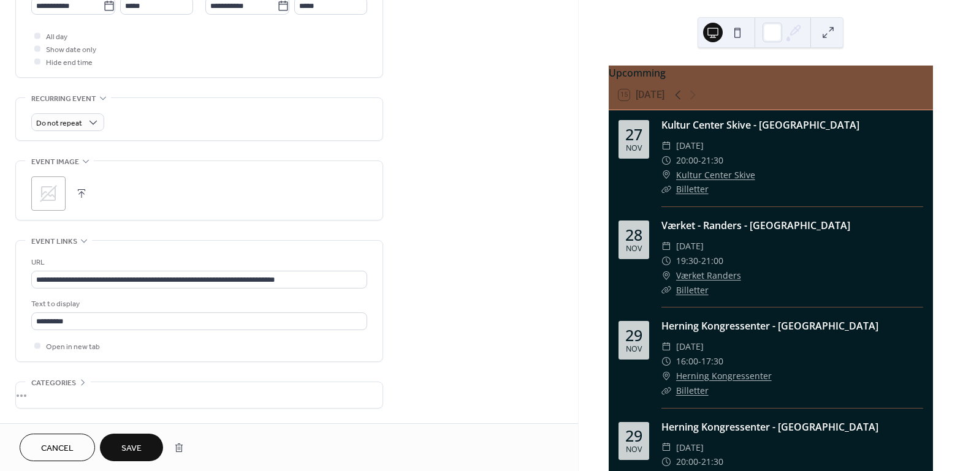
click at [135, 455] on span "Save" at bounding box center [131, 449] width 20 height 13
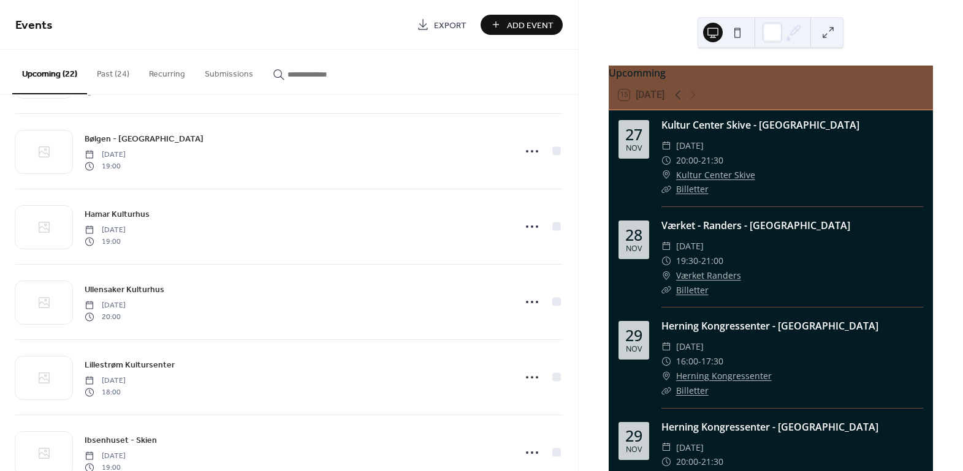
scroll to position [1317, 0]
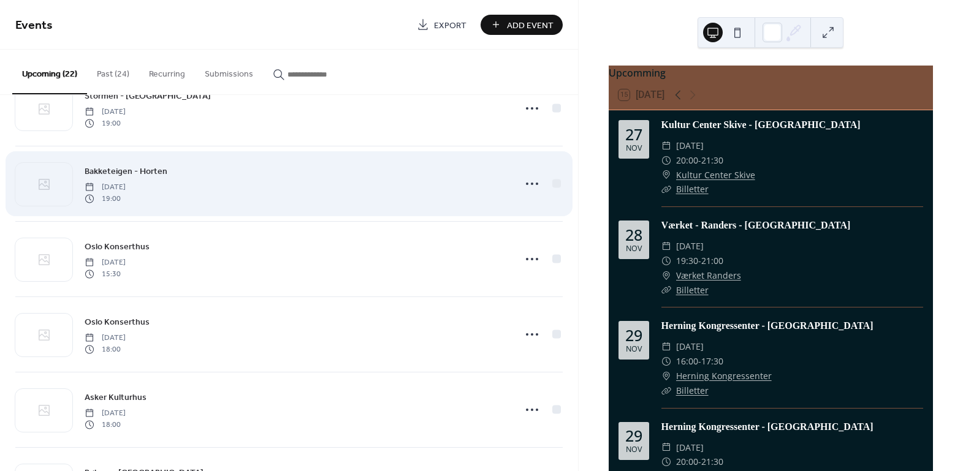
scroll to position [1059, 0]
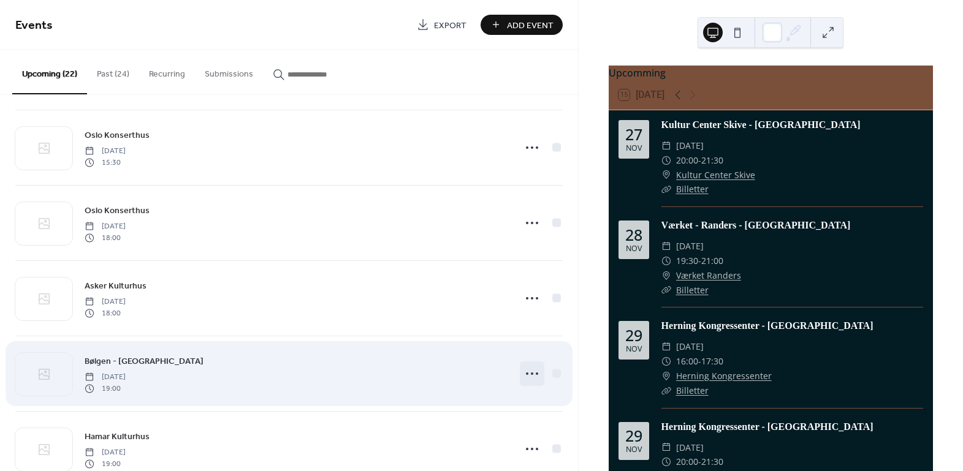
click at [533, 375] on icon at bounding box center [532, 374] width 20 height 20
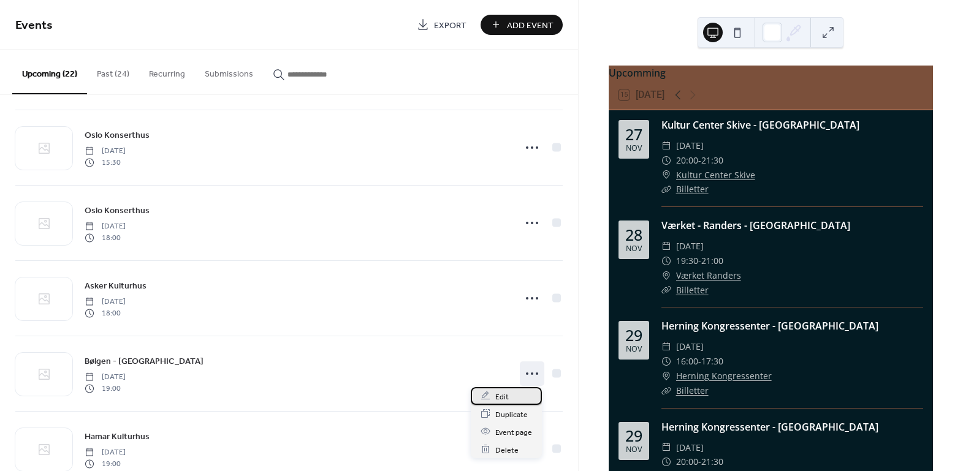
click at [509, 398] on div "Edit" at bounding box center [506, 396] width 71 height 18
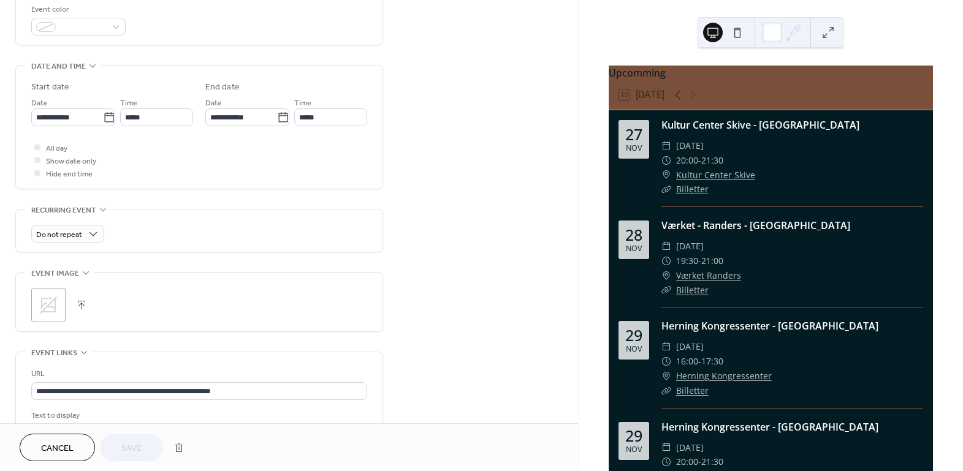
scroll to position [489, 0]
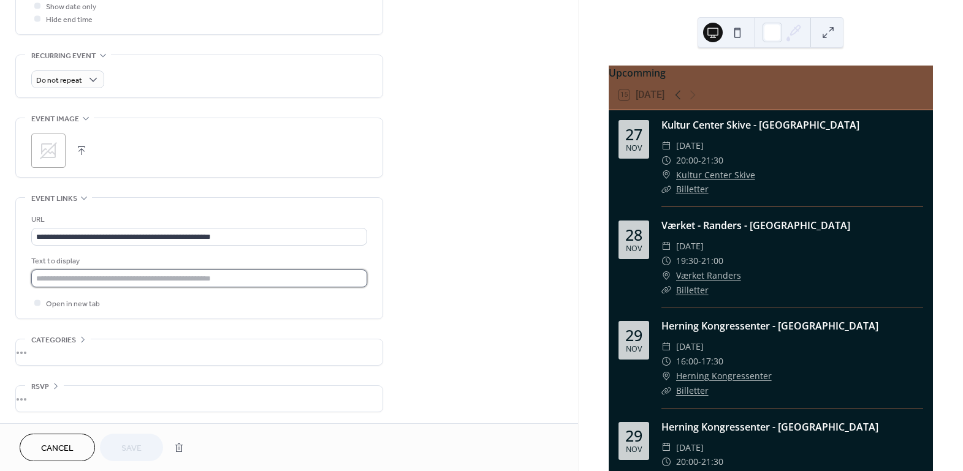
click at [115, 272] on input "text" at bounding box center [199, 279] width 336 height 18
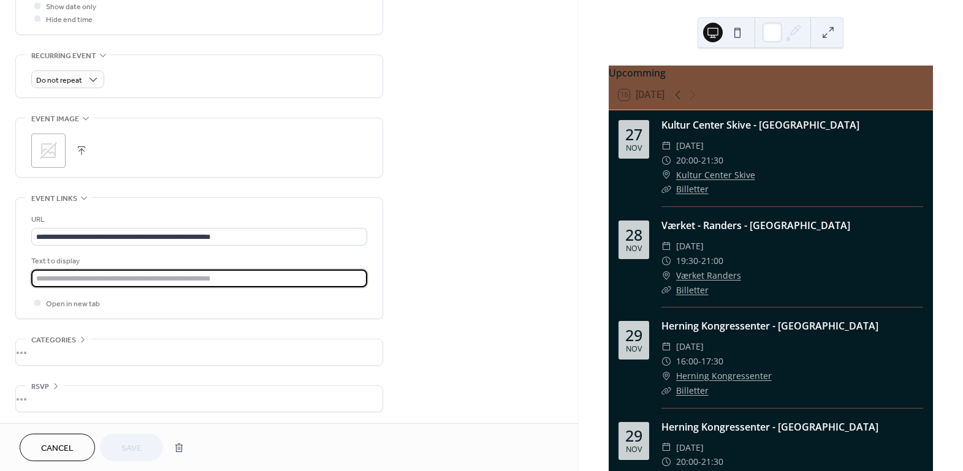
type input "*********"
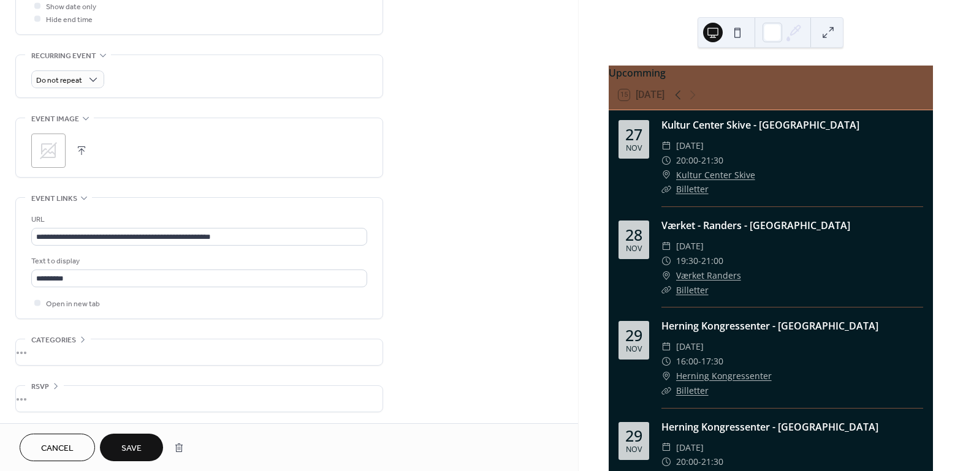
click at [133, 452] on span "Save" at bounding box center [131, 449] width 20 height 13
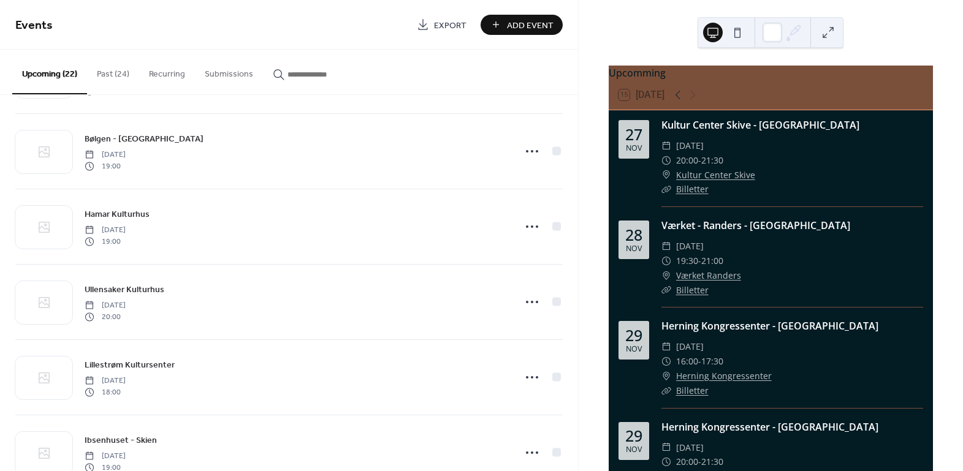
scroll to position [1317, 0]
